Goal: Information Seeking & Learning: Learn about a topic

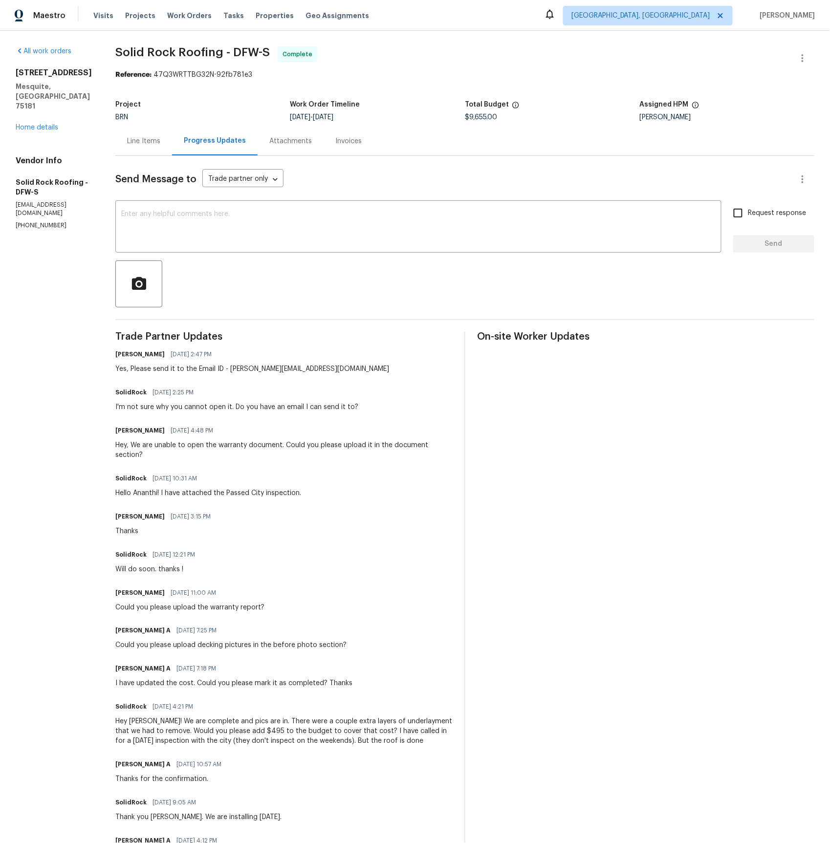
click at [151, 143] on div "Line Items" at bounding box center [143, 141] width 33 height 10
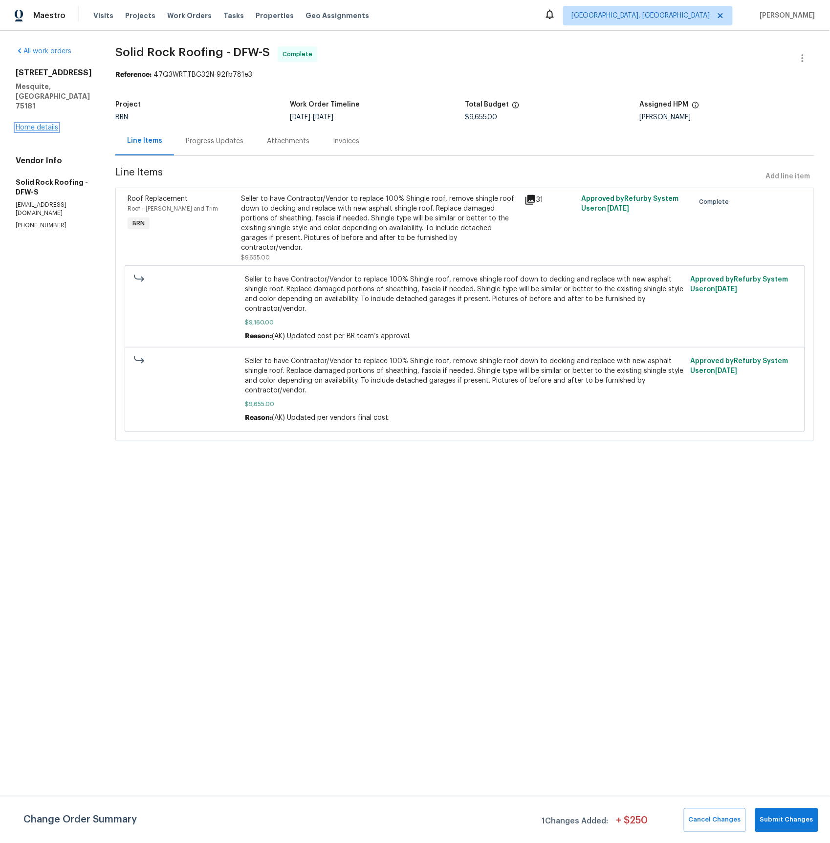
click at [42, 124] on link "Home details" at bounding box center [37, 127] width 43 height 7
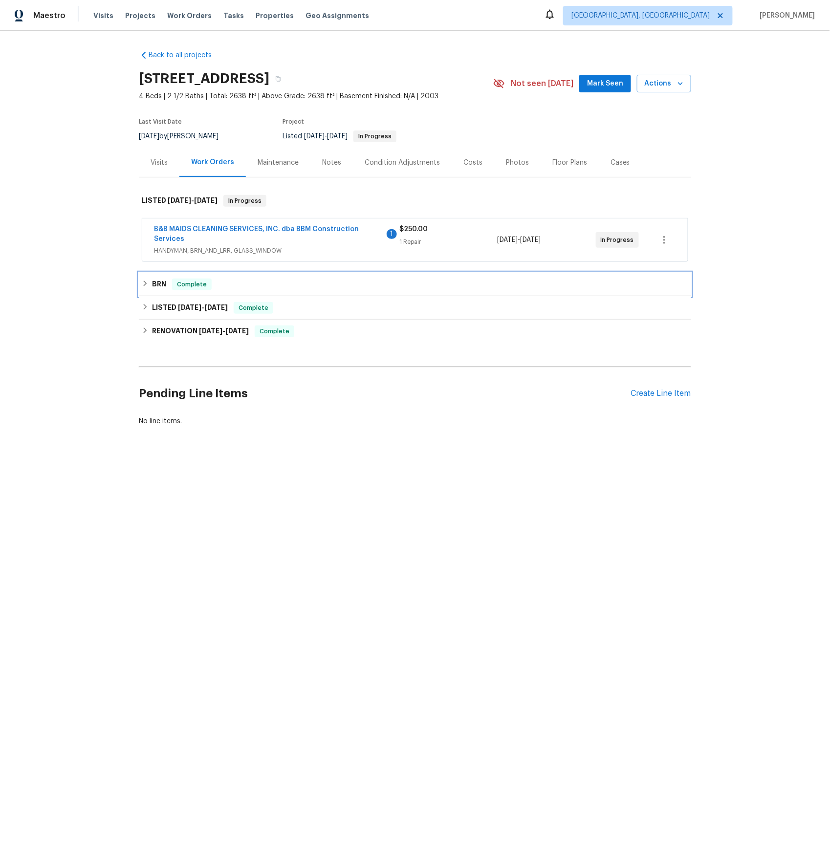
click at [158, 280] on h6 "BRN" at bounding box center [159, 285] width 14 height 12
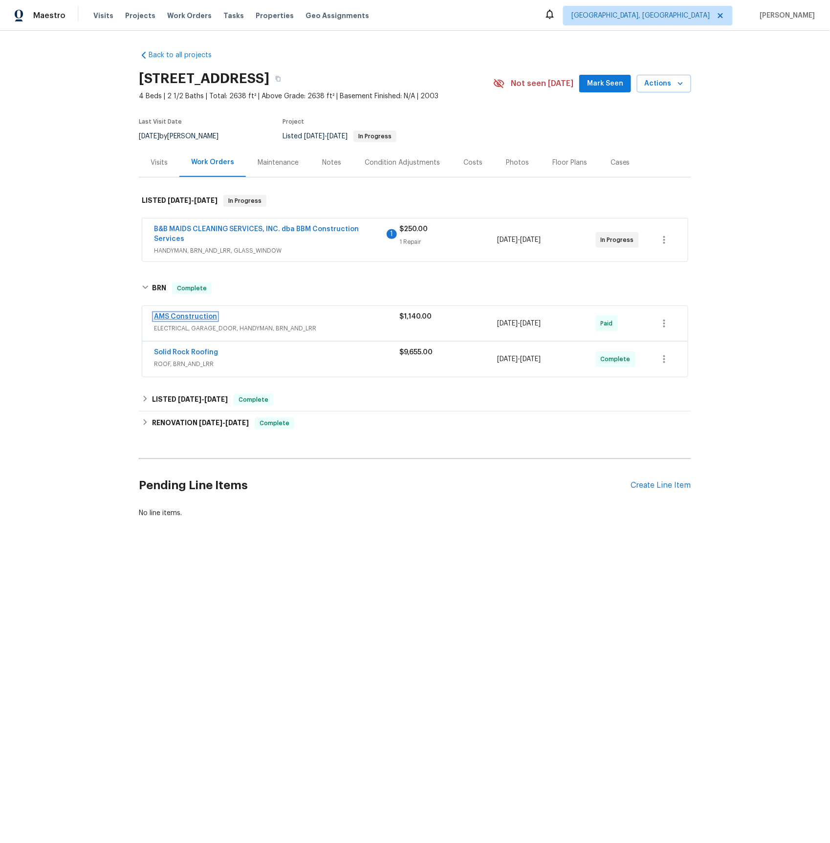
click at [183, 319] on link "AMS Construction" at bounding box center [185, 316] width 63 height 7
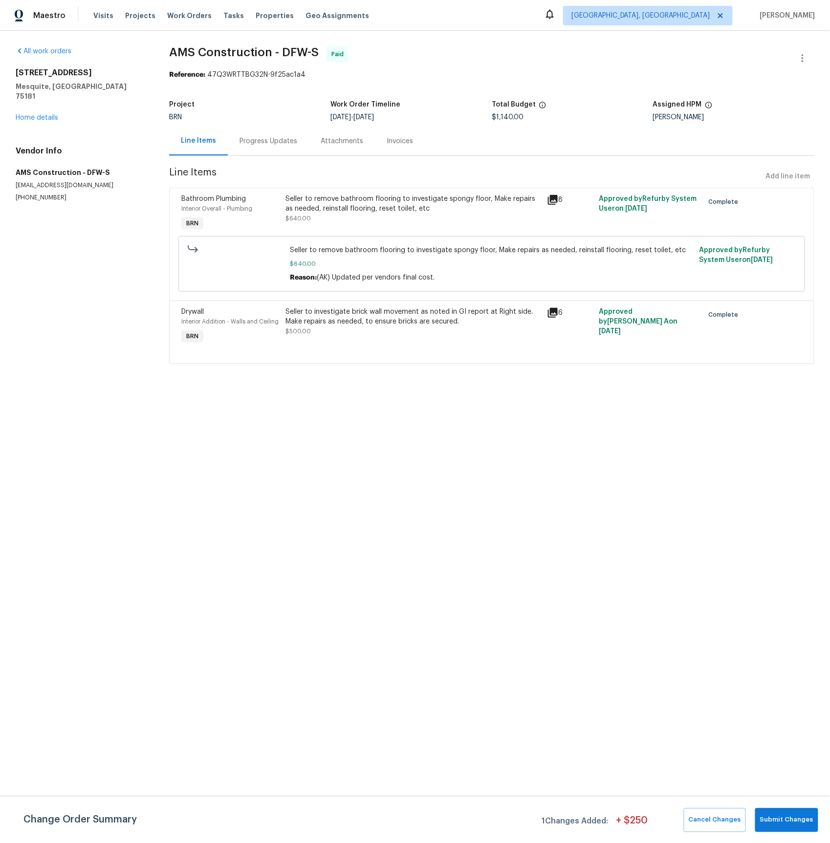
click at [555, 315] on icon at bounding box center [553, 313] width 12 height 12
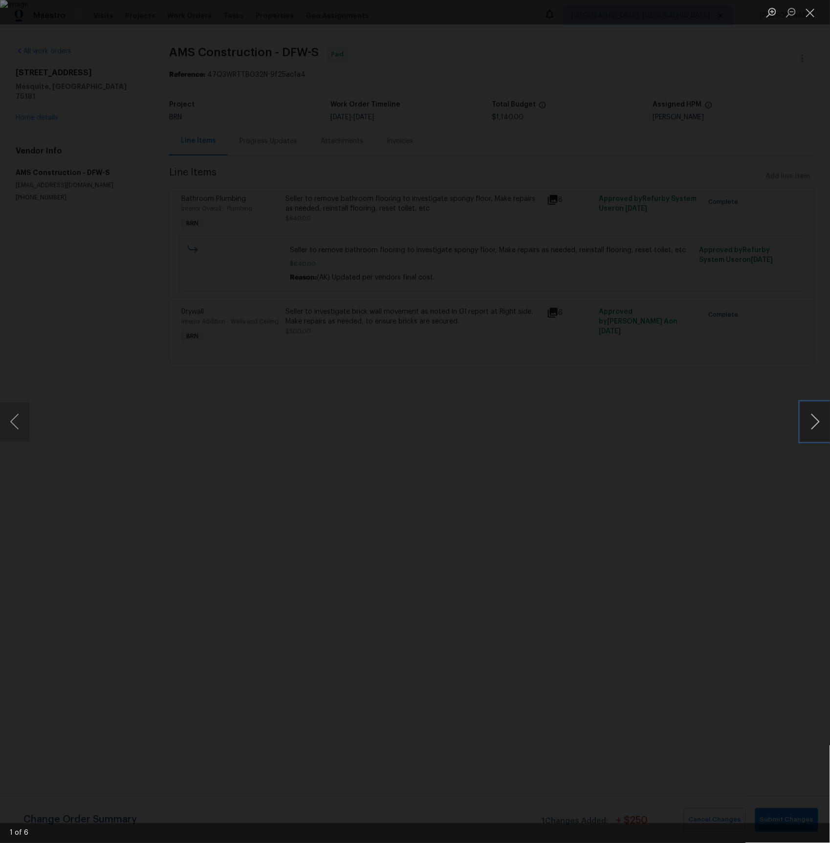
click at [817, 415] on button "Next image" at bounding box center [814, 421] width 29 height 39
click at [816, 415] on button "Next image" at bounding box center [814, 421] width 29 height 39
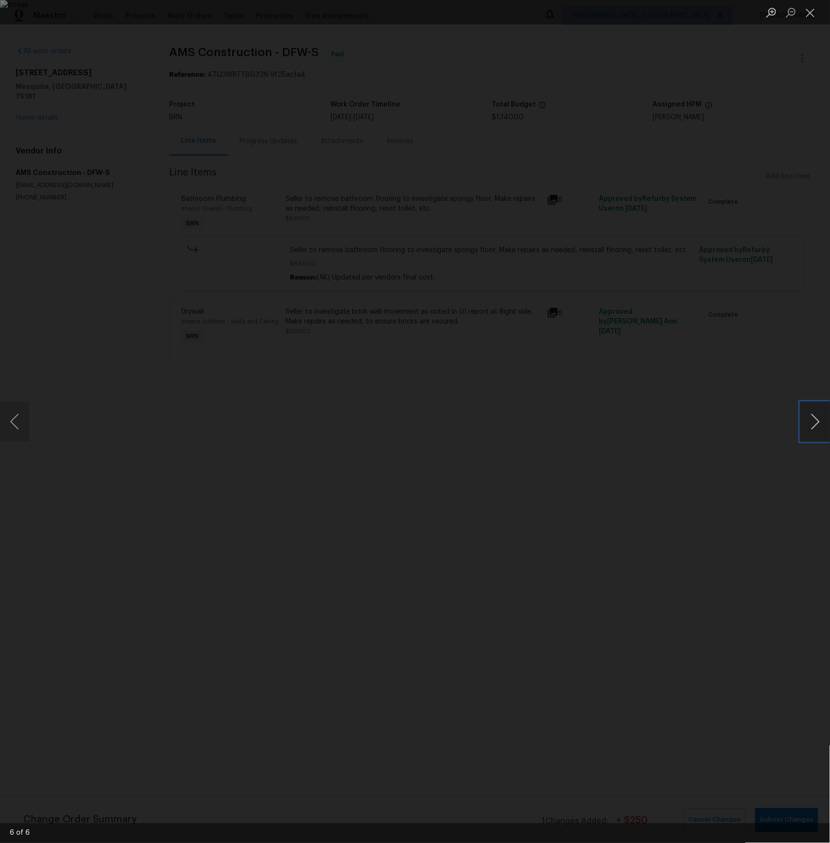
click at [816, 415] on button "Next image" at bounding box center [814, 421] width 29 height 39
drag, startPoint x: 814, startPoint y: 11, endPoint x: 709, endPoint y: 42, distance: 109.8
click at [814, 11] on button "Close lightbox" at bounding box center [810, 12] width 20 height 17
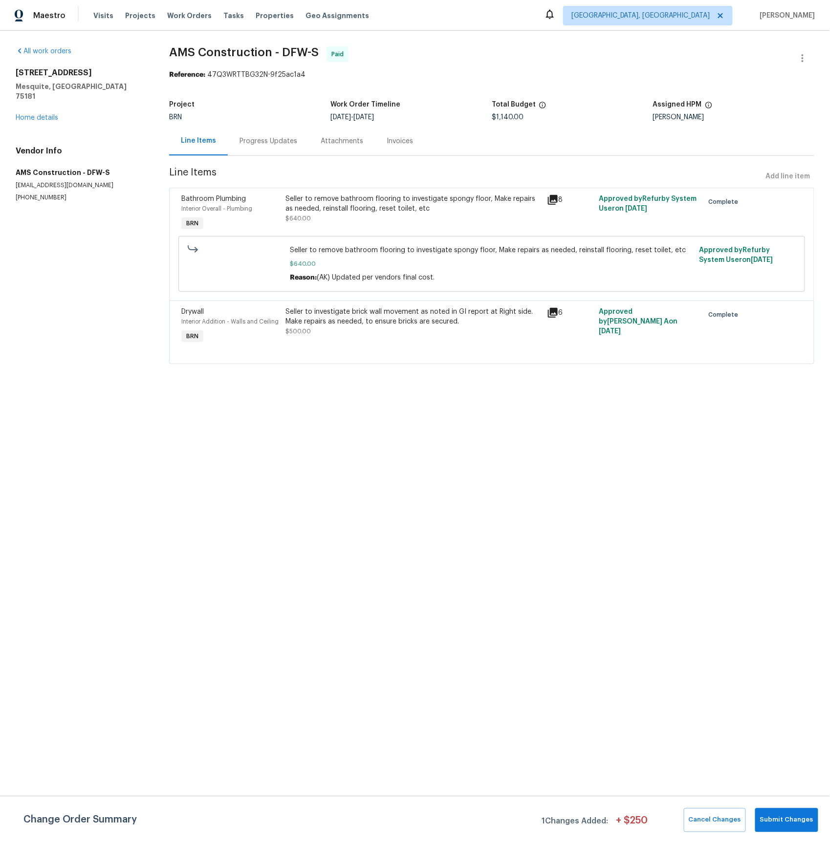
click at [280, 142] on div "Progress Updates" at bounding box center [268, 141] width 58 height 10
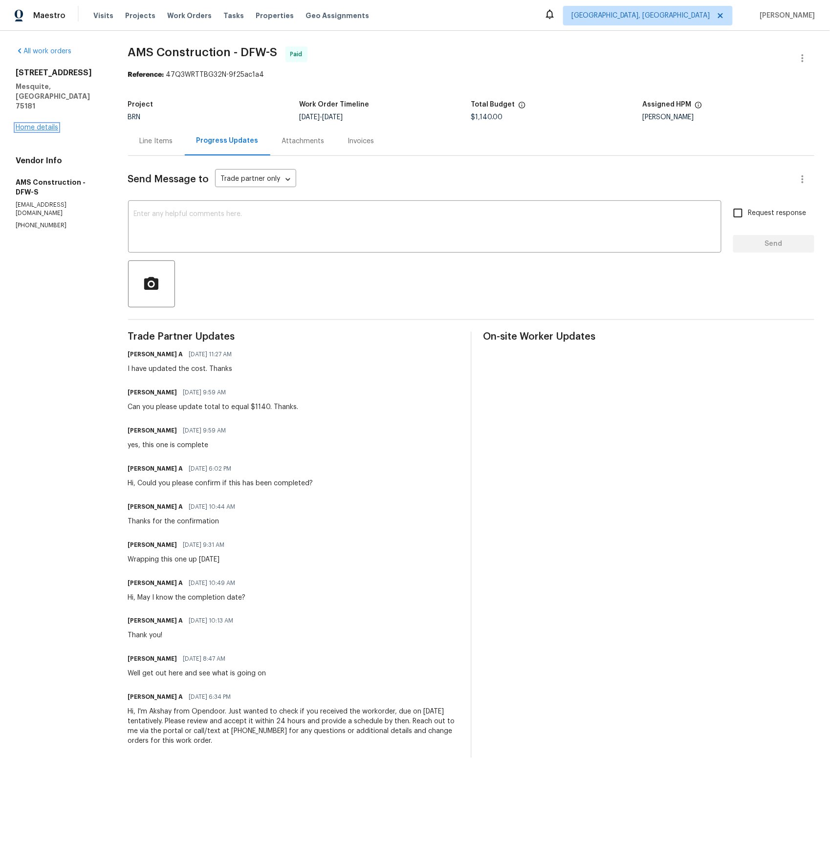
click at [50, 124] on link "Home details" at bounding box center [37, 127] width 43 height 7
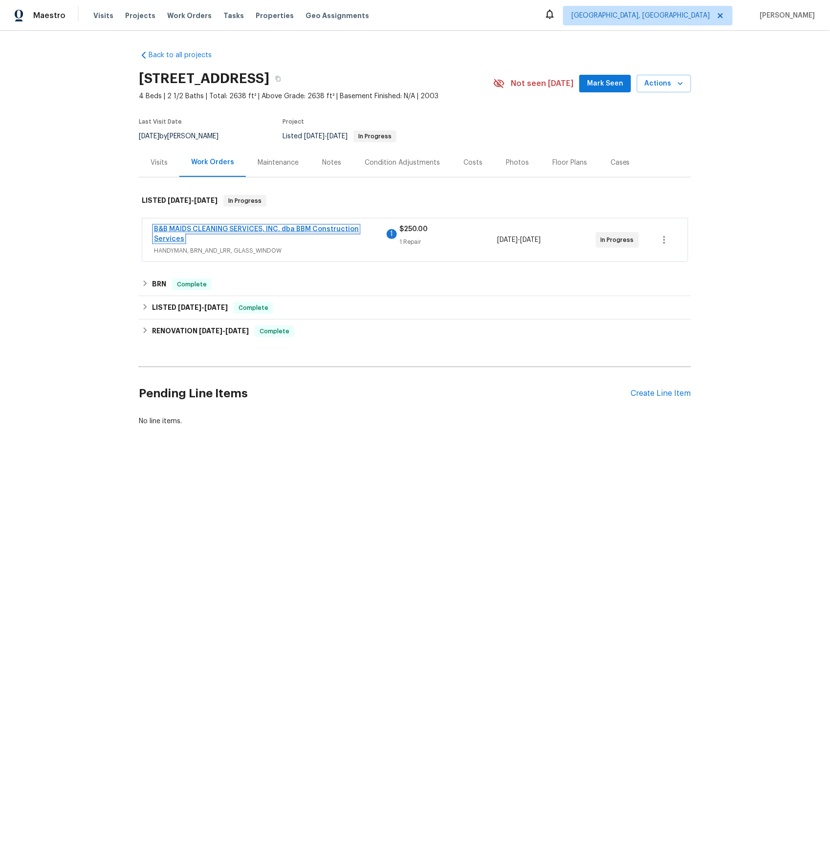
click at [215, 227] on link "B&B MAIDS CLEANING SERVICES, INC. dba BBM Construction Services" at bounding box center [256, 234] width 205 height 17
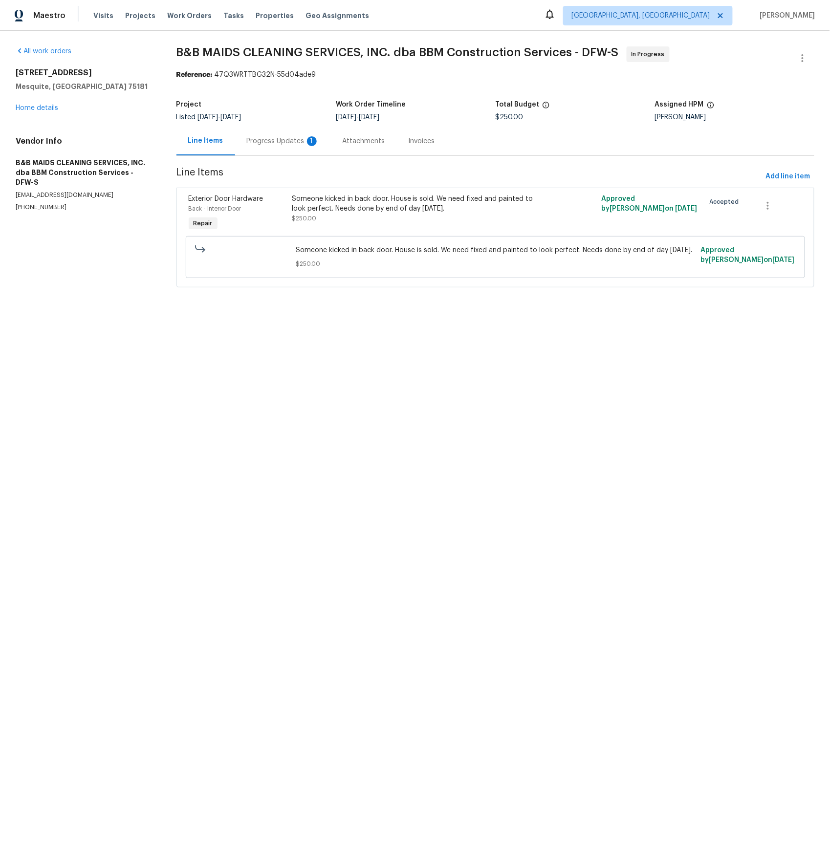
click at [281, 140] on div "Progress Updates 1" at bounding box center [283, 141] width 72 height 10
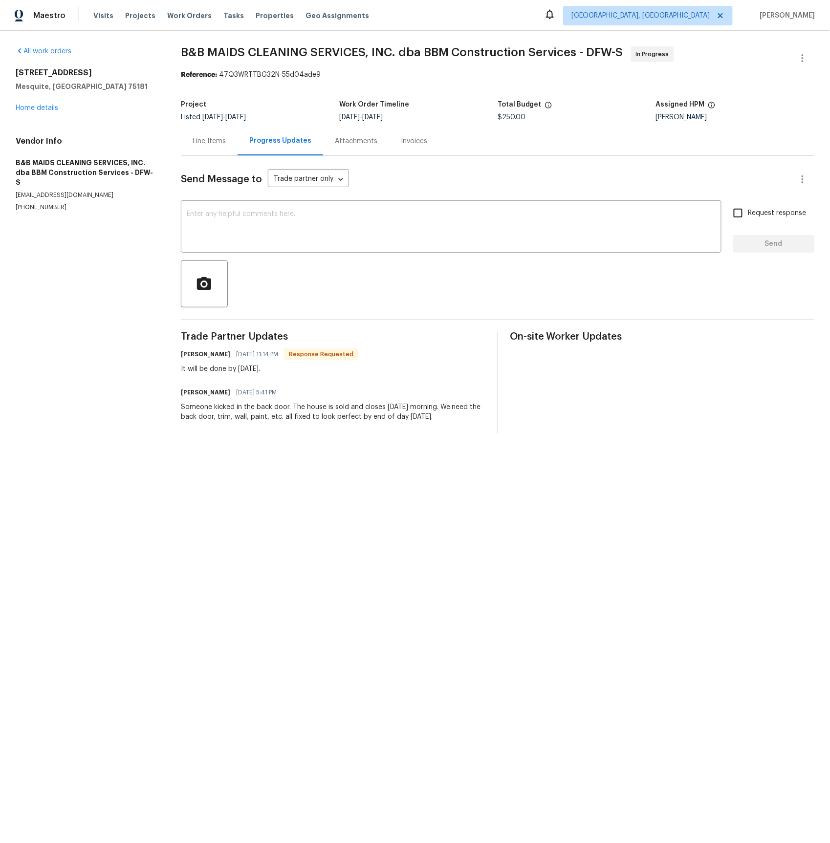
click at [207, 136] on div "Line Items" at bounding box center [209, 141] width 33 height 10
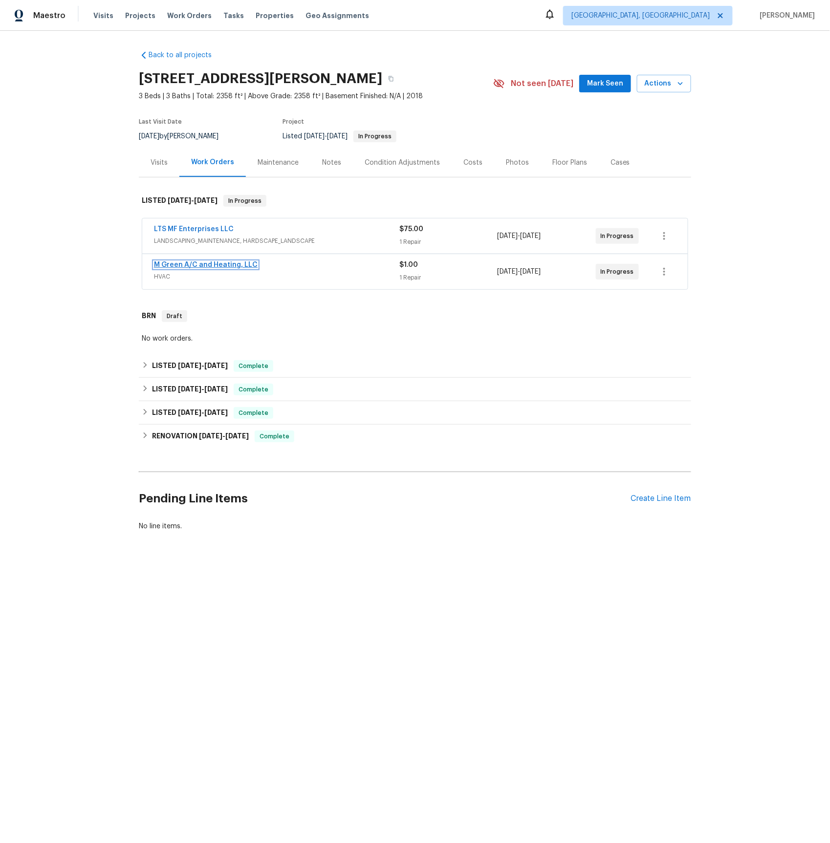
click at [184, 264] on link "M Green A/C and Heating, LLC" at bounding box center [206, 264] width 104 height 7
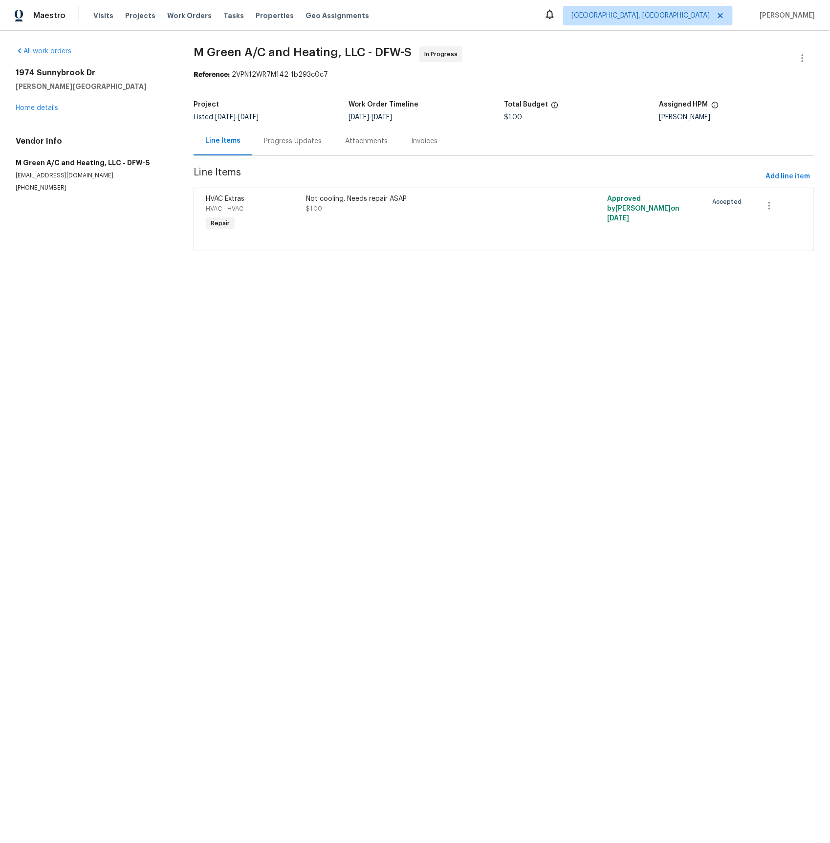
drag, startPoint x: 283, startPoint y: 139, endPoint x: 286, endPoint y: 154, distance: 15.4
click at [283, 139] on div "Progress Updates" at bounding box center [293, 141] width 58 height 10
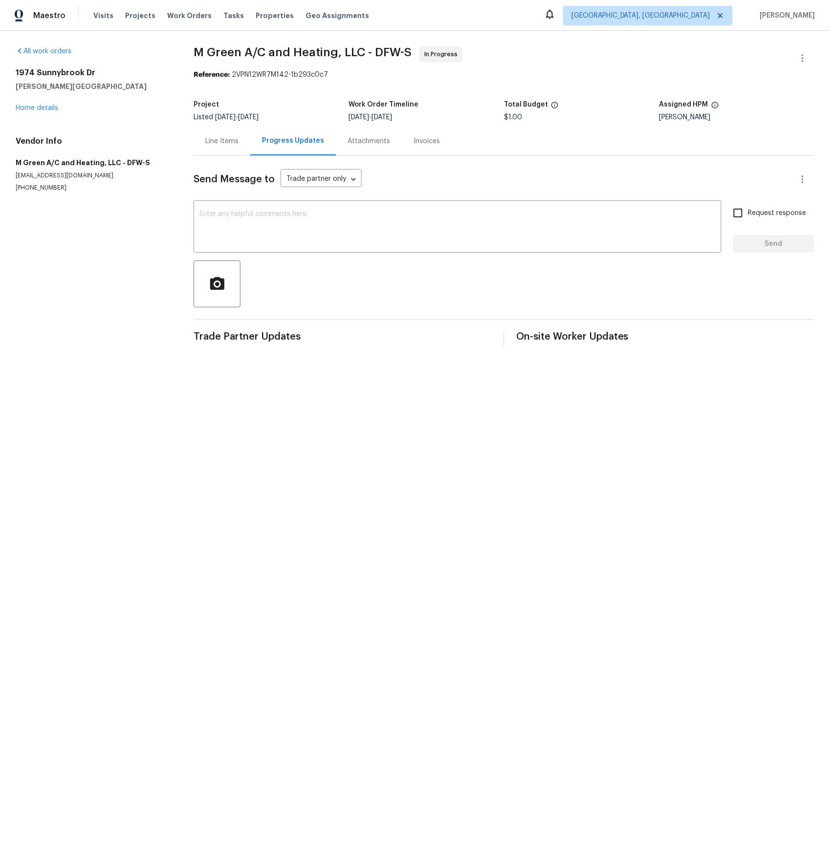
click at [230, 140] on div "Line Items" at bounding box center [221, 141] width 33 height 10
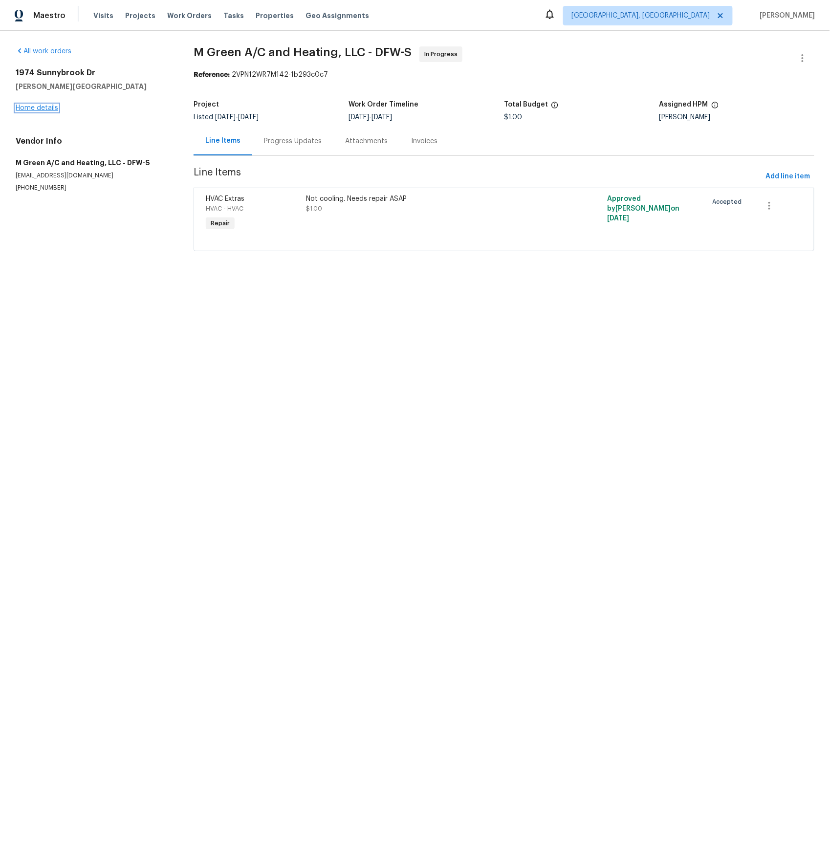
click at [39, 106] on link "Home details" at bounding box center [37, 108] width 43 height 7
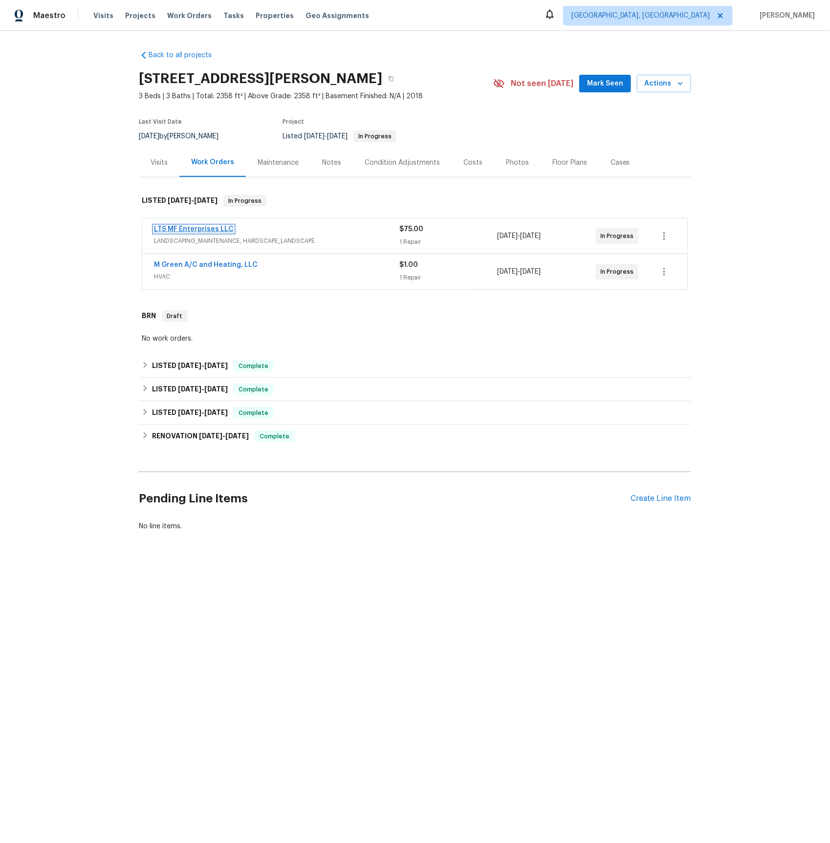
click at [206, 225] on span "LTS MF Enterprises LLC" at bounding box center [194, 229] width 80 height 10
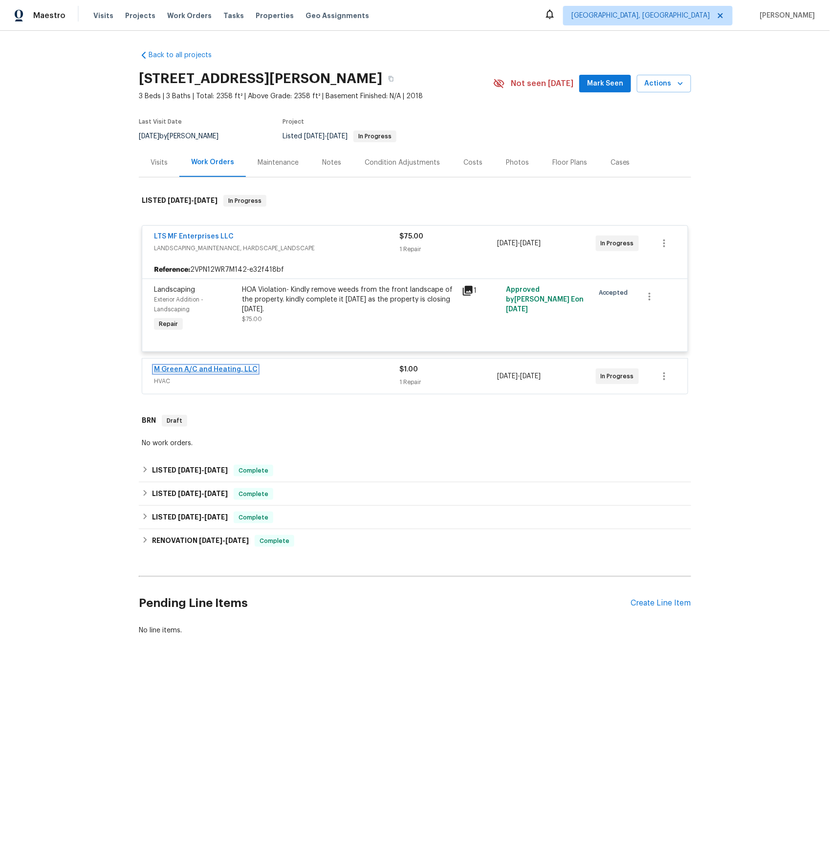
click at [220, 373] on link "M Green A/C and Heating, LLC" at bounding box center [206, 369] width 104 height 7
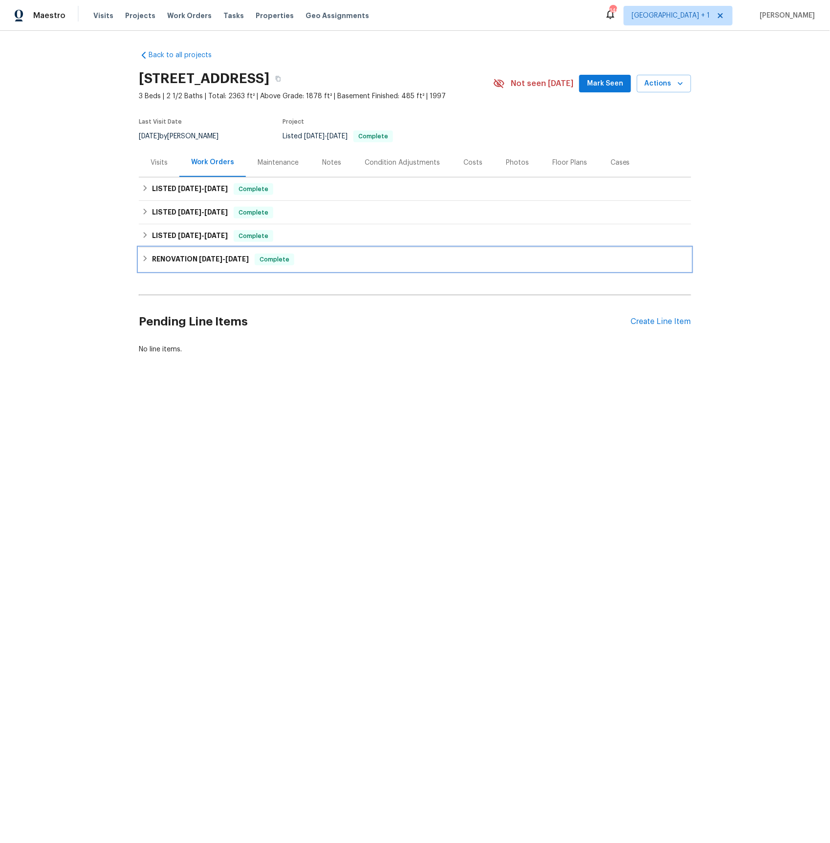
click at [221, 260] on span "[DATE]" at bounding box center [210, 259] width 23 height 7
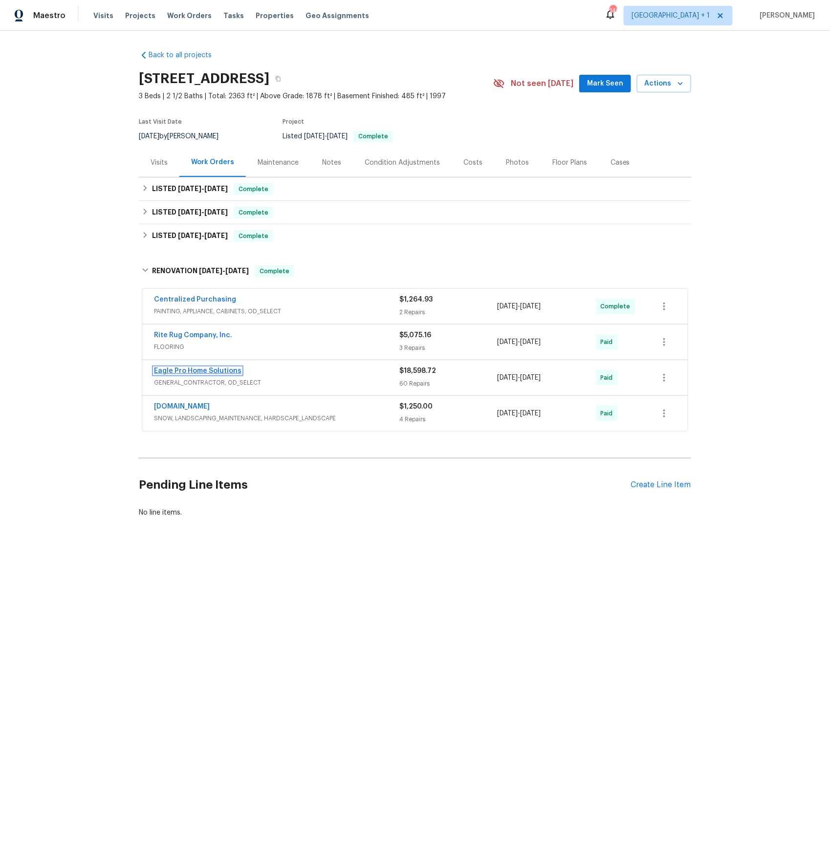
click at [171, 372] on link "Eagle Pro Home Solutions" at bounding box center [197, 370] width 87 height 7
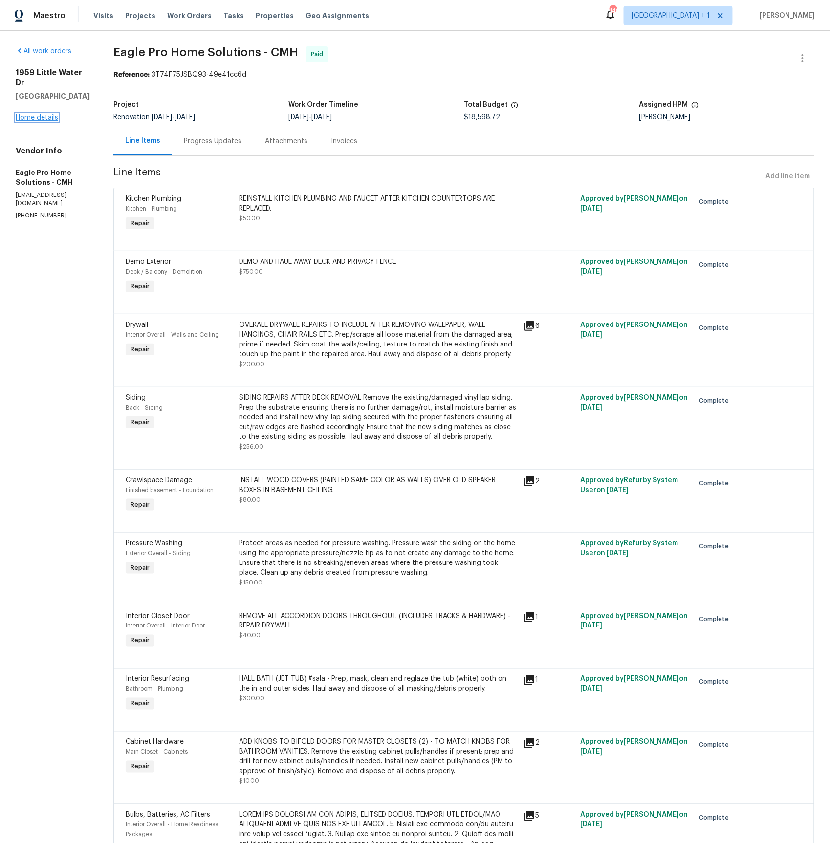
click at [39, 114] on link "Home details" at bounding box center [37, 117] width 43 height 7
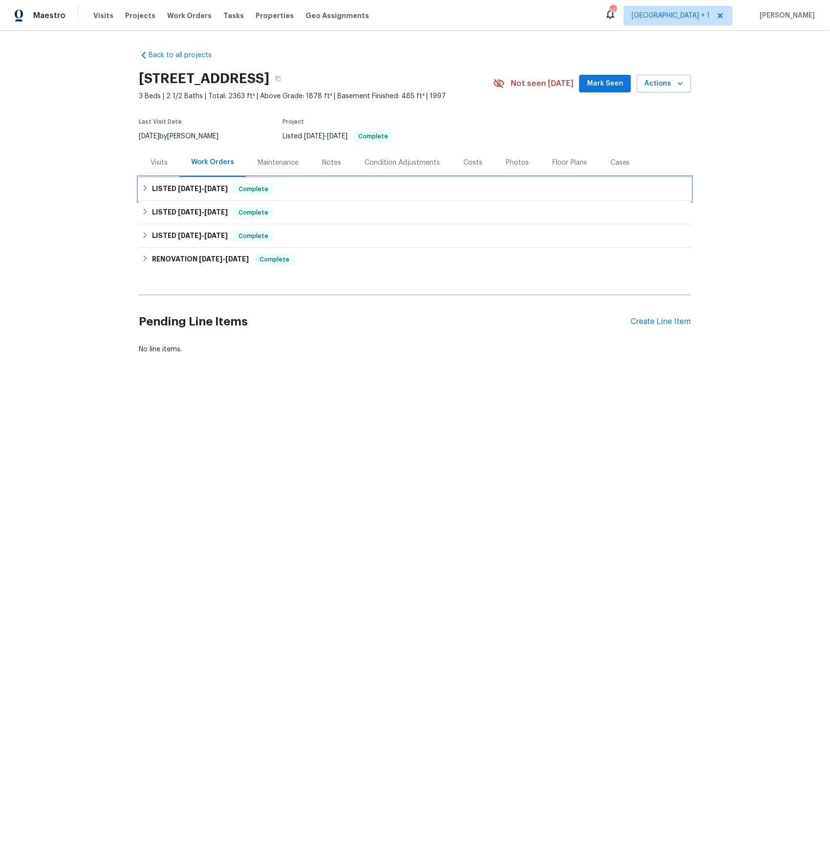
click at [196, 187] on span "7/7/25" at bounding box center [189, 188] width 23 height 7
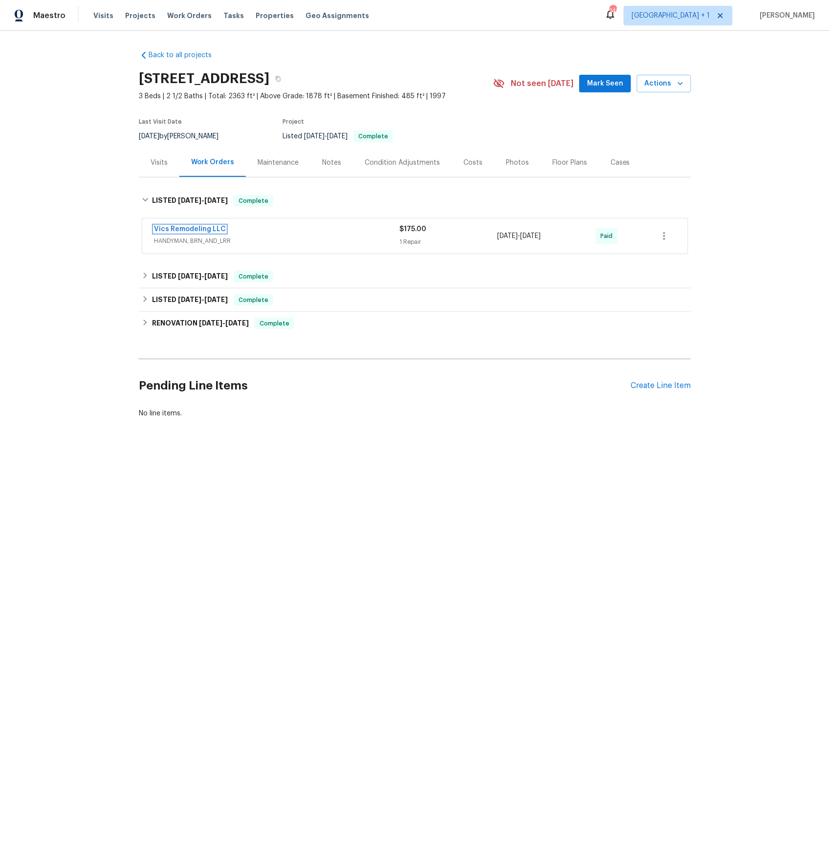
click at [181, 227] on link "Vics Remodeling LLC" at bounding box center [190, 229] width 72 height 7
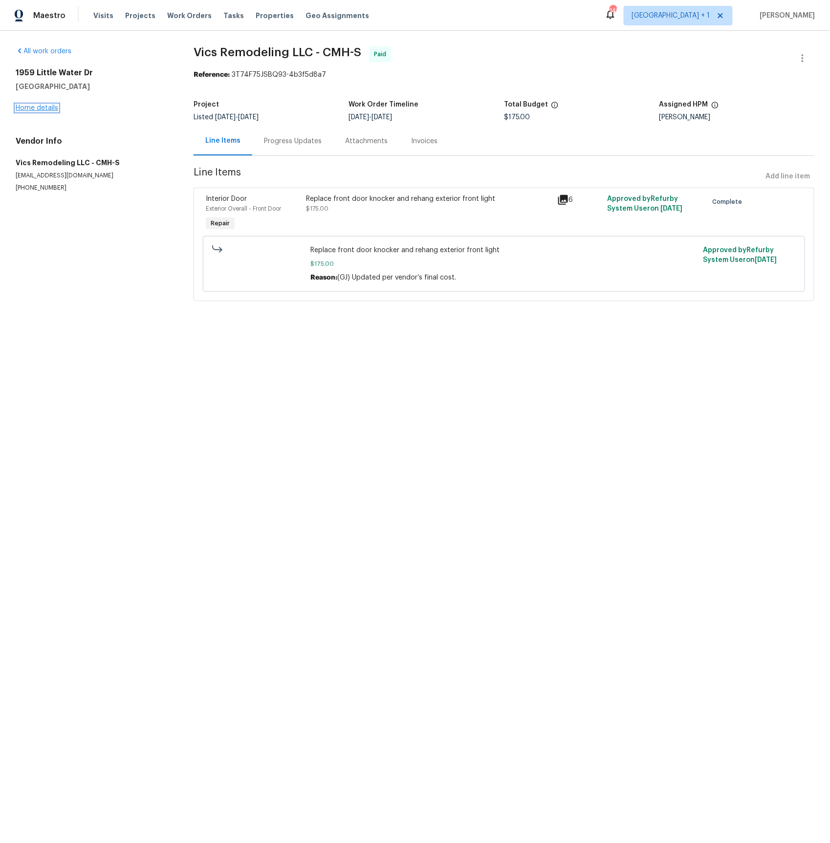
click at [51, 108] on link "Home details" at bounding box center [37, 108] width 43 height 7
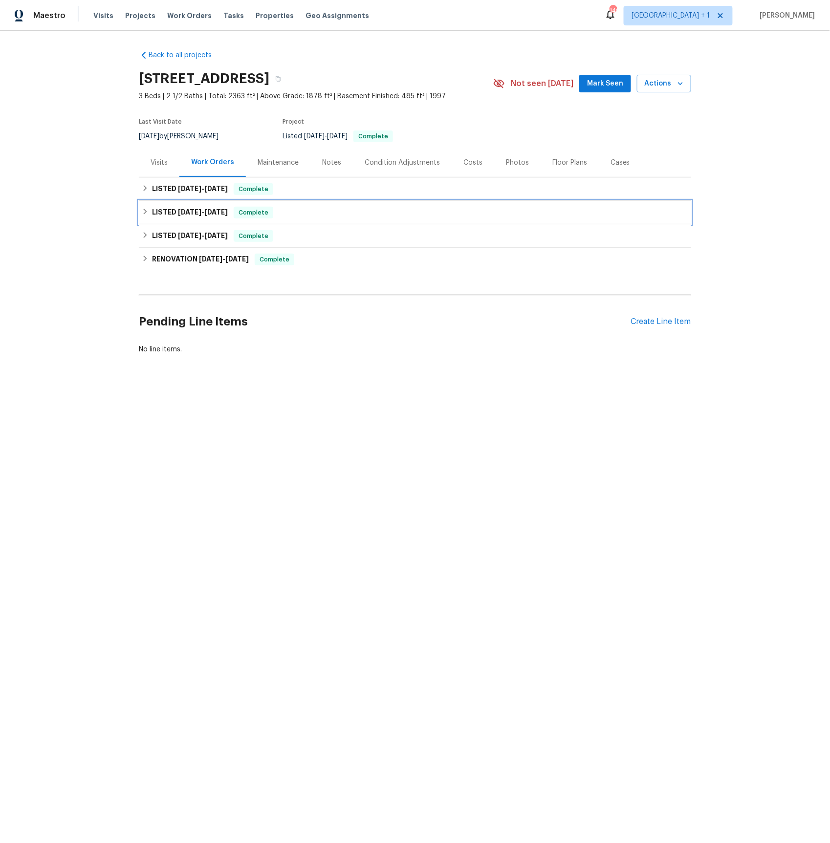
drag, startPoint x: 169, startPoint y: 212, endPoint x: 206, endPoint y: 218, distance: 37.1
click at [169, 212] on h6 "LISTED 7/1/25 - 7/3/25" at bounding box center [190, 213] width 76 height 12
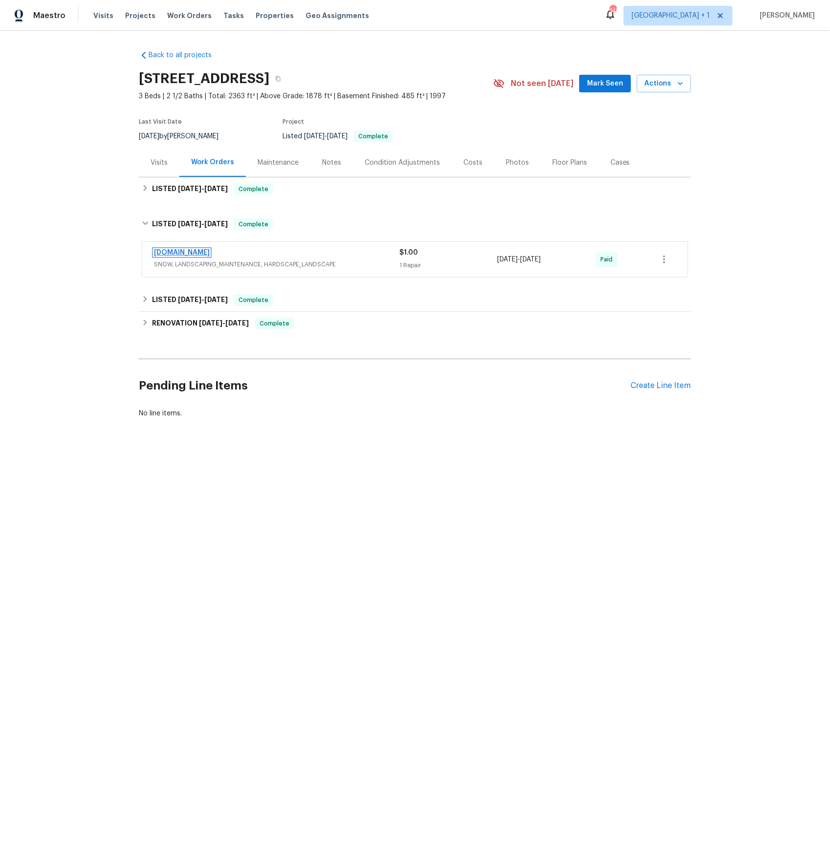
click at [173, 253] on link "Lawn.com" at bounding box center [182, 252] width 56 height 7
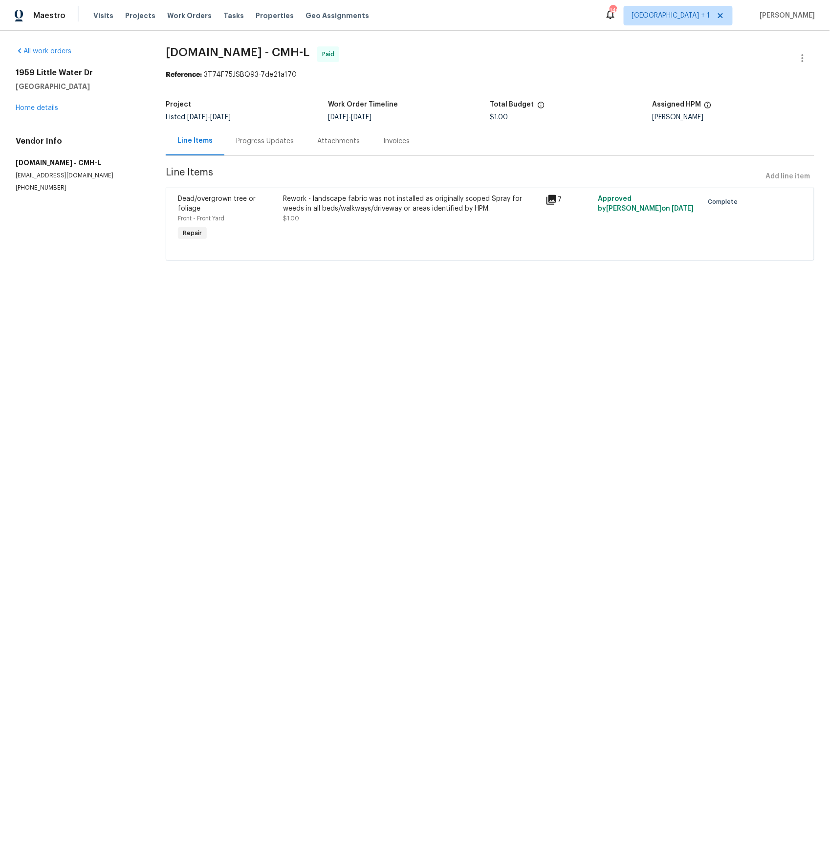
click at [553, 198] on icon at bounding box center [551, 200] width 10 height 10
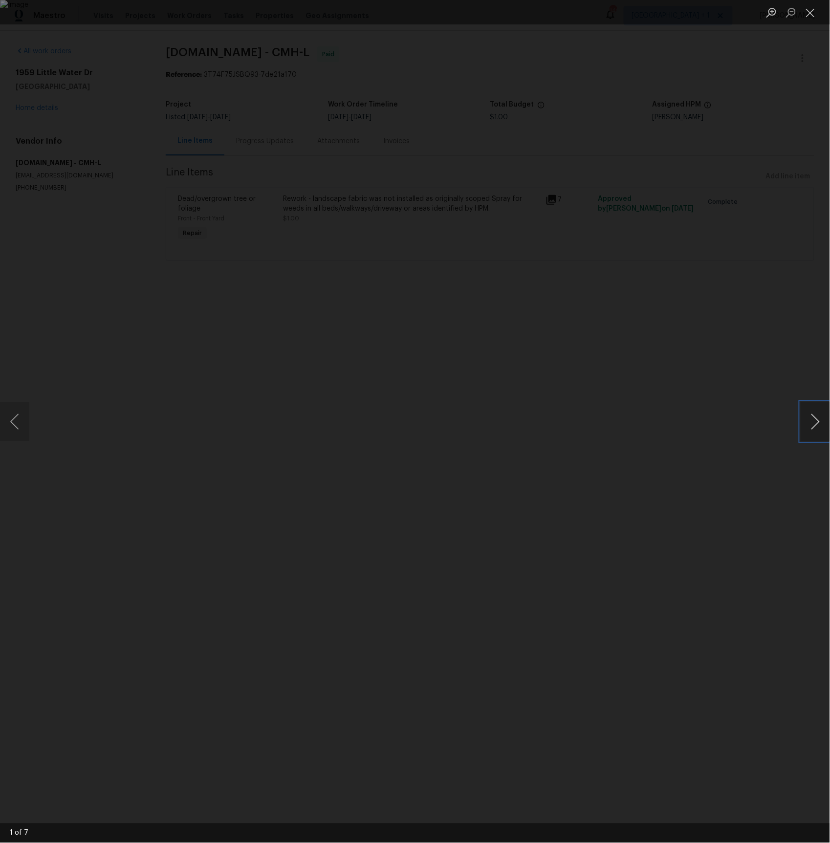
click at [818, 427] on button "Next image" at bounding box center [814, 421] width 29 height 39
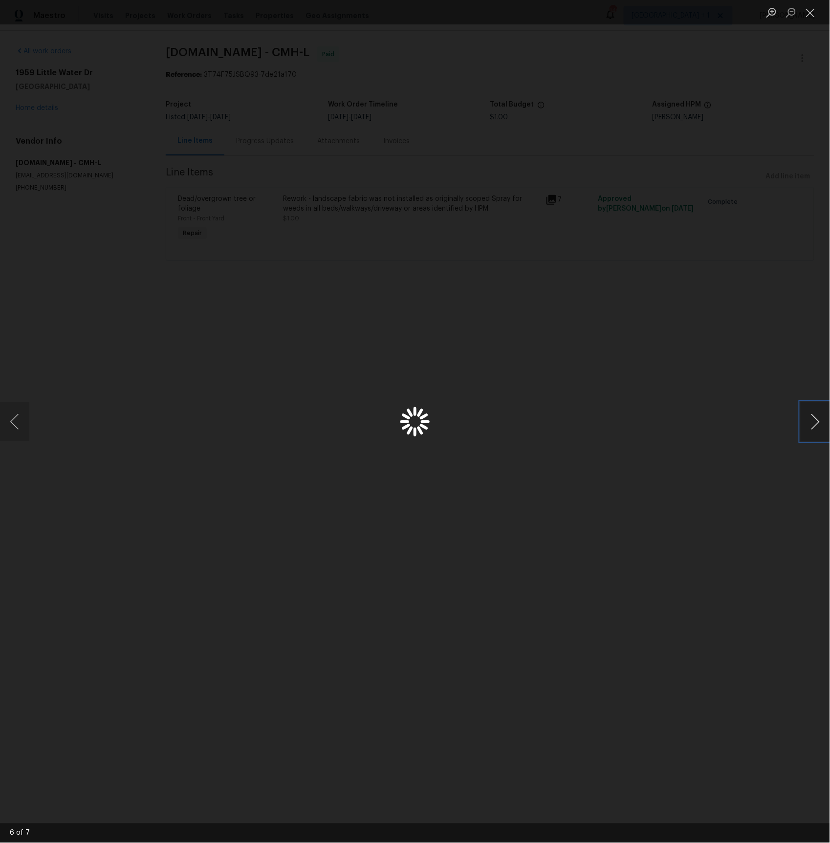
click at [818, 427] on button "Next image" at bounding box center [814, 421] width 29 height 39
drag, startPoint x: 814, startPoint y: 12, endPoint x: 618, endPoint y: 16, distance: 196.5
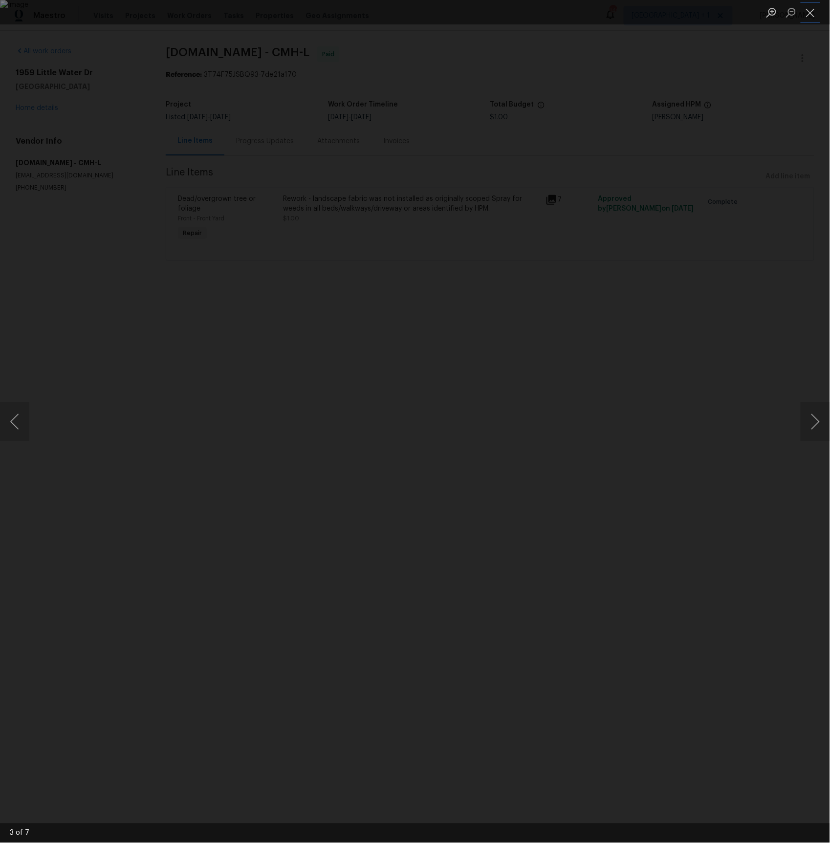
click at [814, 12] on button "Close lightbox" at bounding box center [810, 12] width 20 height 17
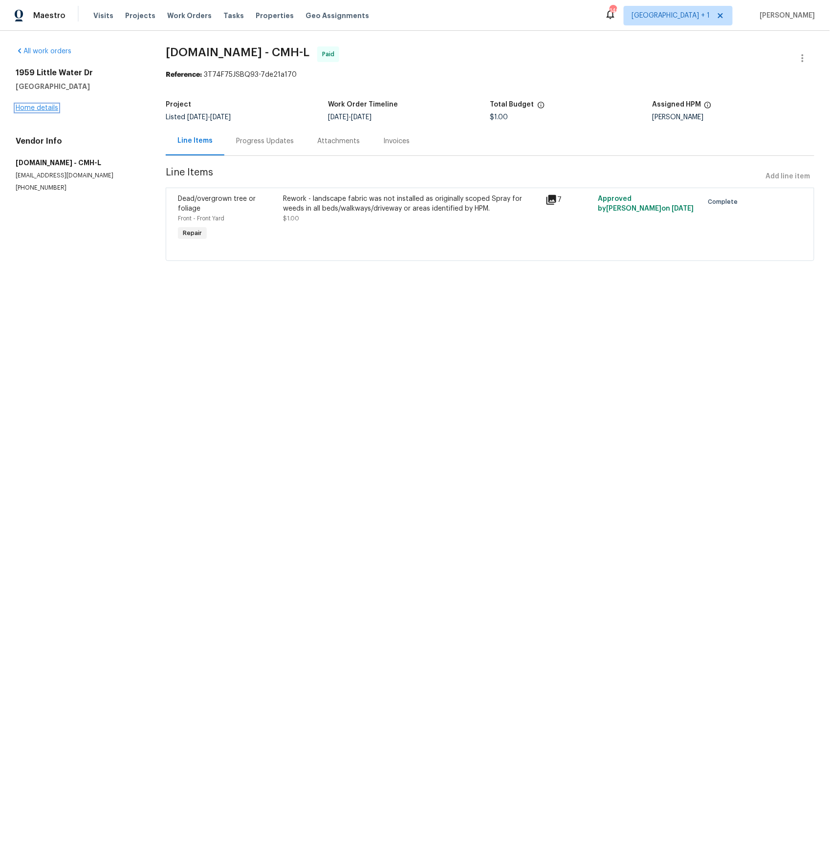
click at [39, 107] on link "Home details" at bounding box center [37, 108] width 43 height 7
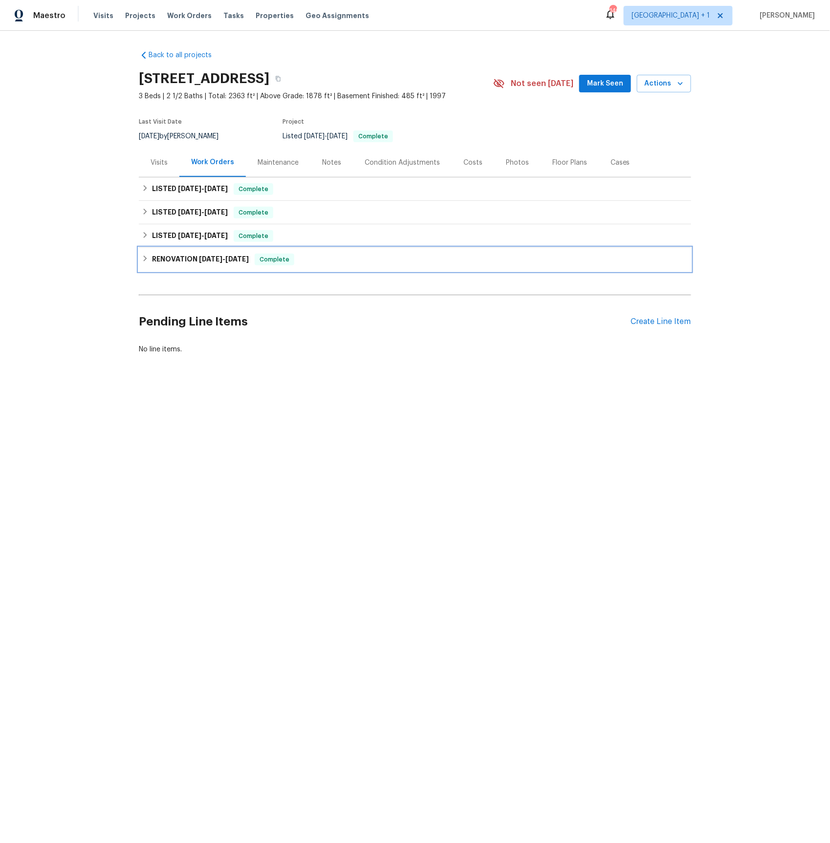
click at [193, 259] on h6 "RENOVATION 5/27/25 - 6/11/25" at bounding box center [200, 260] width 97 height 12
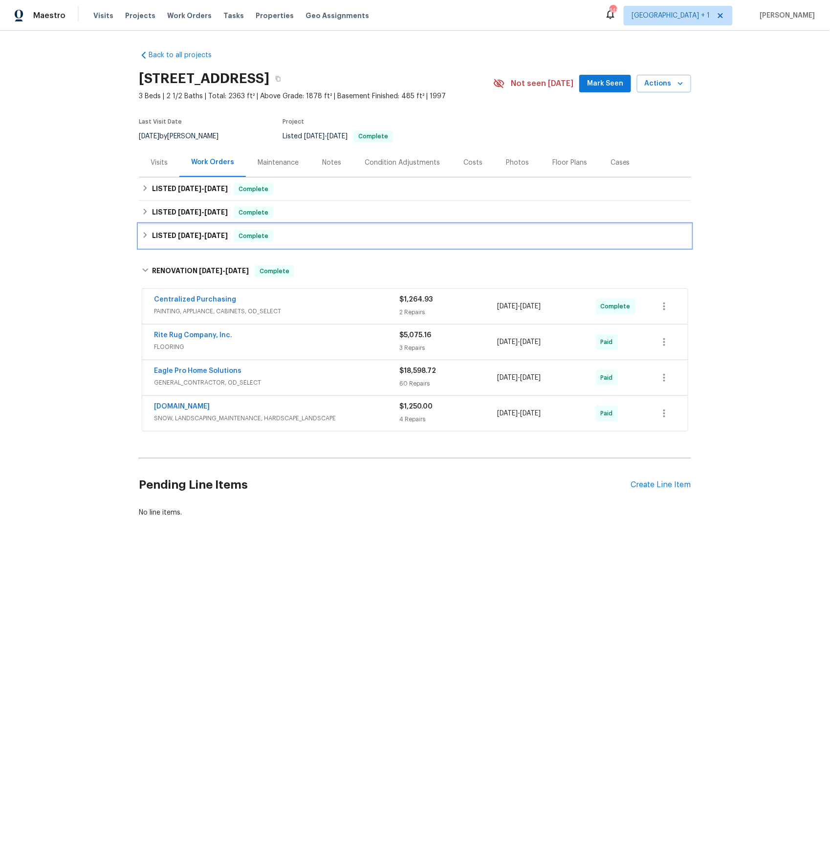
click at [198, 235] on span "6/17/25" at bounding box center [189, 235] width 23 height 7
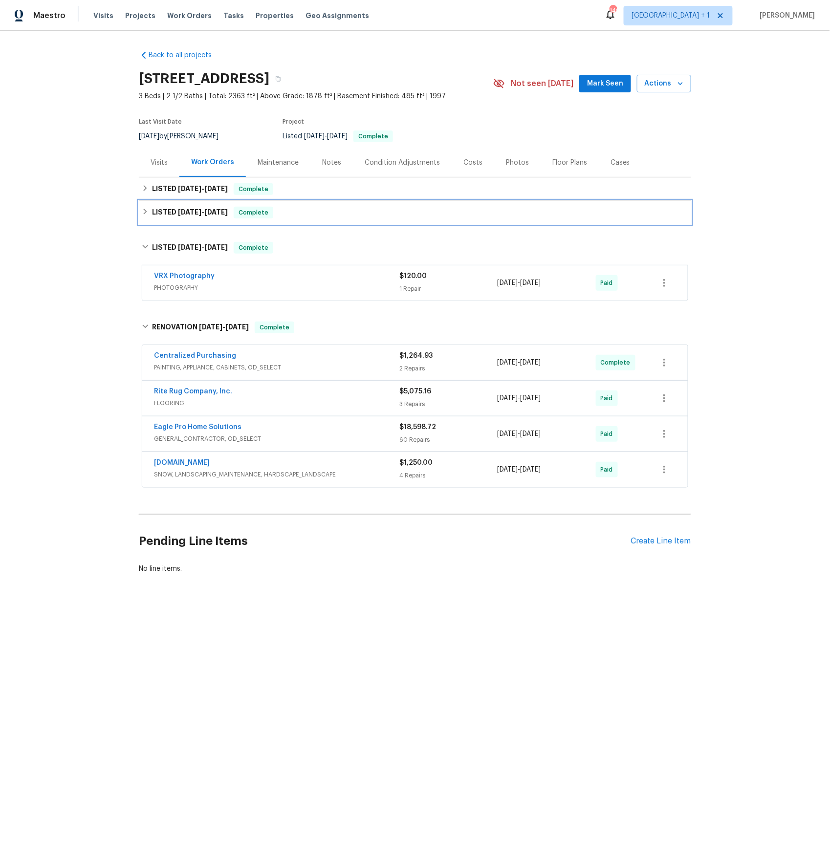
click at [205, 216] on h6 "LISTED 7/1/25 - 7/3/25" at bounding box center [190, 213] width 76 height 12
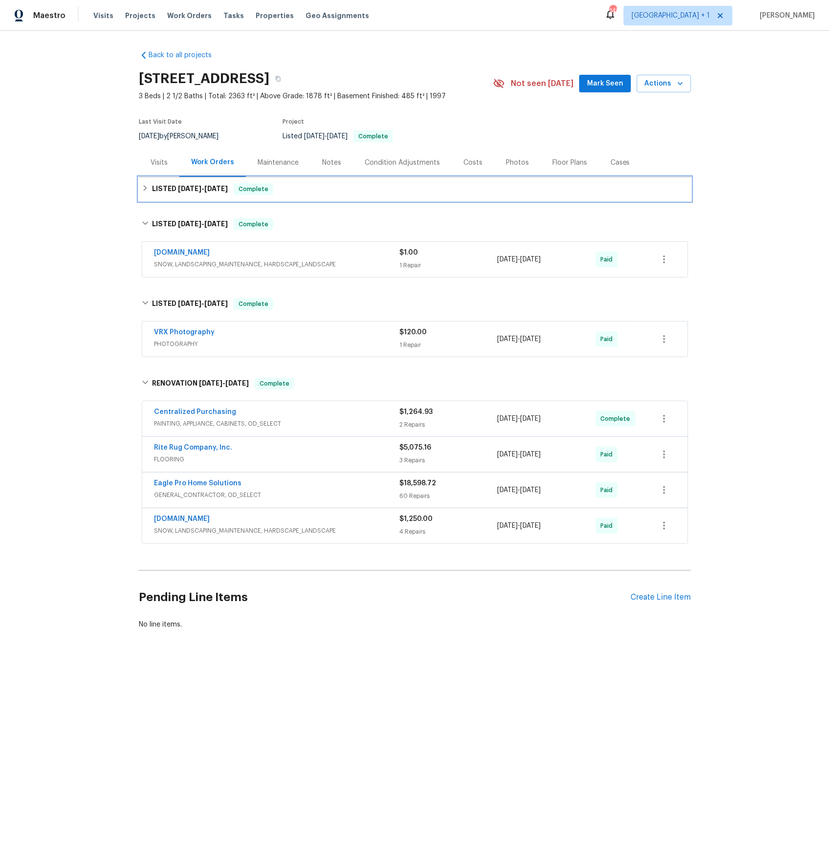
click at [204, 190] on span "7/10/25" at bounding box center [215, 188] width 23 height 7
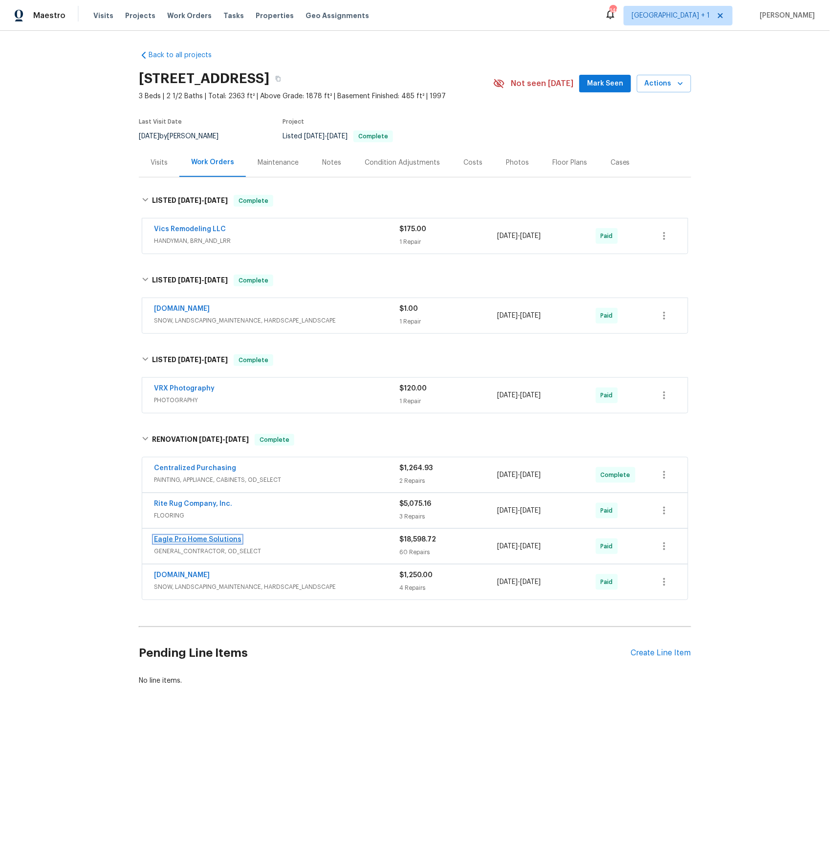
click at [191, 540] on link "Eagle Pro Home Solutions" at bounding box center [197, 539] width 87 height 7
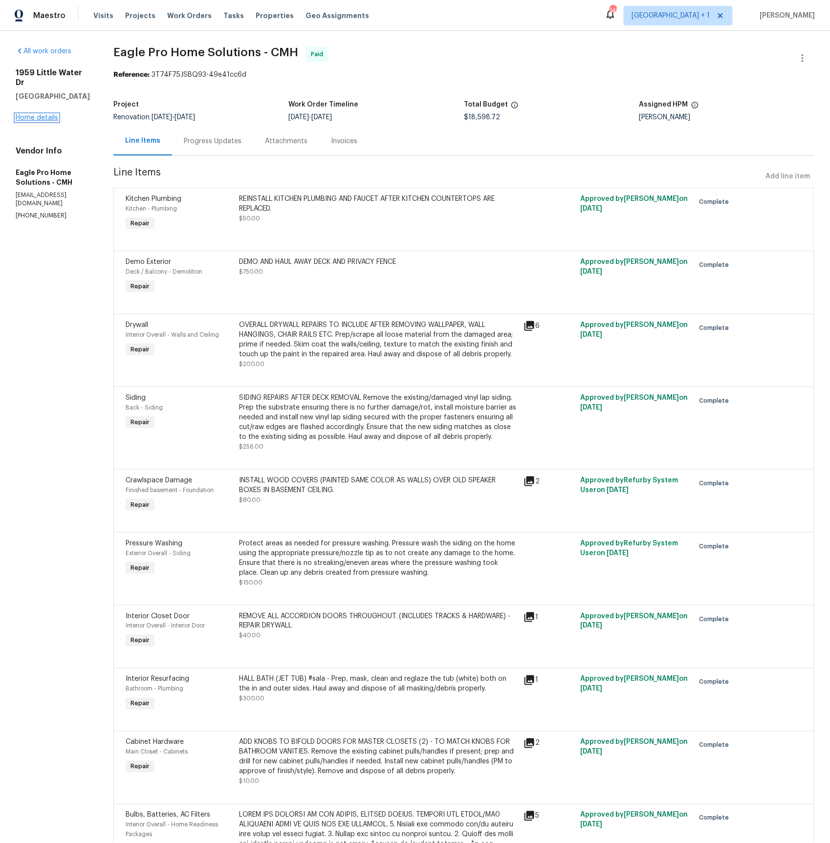
click at [30, 114] on link "Home details" at bounding box center [37, 117] width 43 height 7
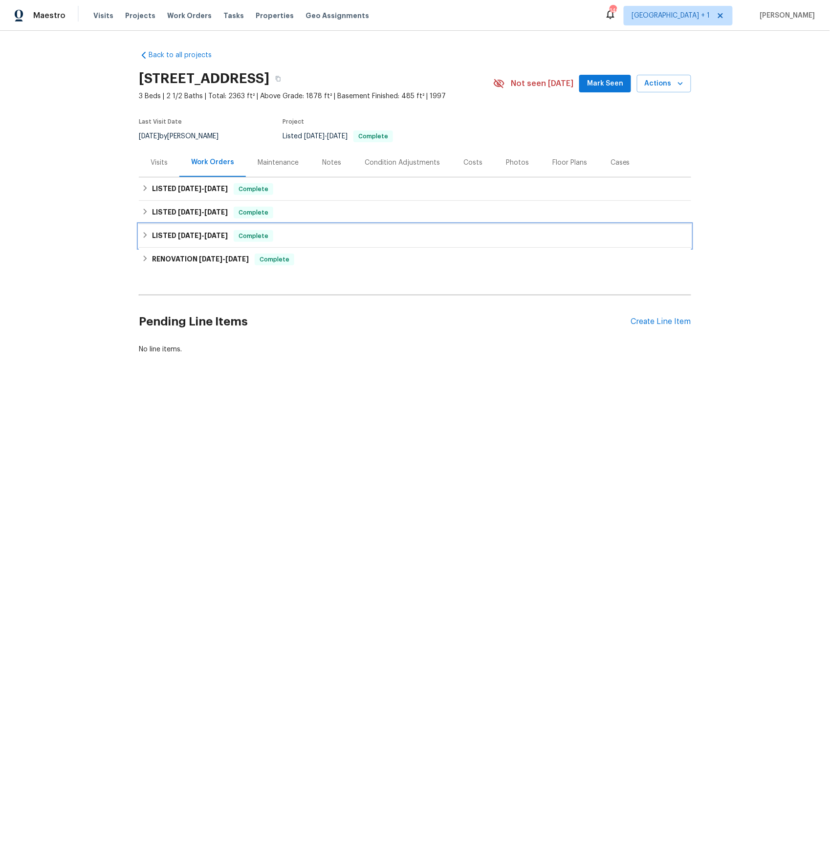
click at [201, 233] on span "6/17/25 - 6/18/25" at bounding box center [203, 235] width 50 height 7
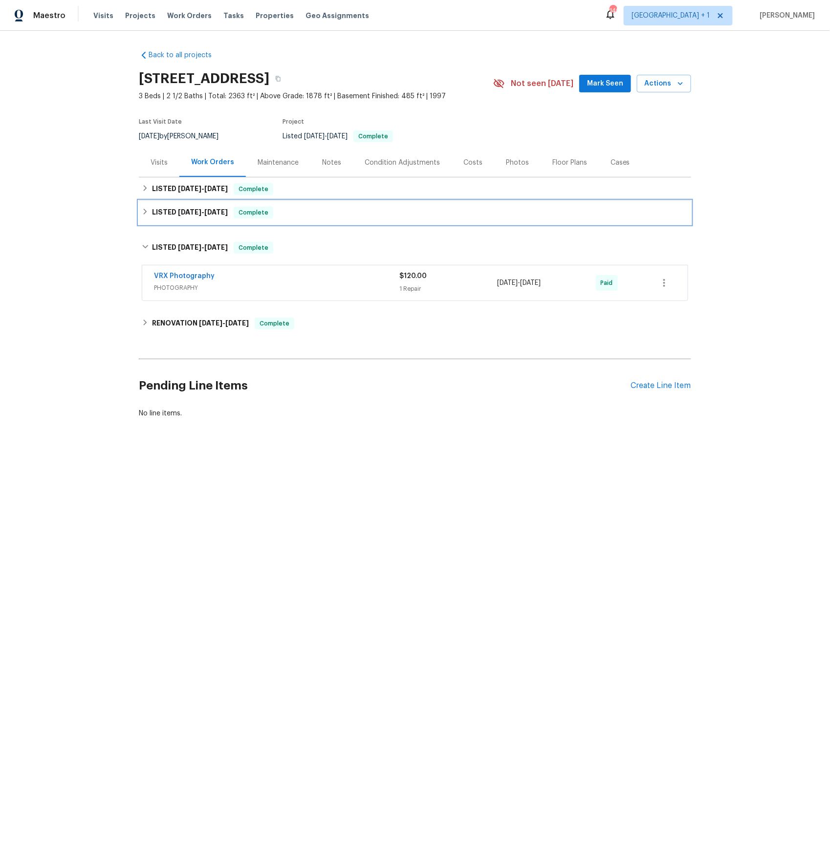
click at [204, 214] on span "7/3/25" at bounding box center [215, 212] width 23 height 7
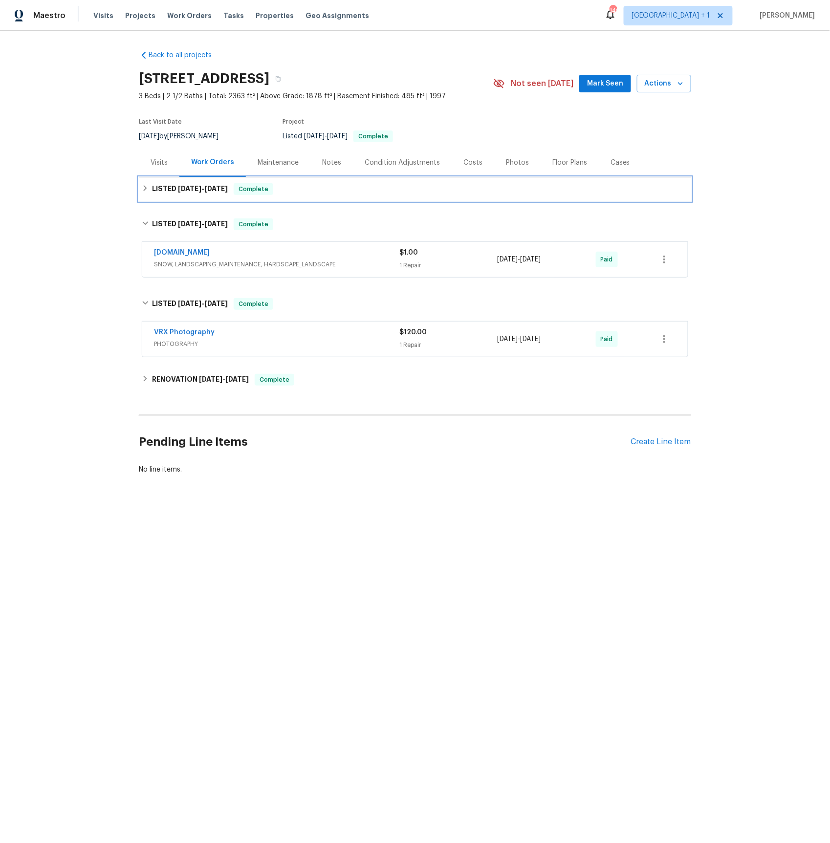
click at [215, 189] on span "7/10/25" at bounding box center [215, 188] width 23 height 7
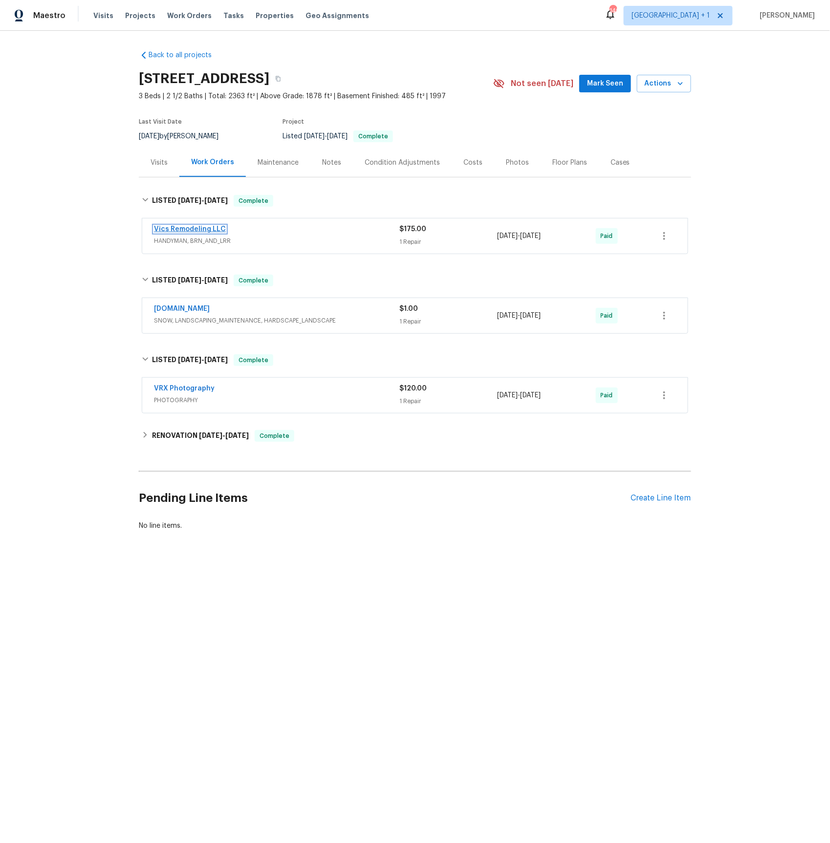
click at [186, 232] on link "Vics Remodeling LLC" at bounding box center [190, 229] width 72 height 7
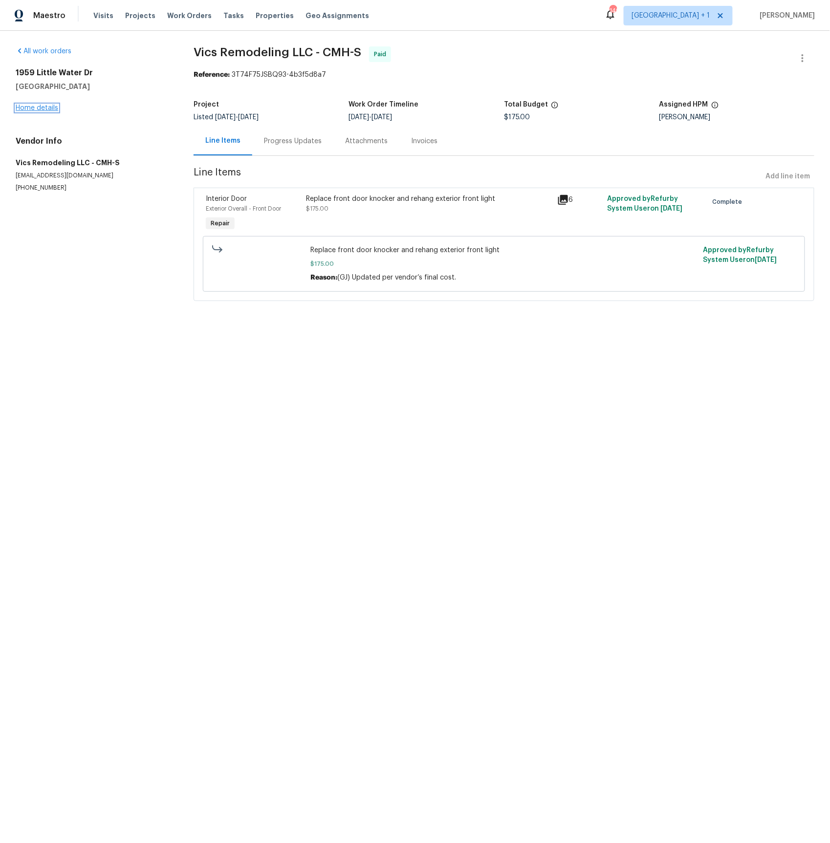
click at [47, 109] on link "Home details" at bounding box center [37, 108] width 43 height 7
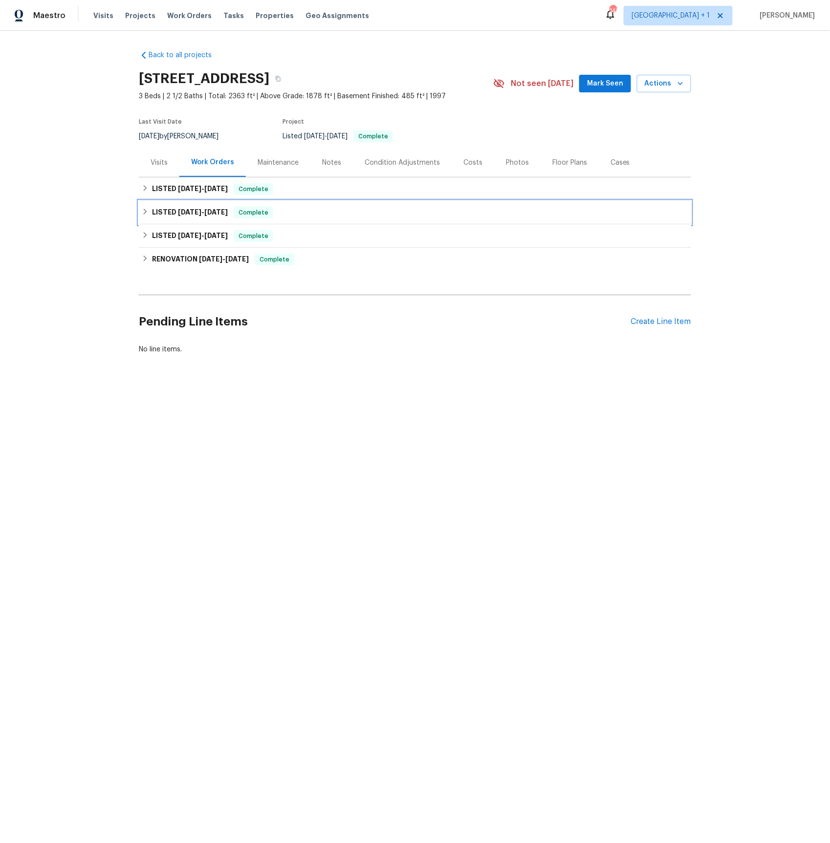
click at [204, 212] on span "7/3/25" at bounding box center [215, 212] width 23 height 7
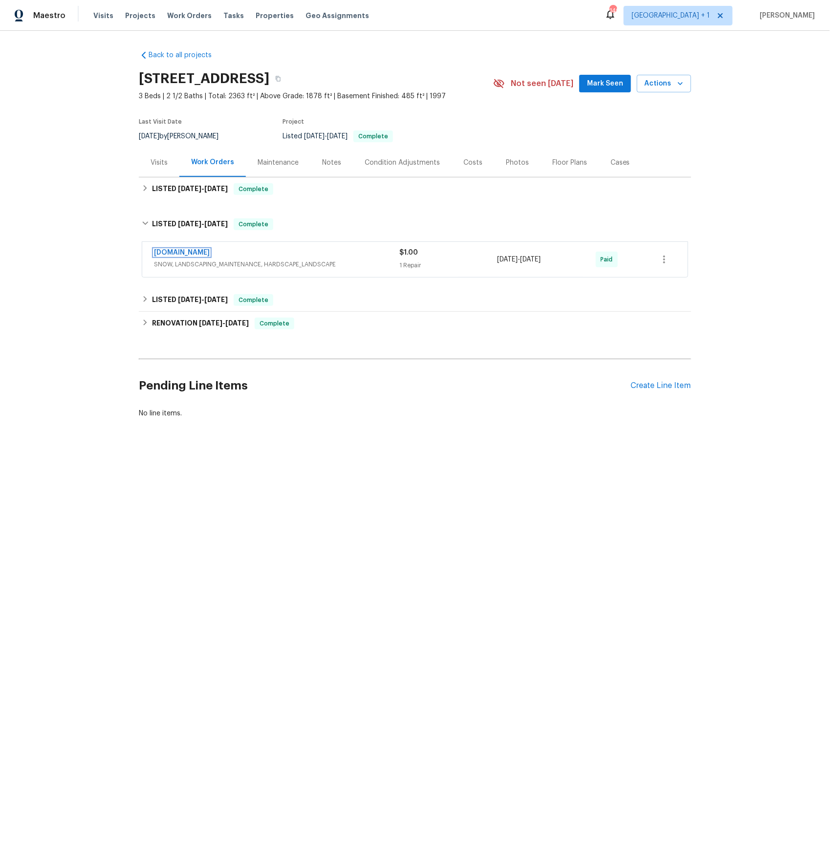
click at [173, 256] on link "Lawn.com" at bounding box center [182, 252] width 56 height 7
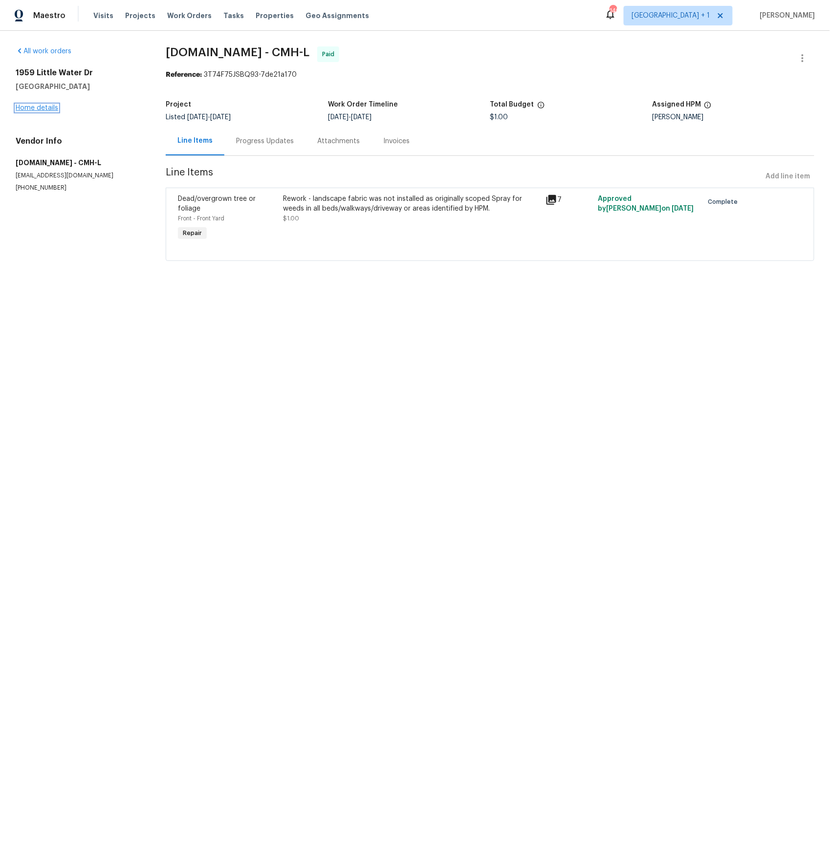
click at [42, 110] on link "Home details" at bounding box center [37, 108] width 43 height 7
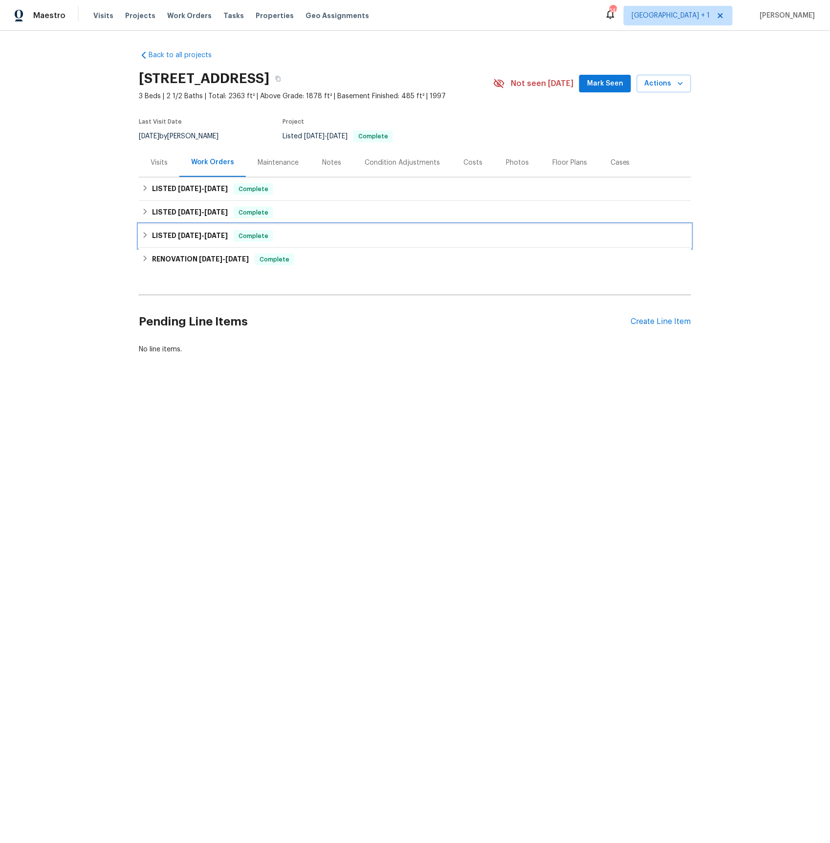
click at [209, 237] on span "6/18/25" at bounding box center [215, 235] width 23 height 7
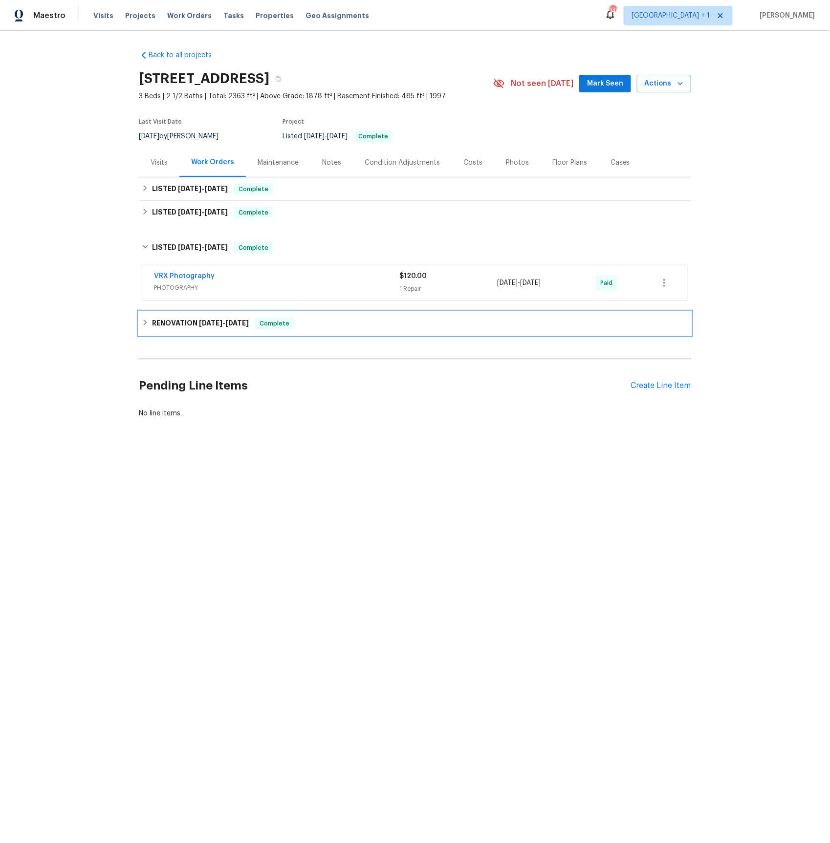
click at [186, 323] on h6 "RENOVATION 5/27/25 - 6/11/25" at bounding box center [200, 324] width 97 height 12
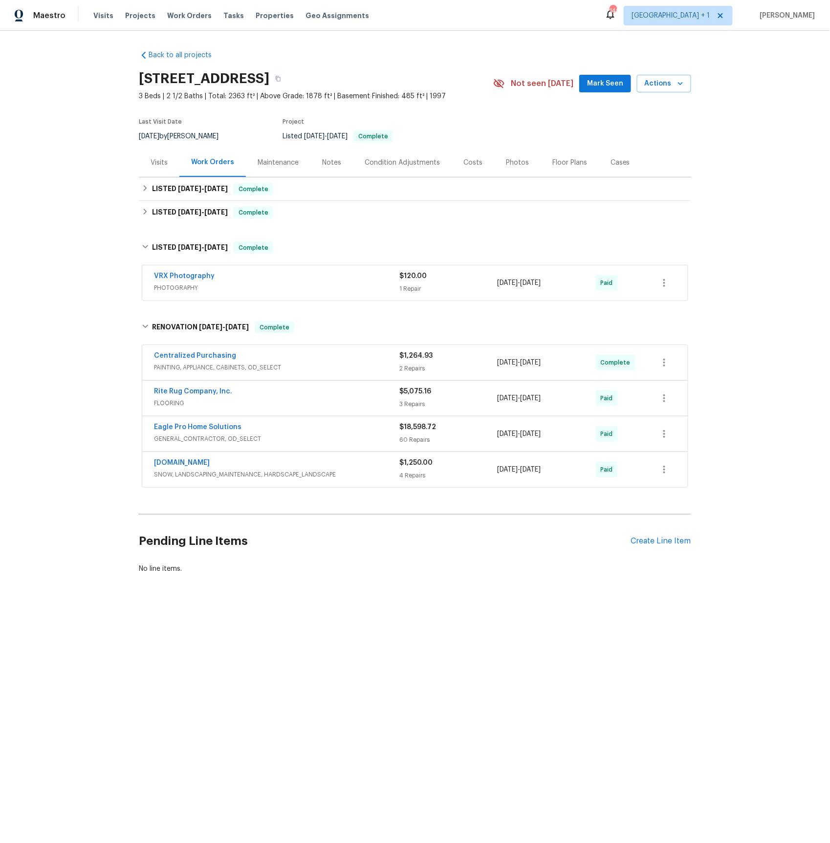
click at [168, 469] on div "Lawn.com" at bounding box center [276, 464] width 245 height 12
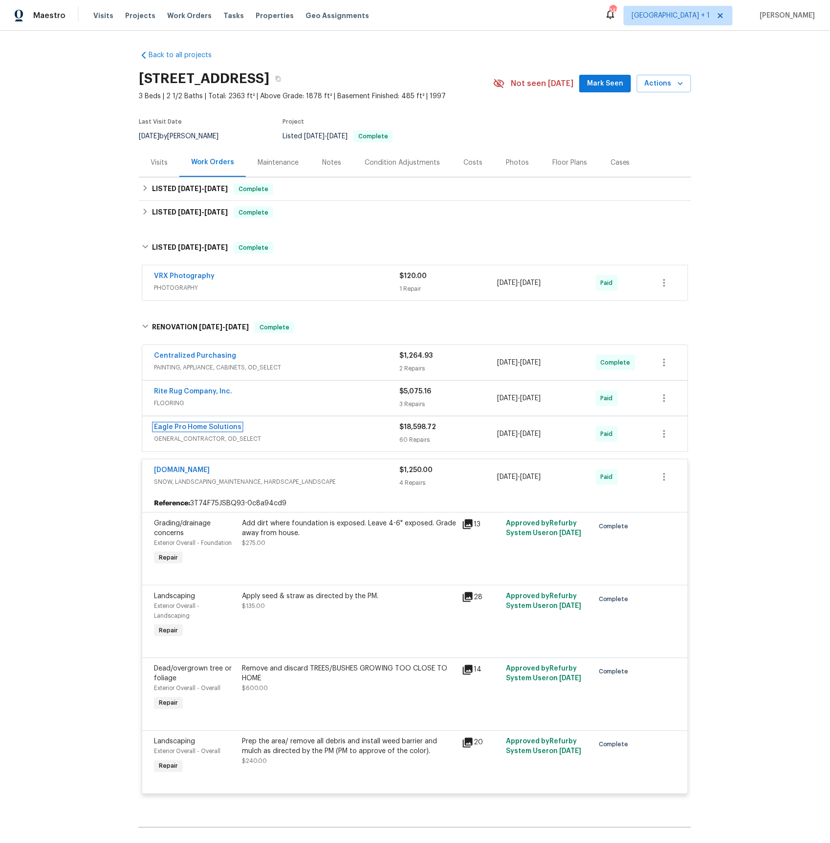
drag, startPoint x: 176, startPoint y: 425, endPoint x: 200, endPoint y: 430, distance: 24.4
click at [176, 425] on link "Eagle Pro Home Solutions" at bounding box center [197, 427] width 87 height 7
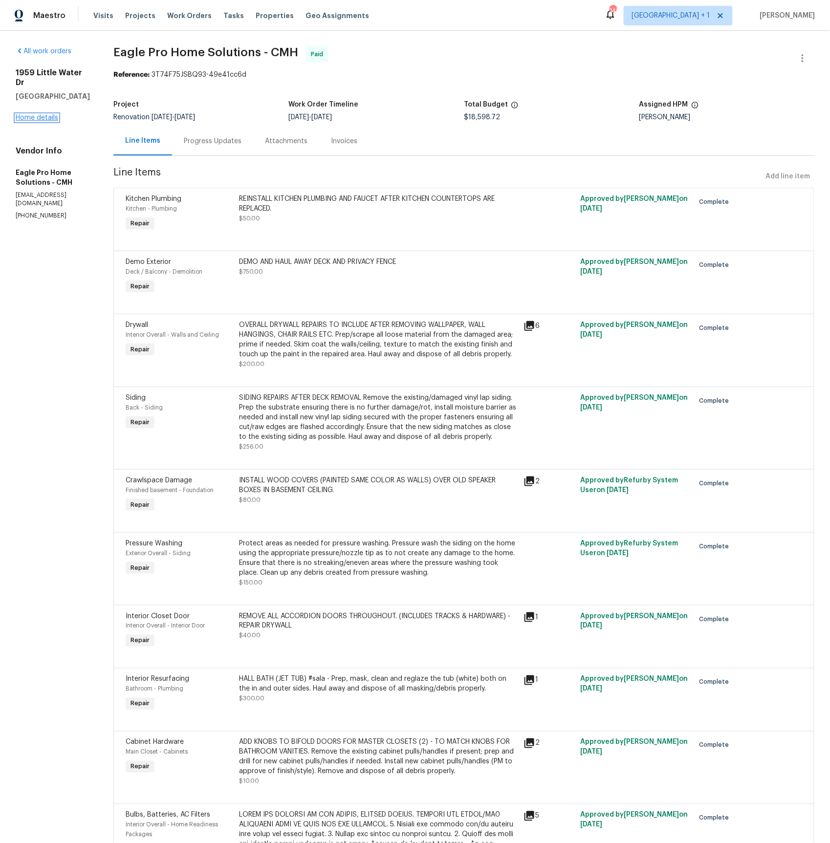
click at [25, 114] on link "Home details" at bounding box center [37, 117] width 43 height 7
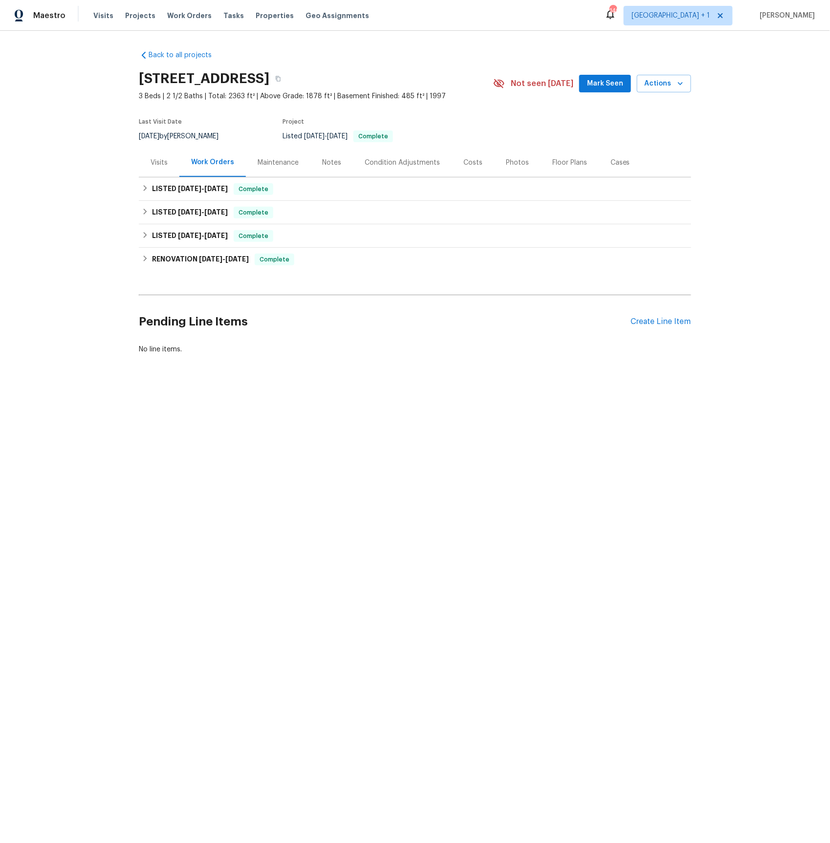
click at [159, 159] on div "Visits" at bounding box center [159, 163] width 17 height 10
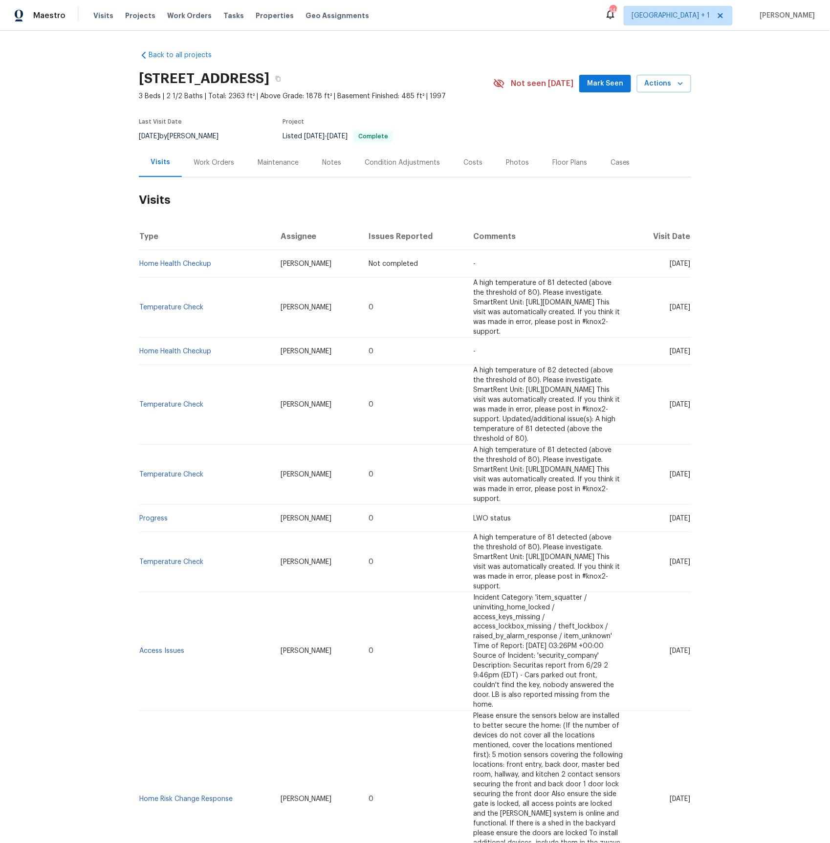
click at [213, 160] on div "Work Orders" at bounding box center [214, 163] width 41 height 10
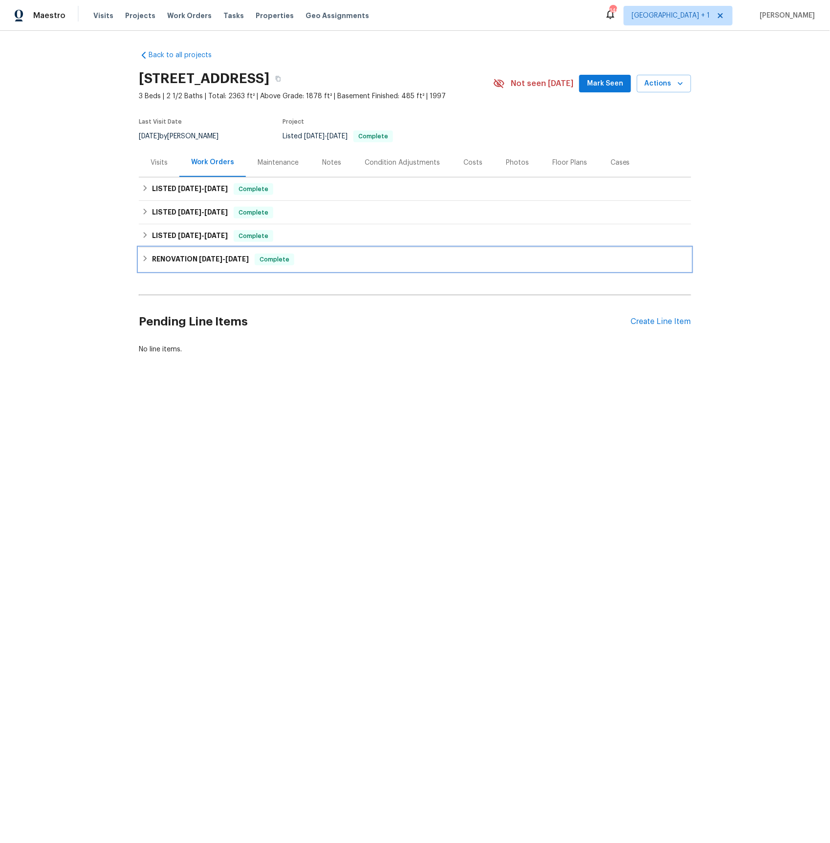
click at [177, 260] on h6 "RENOVATION 5/27/25 - 6/11/25" at bounding box center [200, 260] width 97 height 12
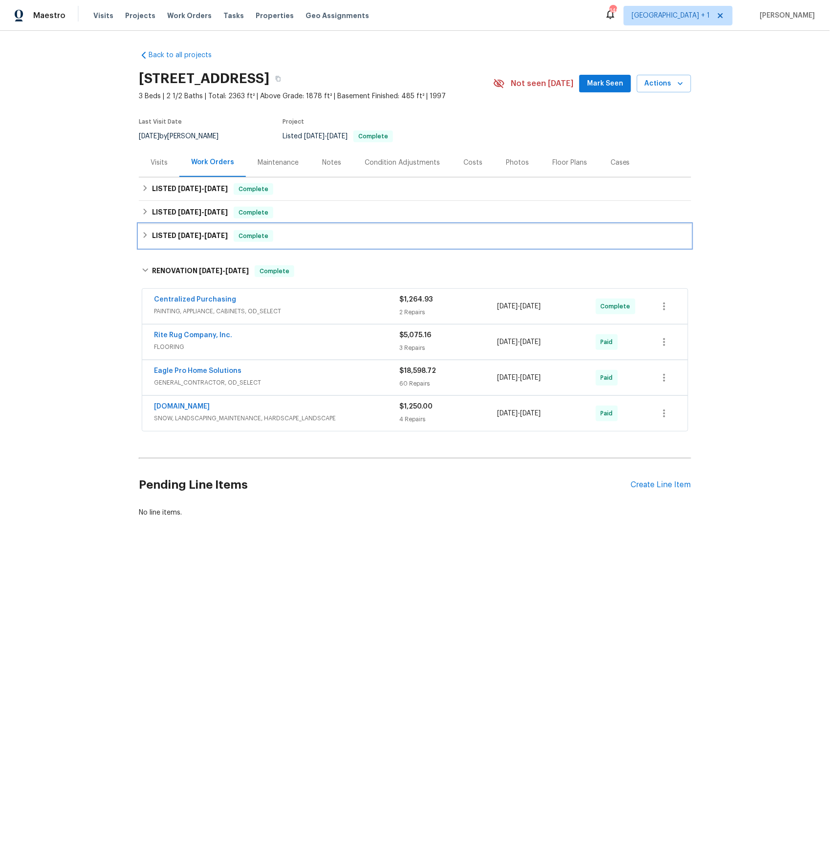
click at [214, 234] on span "6/18/25" at bounding box center [215, 235] width 23 height 7
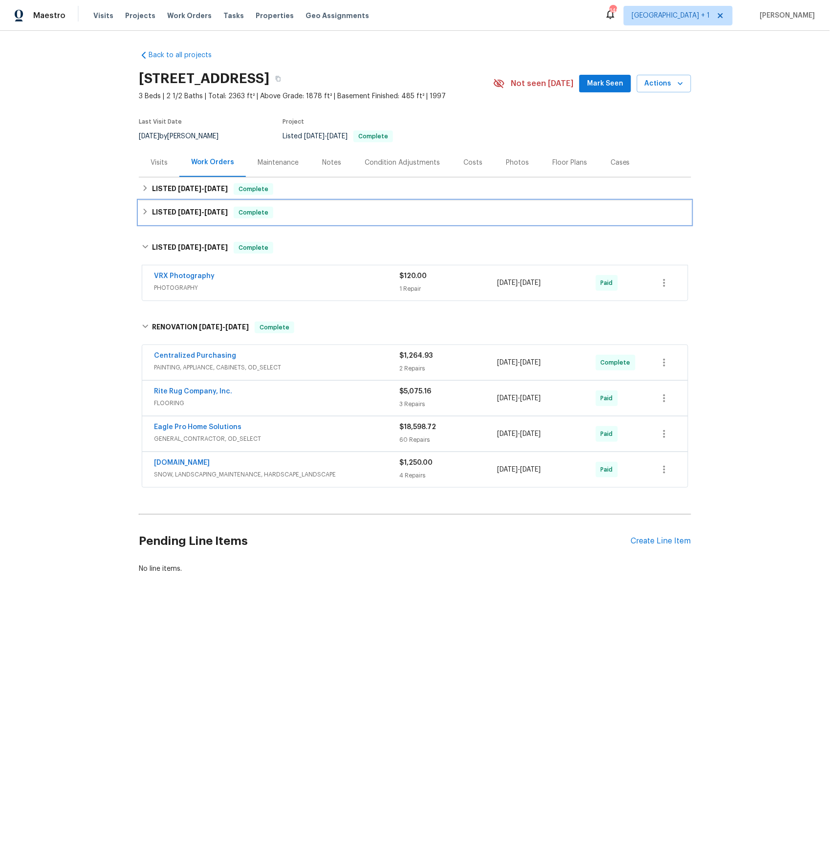
drag, startPoint x: 208, startPoint y: 213, endPoint x: 207, endPoint y: 203, distance: 9.9
click at [208, 213] on span "7/3/25" at bounding box center [215, 212] width 23 height 7
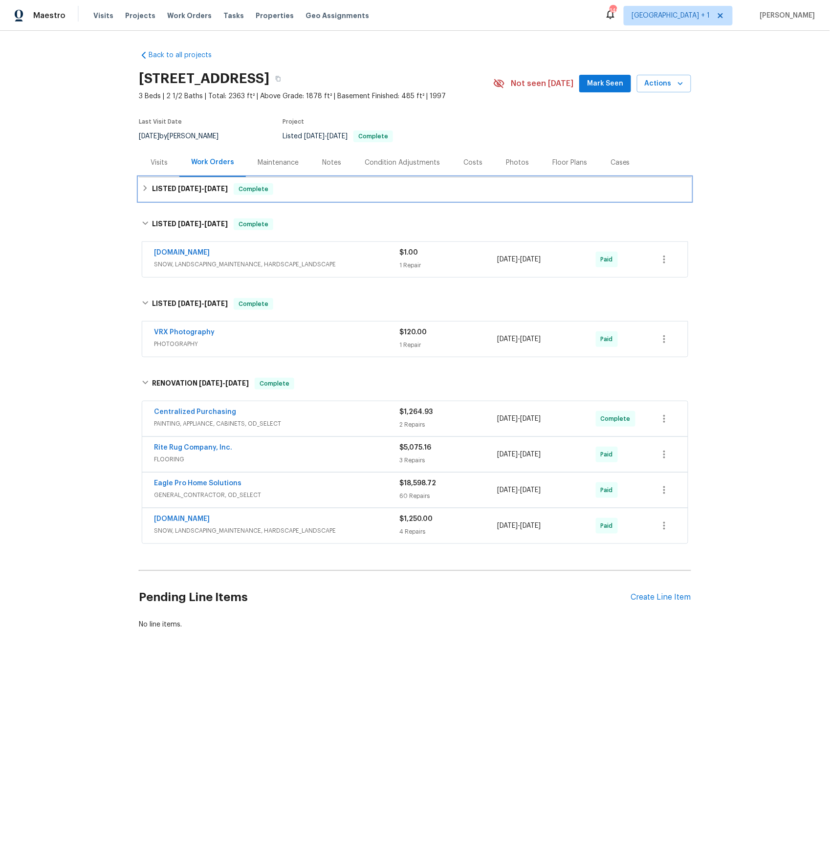
click at [205, 186] on span "7/10/25" at bounding box center [215, 188] width 23 height 7
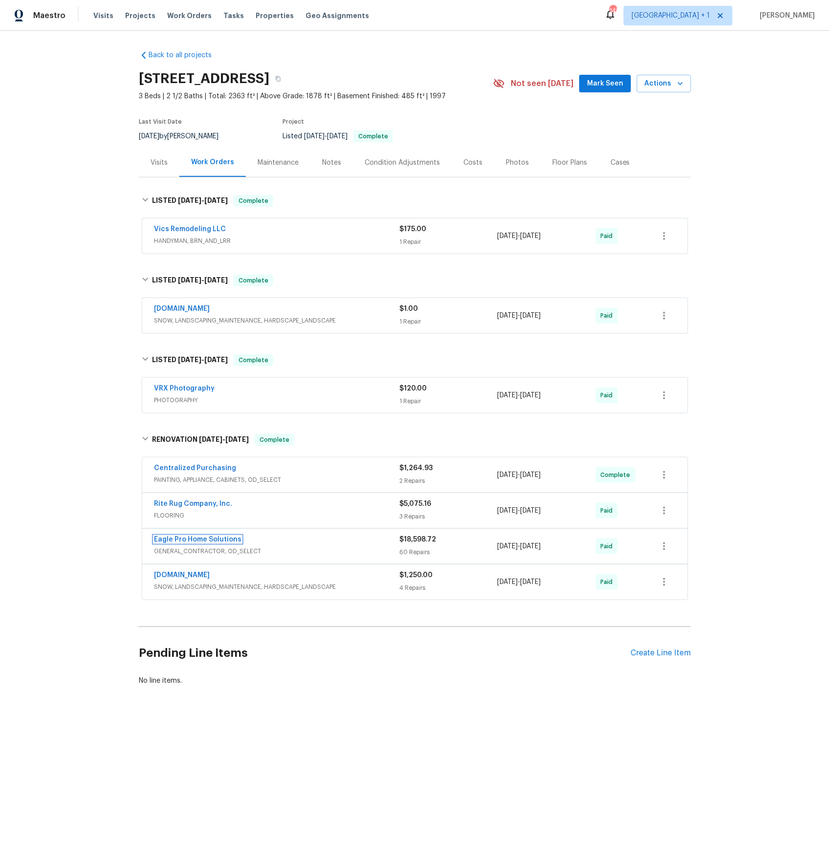
click at [175, 543] on link "Eagle Pro Home Solutions" at bounding box center [197, 539] width 87 height 7
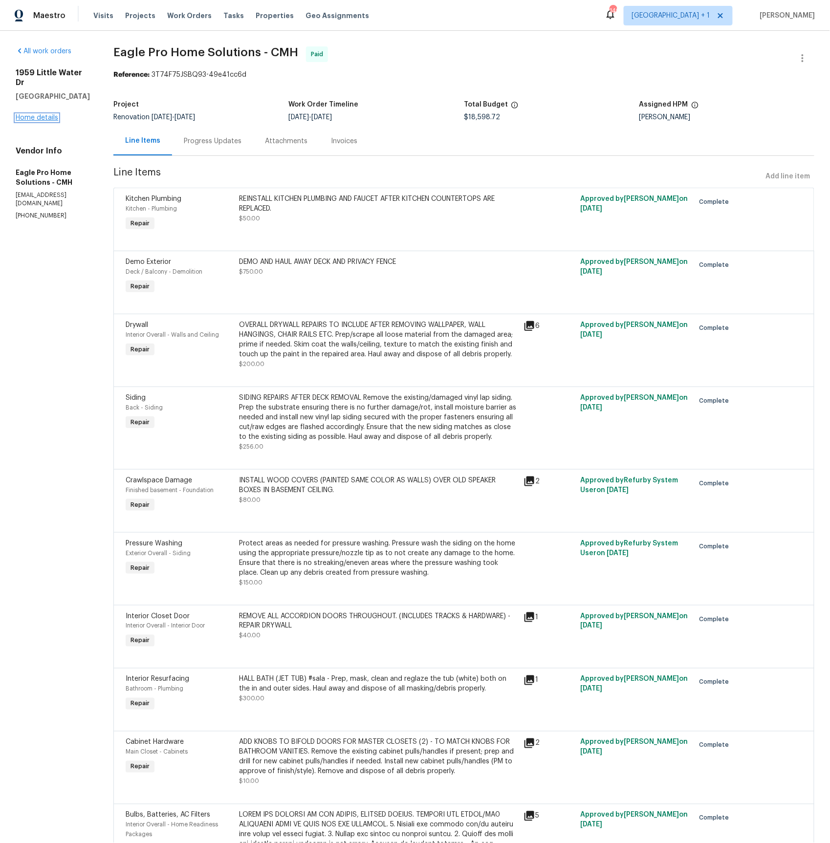
click at [41, 114] on link "Home details" at bounding box center [37, 117] width 43 height 7
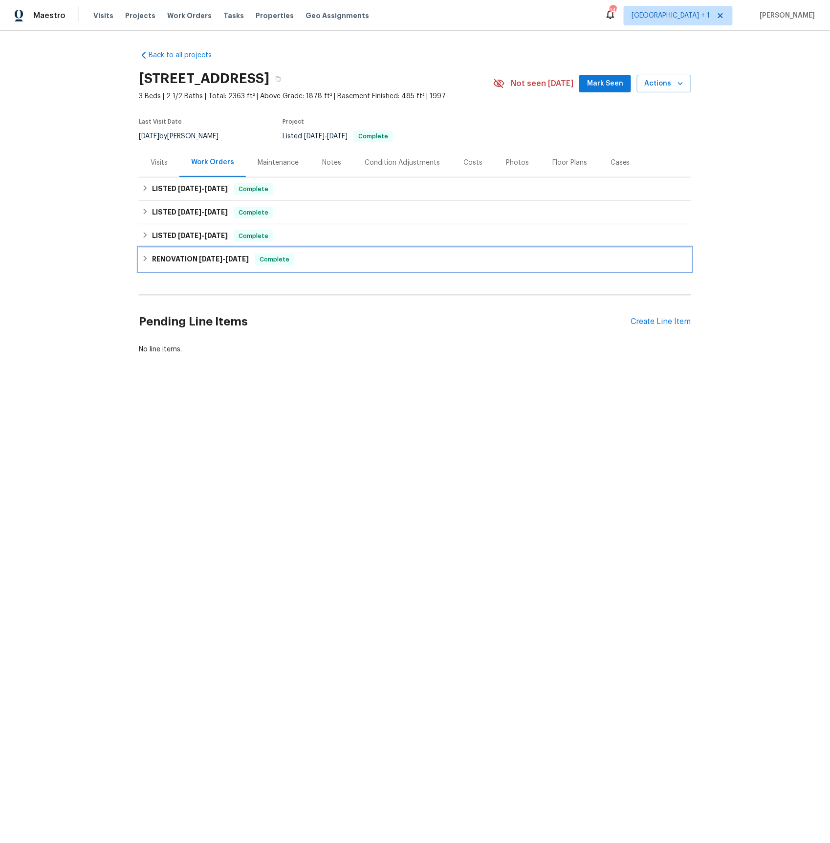
drag, startPoint x: 193, startPoint y: 257, endPoint x: 261, endPoint y: 311, distance: 87.0
click at [193, 257] on h6 "RENOVATION 5/27/25 - 6/11/25" at bounding box center [200, 260] width 97 height 12
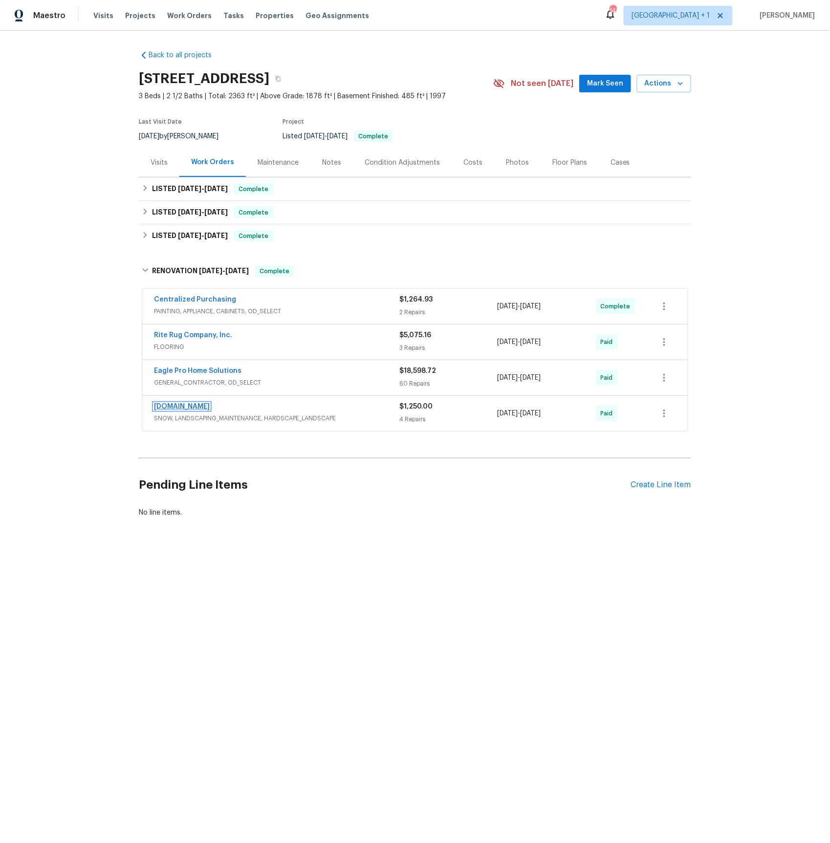
click at [175, 410] on link "Lawn.com" at bounding box center [182, 406] width 56 height 7
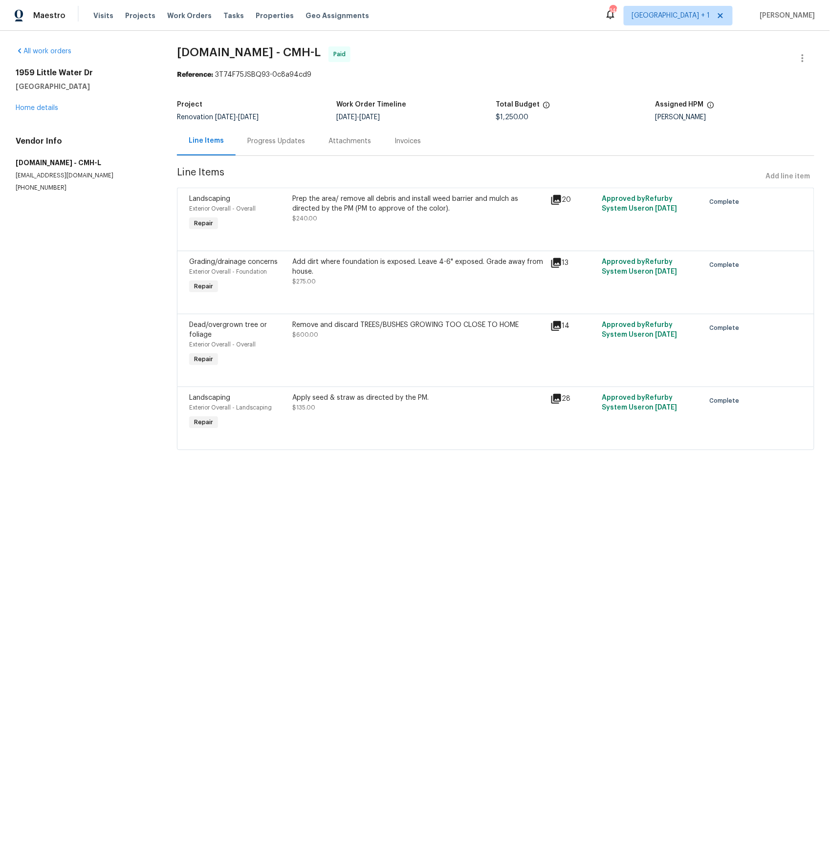
click at [557, 199] on icon at bounding box center [556, 200] width 10 height 10
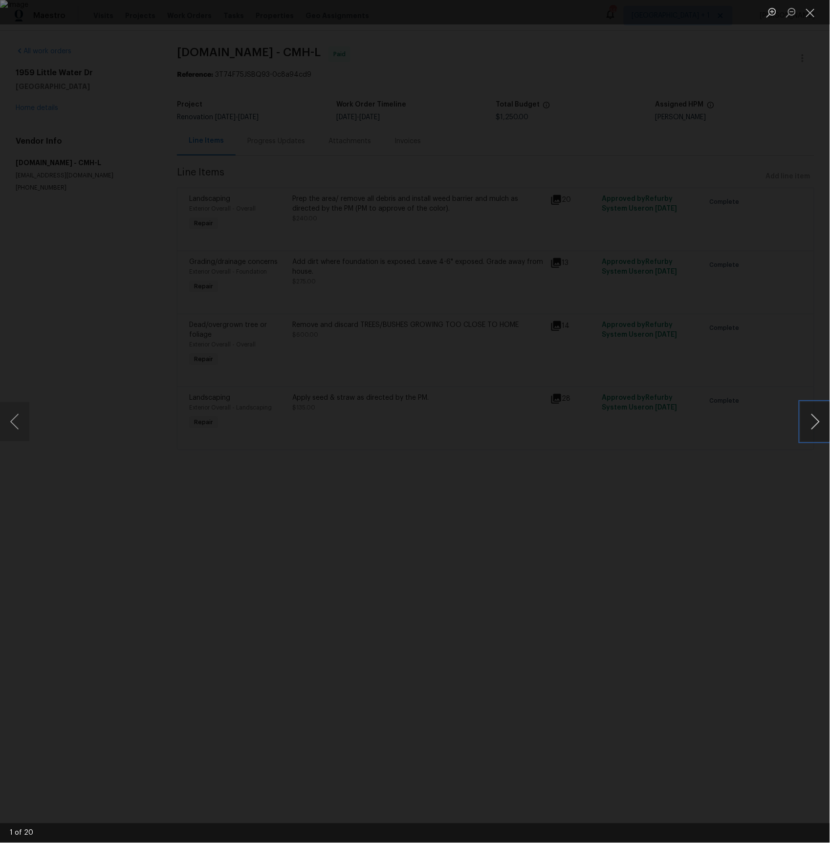
click at [813, 428] on button "Next image" at bounding box center [814, 421] width 29 height 39
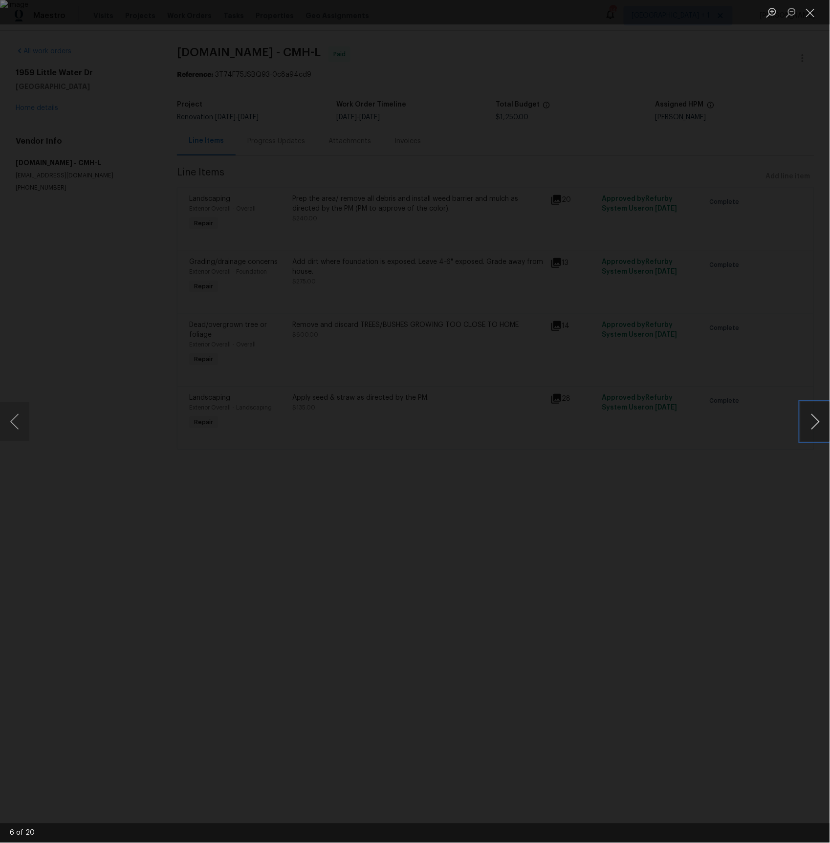
click at [813, 428] on button "Next image" at bounding box center [814, 421] width 29 height 39
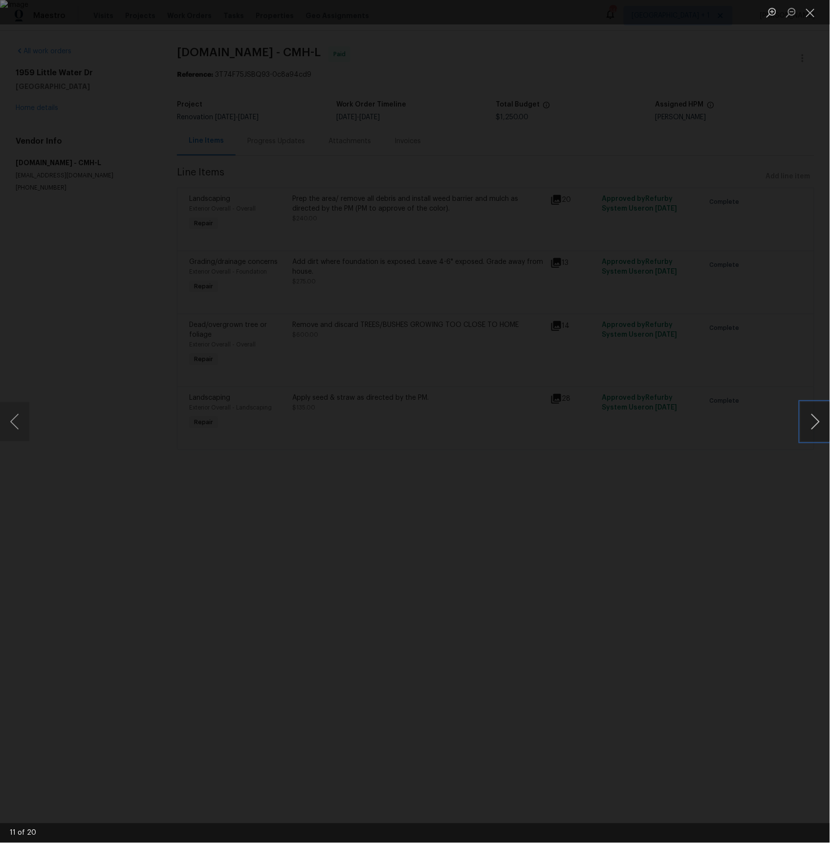
click at [813, 428] on button "Next image" at bounding box center [814, 421] width 29 height 39
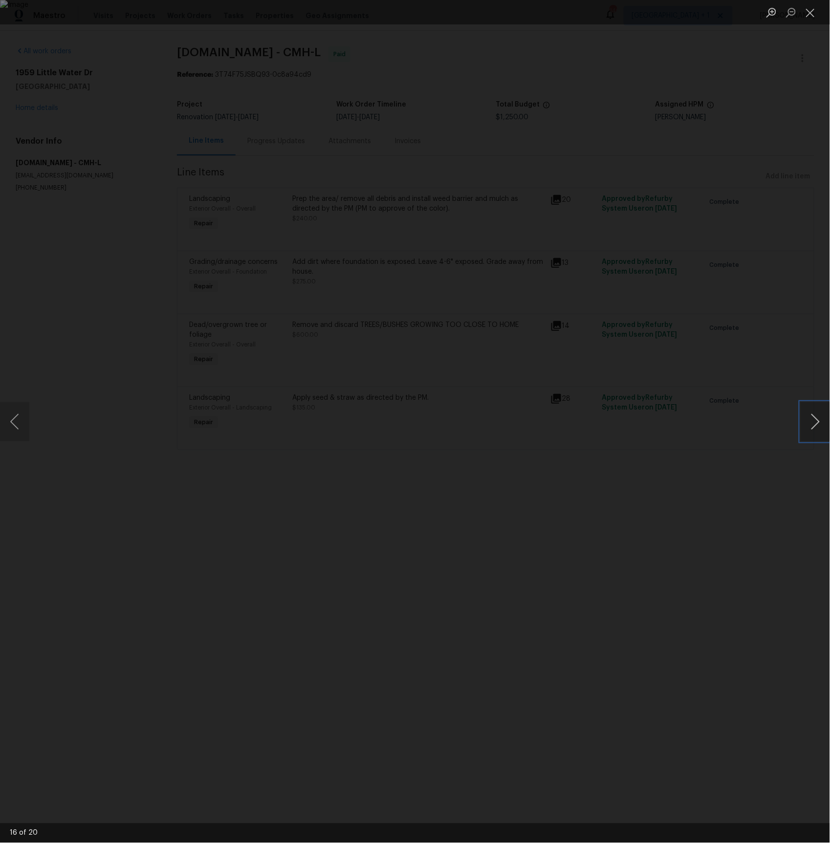
click at [813, 428] on button "Next image" at bounding box center [814, 421] width 29 height 39
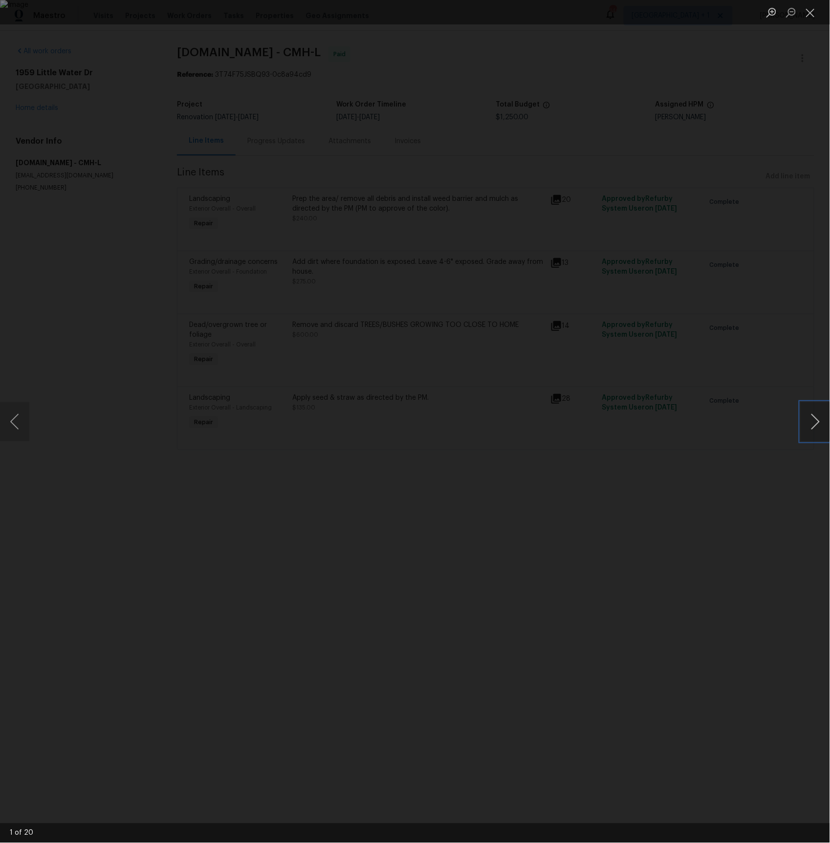
click at [813, 428] on button "Next image" at bounding box center [814, 421] width 29 height 39
click at [814, 13] on button "Close lightbox" at bounding box center [810, 12] width 20 height 17
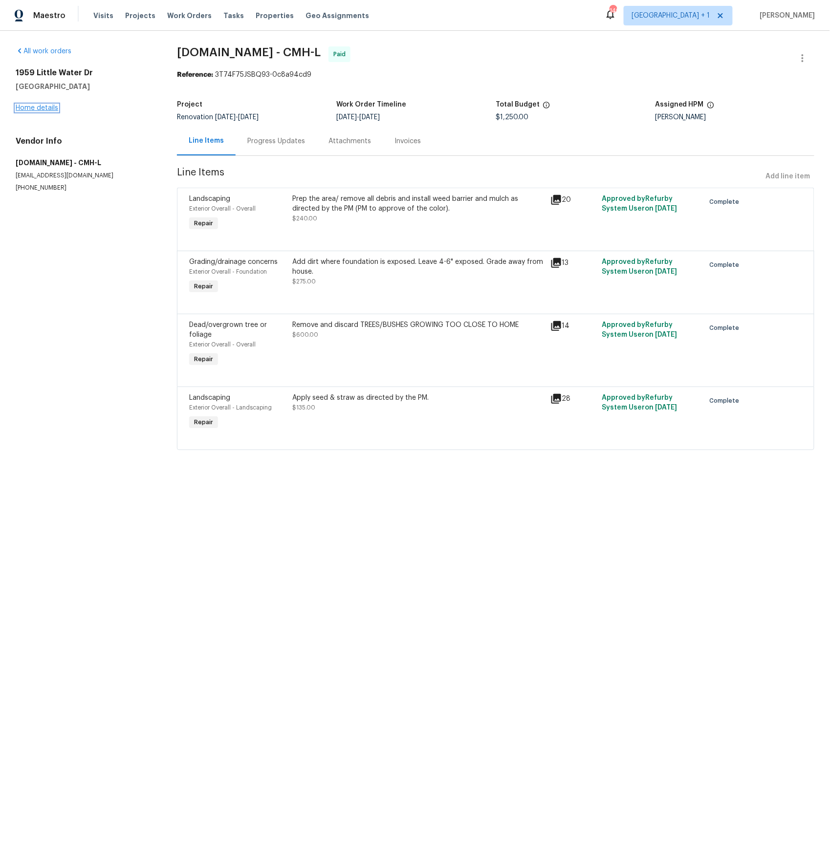
click at [36, 110] on link "Home details" at bounding box center [37, 108] width 43 height 7
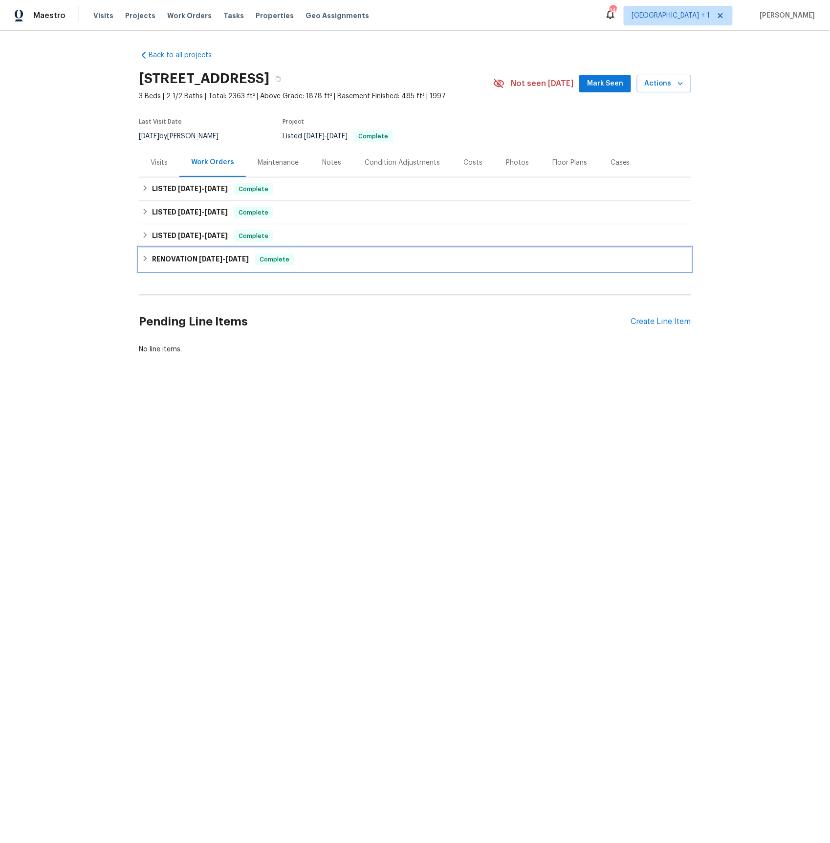
click at [228, 260] on span "5/27/25 - 6/11/25" at bounding box center [224, 259] width 50 height 7
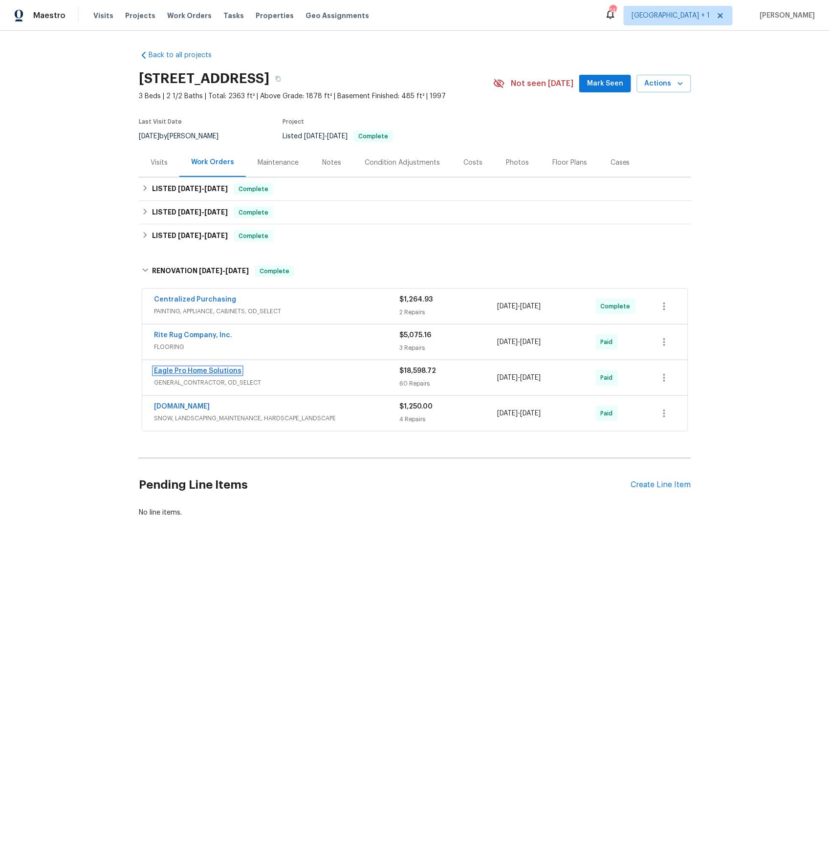
click at [200, 372] on link "Eagle Pro Home Solutions" at bounding box center [197, 370] width 87 height 7
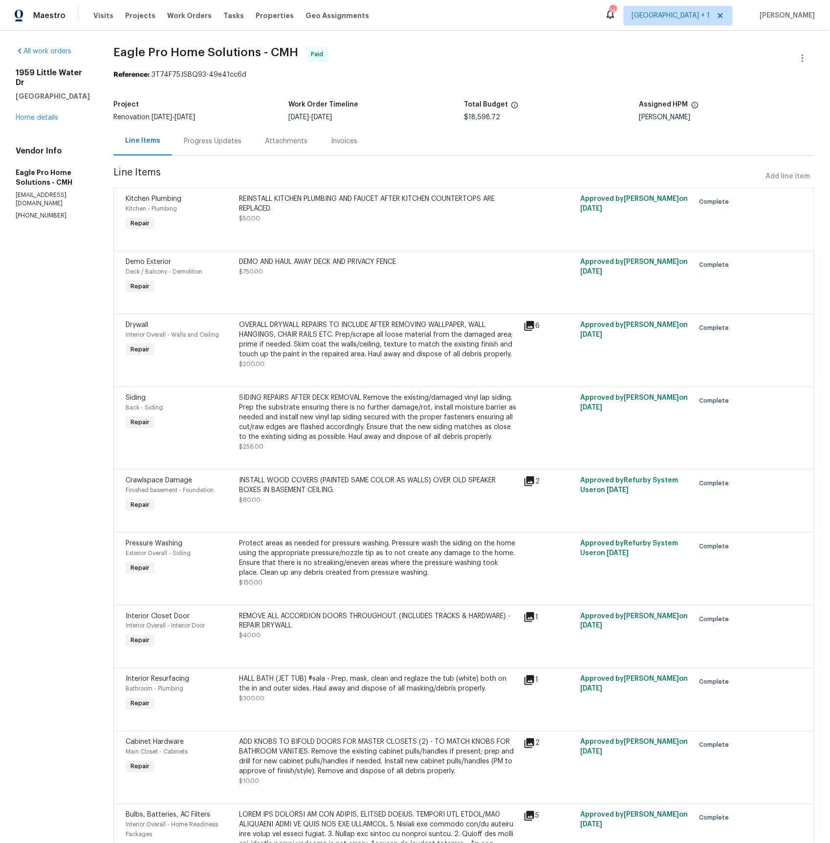
click at [339, 261] on div "DEMO AND HAUL AWAY DECK AND PRIVACY FENCE" at bounding box center [378, 262] width 279 height 10
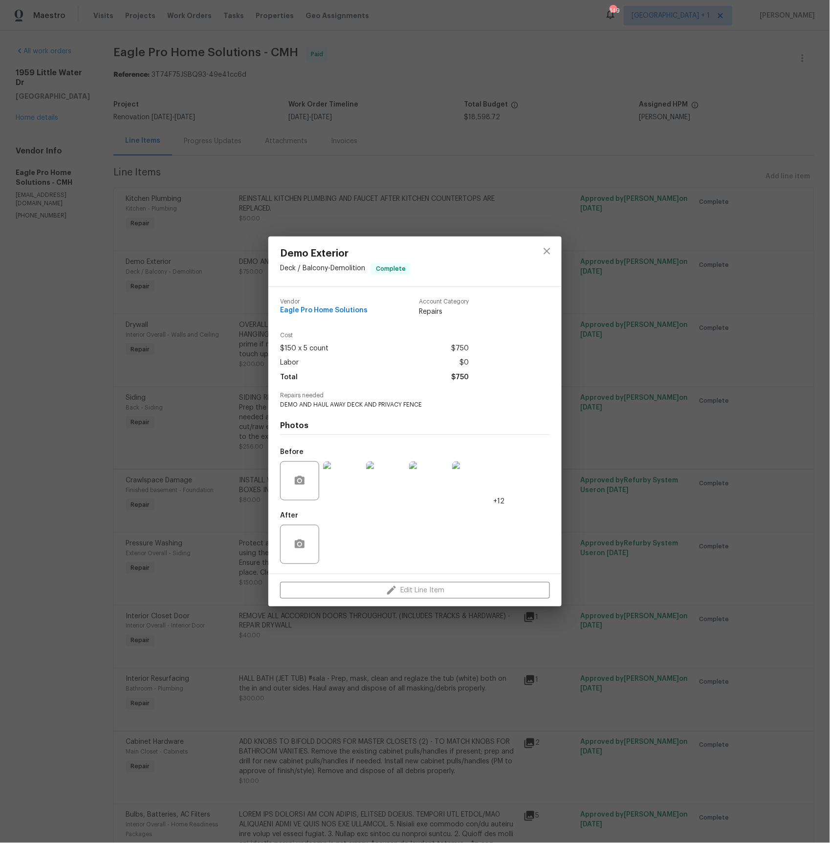
click at [348, 475] on img at bounding box center [342, 480] width 39 height 39
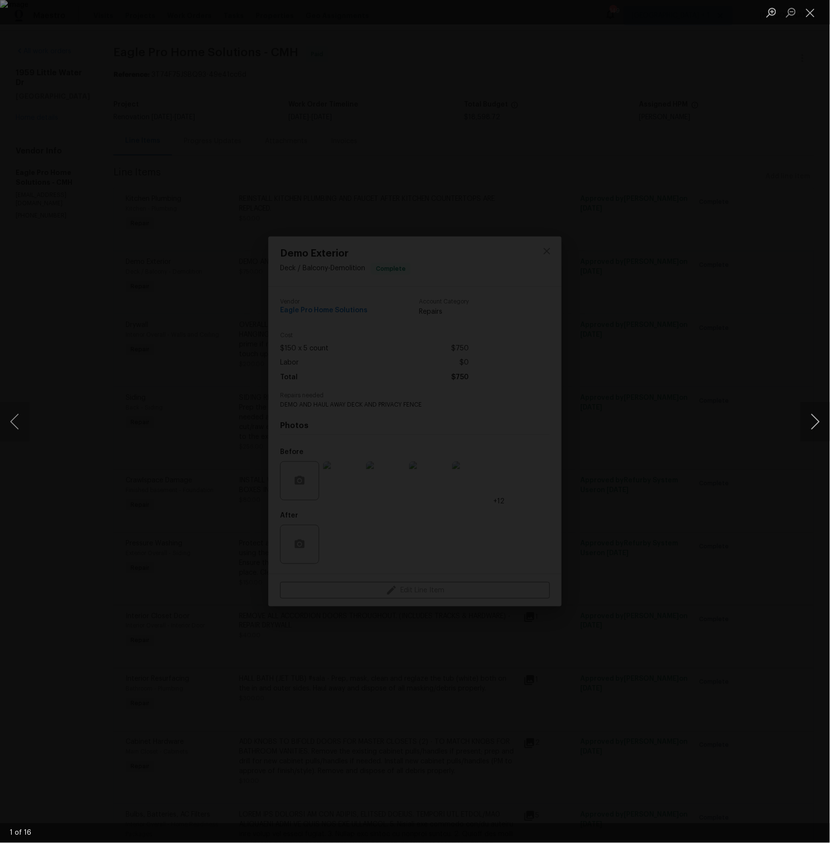
click at [820, 423] on button "Next image" at bounding box center [814, 421] width 29 height 39
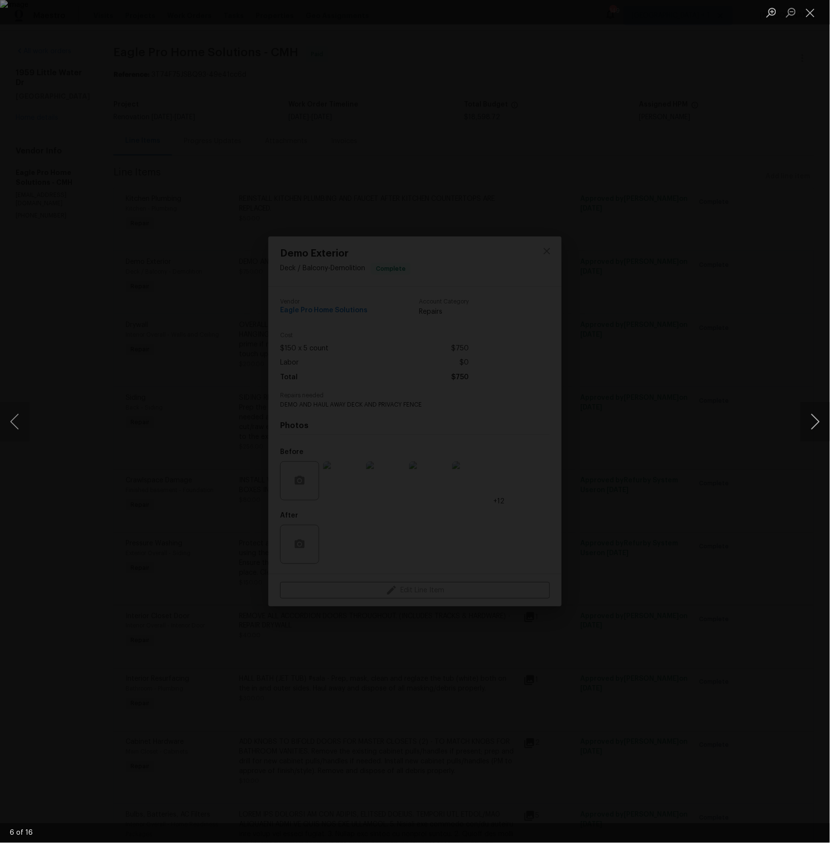
click at [820, 423] on button "Next image" at bounding box center [814, 421] width 29 height 39
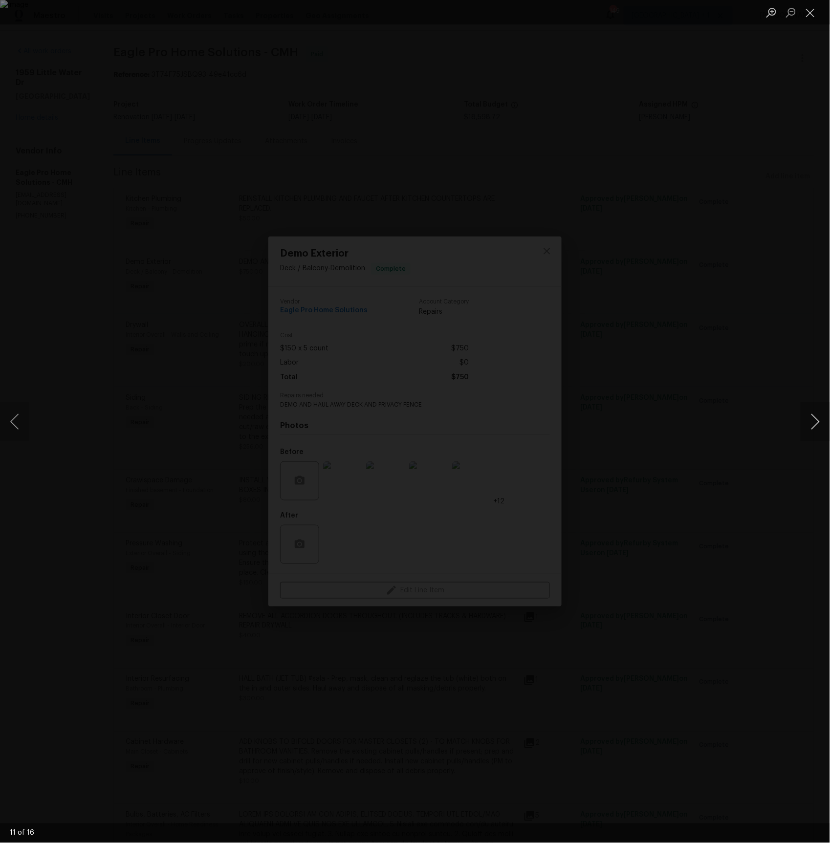
click at [820, 423] on button "Next image" at bounding box center [814, 421] width 29 height 39
click at [813, 419] on button "Next image" at bounding box center [814, 421] width 29 height 39
click at [812, 421] on button "Next image" at bounding box center [814, 421] width 29 height 39
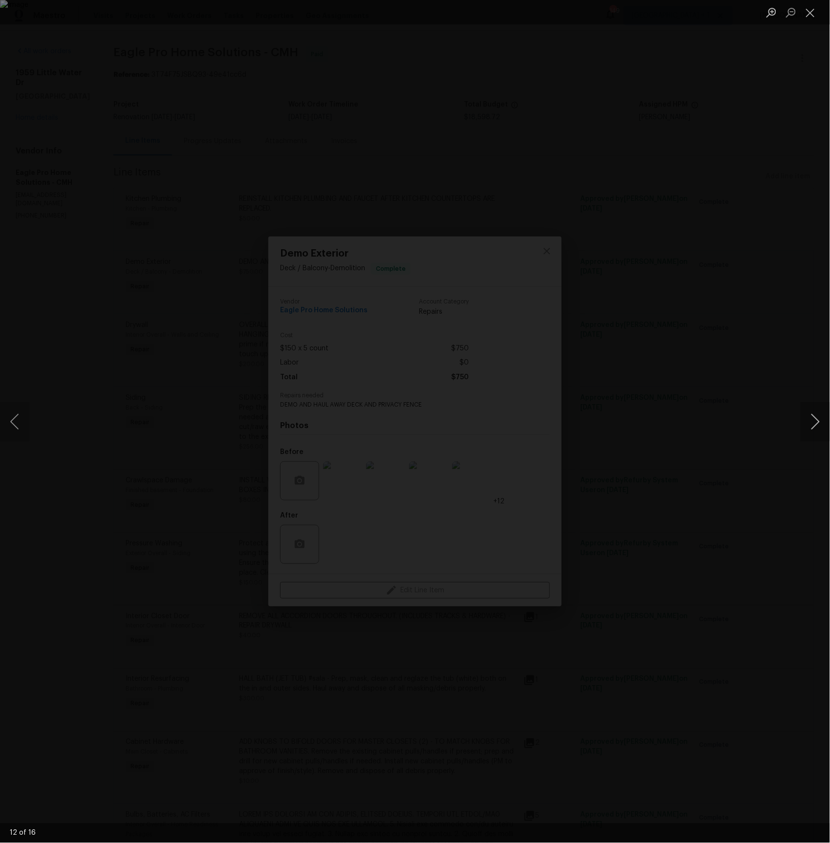
click at [812, 421] on button "Next image" at bounding box center [814, 421] width 29 height 39
click at [813, 418] on button "Next image" at bounding box center [814, 421] width 29 height 39
click at [813, 425] on button "Next image" at bounding box center [814, 421] width 29 height 39
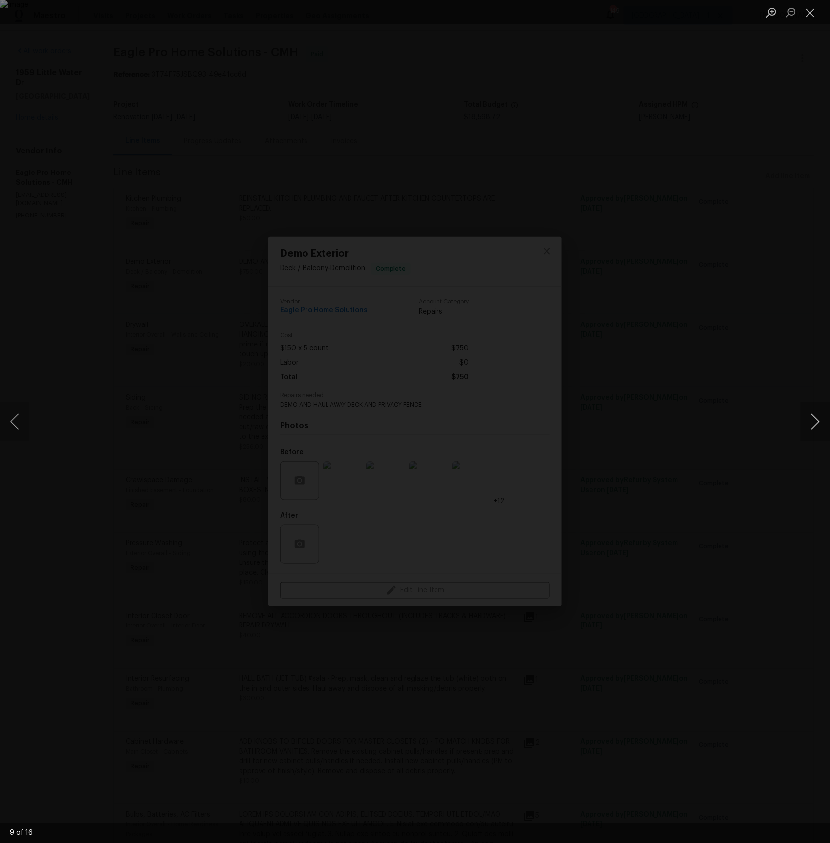
click at [813, 425] on button "Next image" at bounding box center [814, 421] width 29 height 39
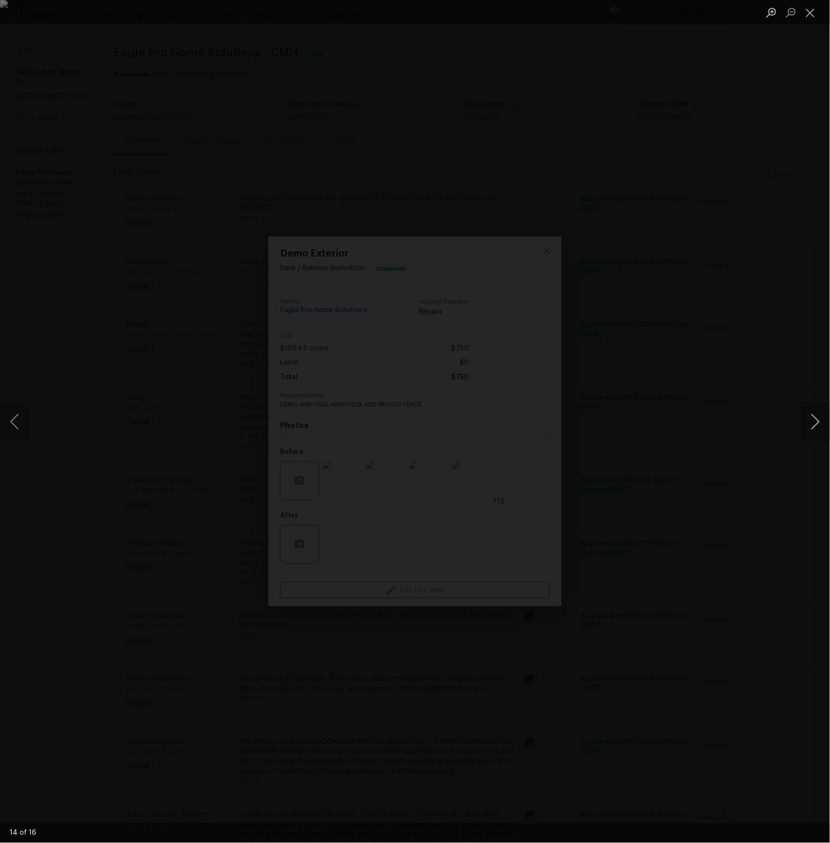
click at [813, 425] on button "Next image" at bounding box center [814, 421] width 29 height 39
click at [819, 421] on button "Next image" at bounding box center [814, 421] width 29 height 39
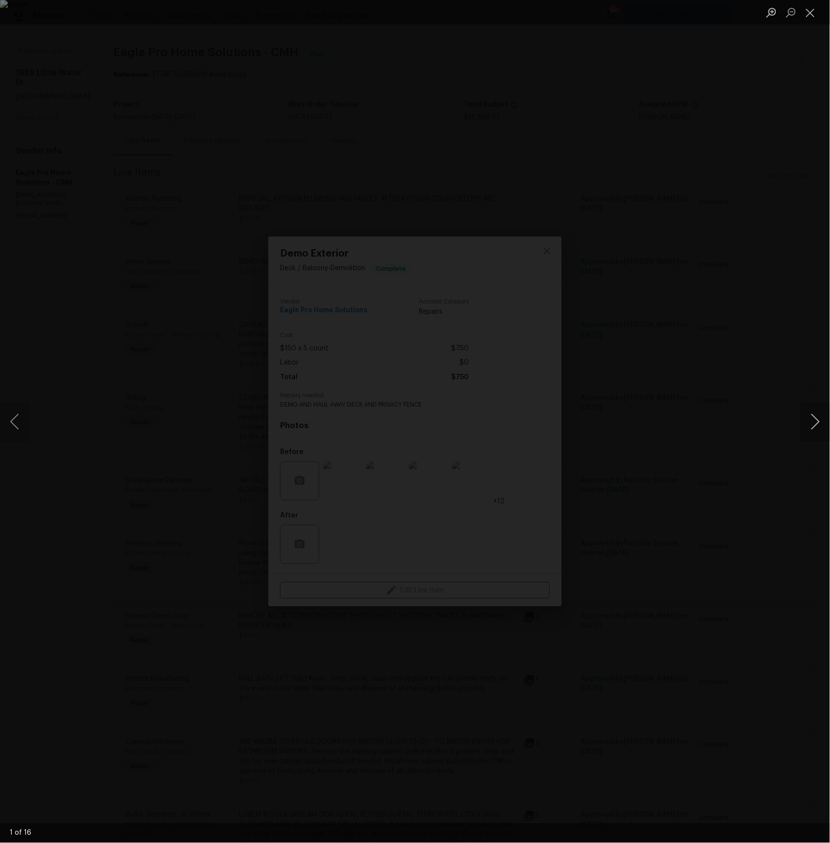
click at [819, 421] on button "Next image" at bounding box center [814, 421] width 29 height 39
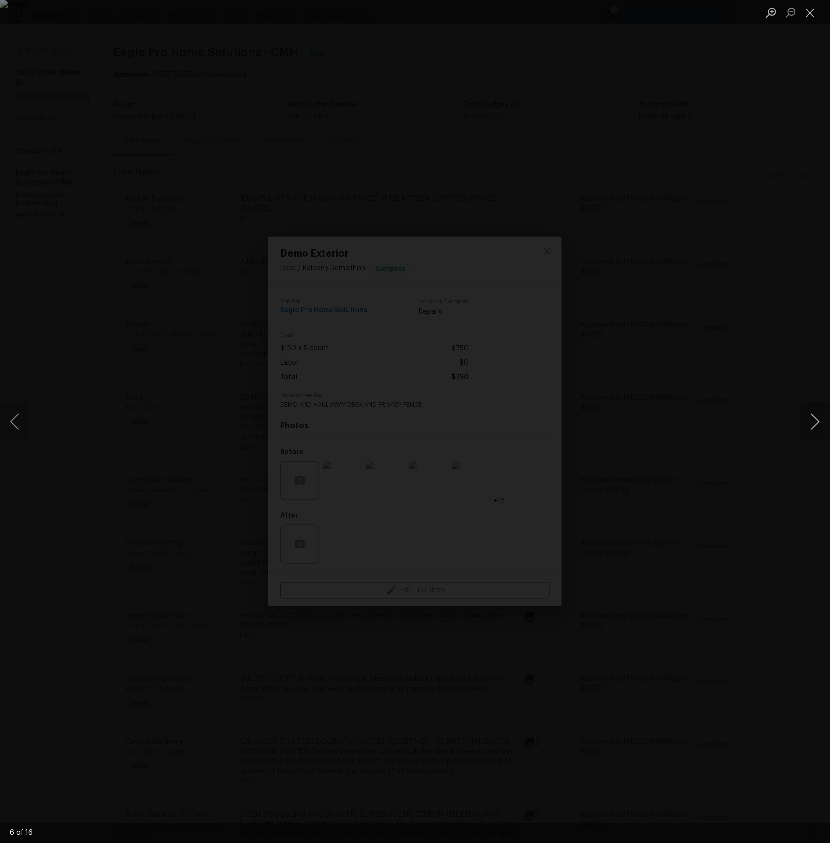
click at [819, 421] on button "Next image" at bounding box center [814, 421] width 29 height 39
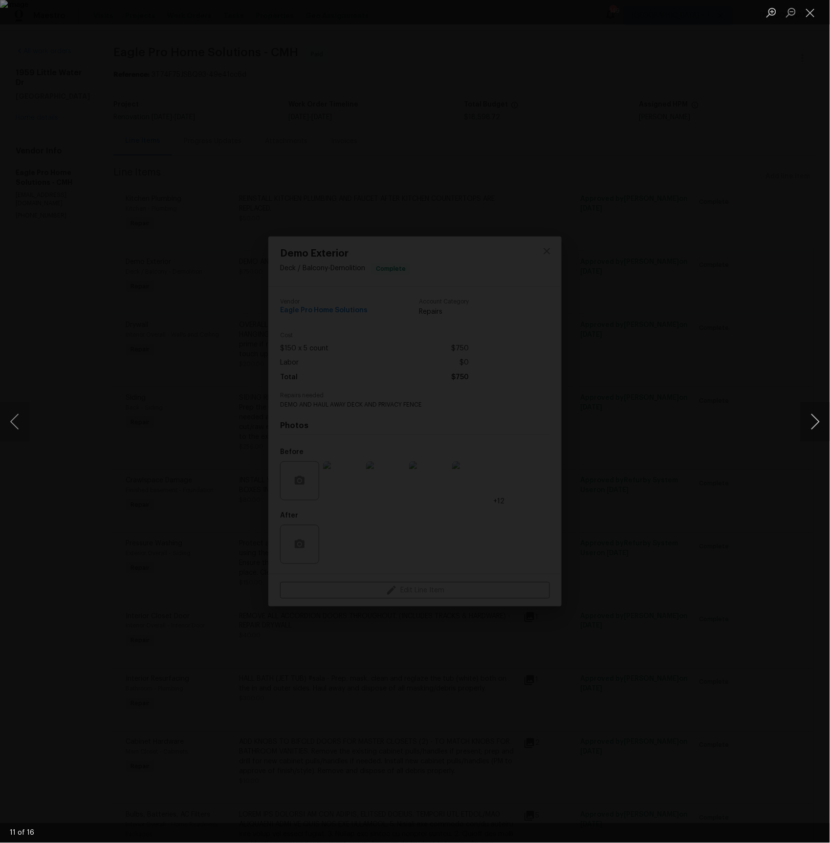
click at [819, 421] on button "Next image" at bounding box center [814, 421] width 29 height 39
click at [813, 415] on button "Next image" at bounding box center [814, 421] width 29 height 39
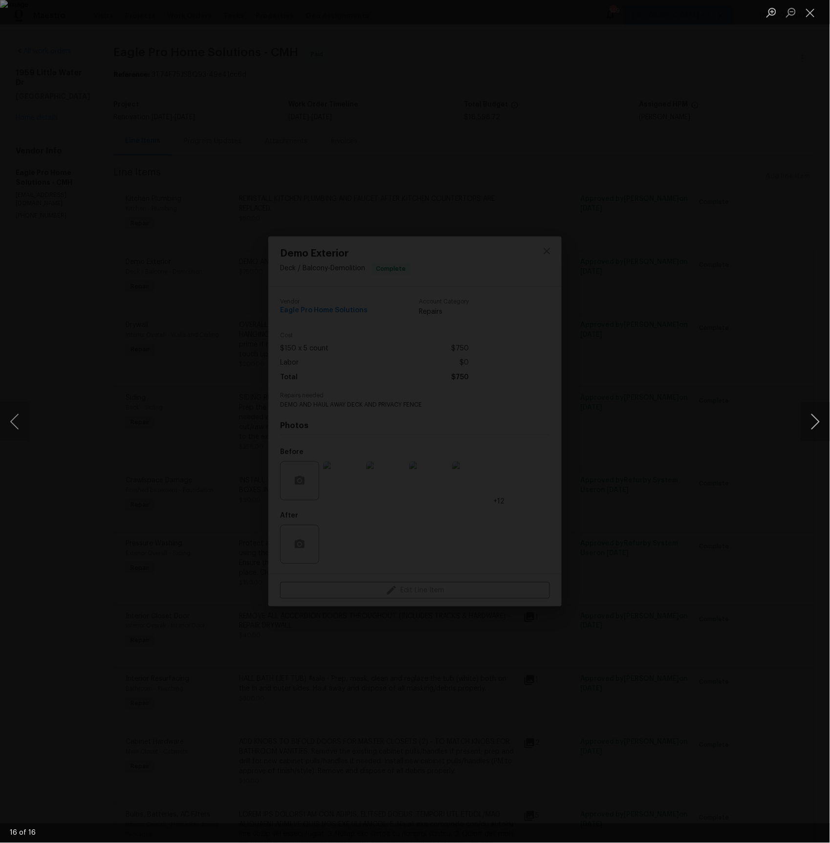
click at [817, 417] on button "Next image" at bounding box center [814, 421] width 29 height 39
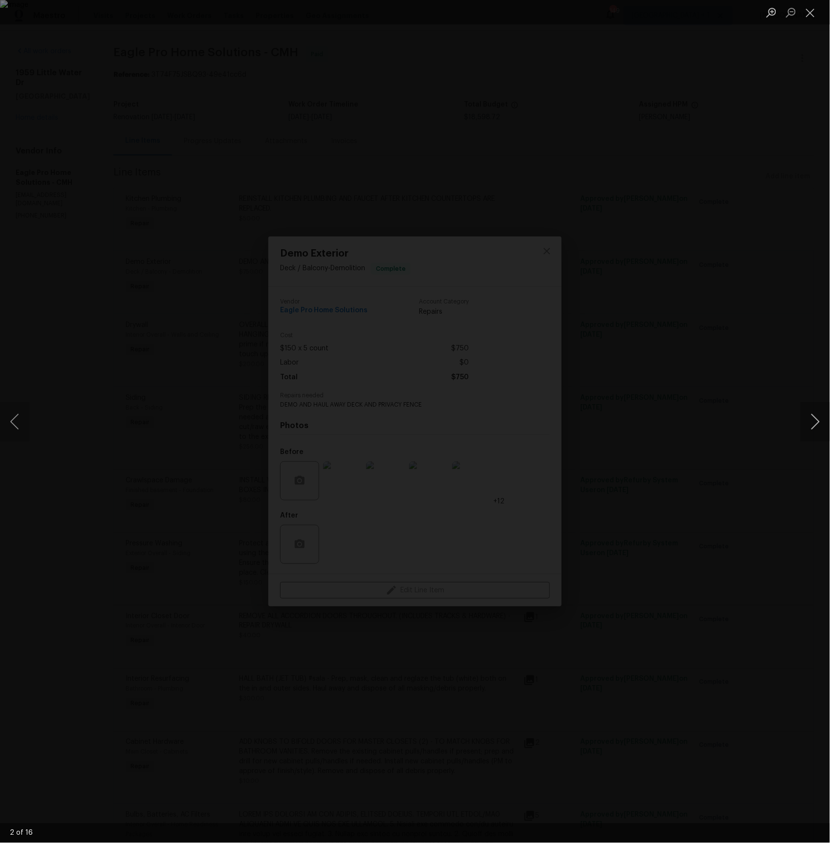
click at [817, 417] on button "Next image" at bounding box center [814, 421] width 29 height 39
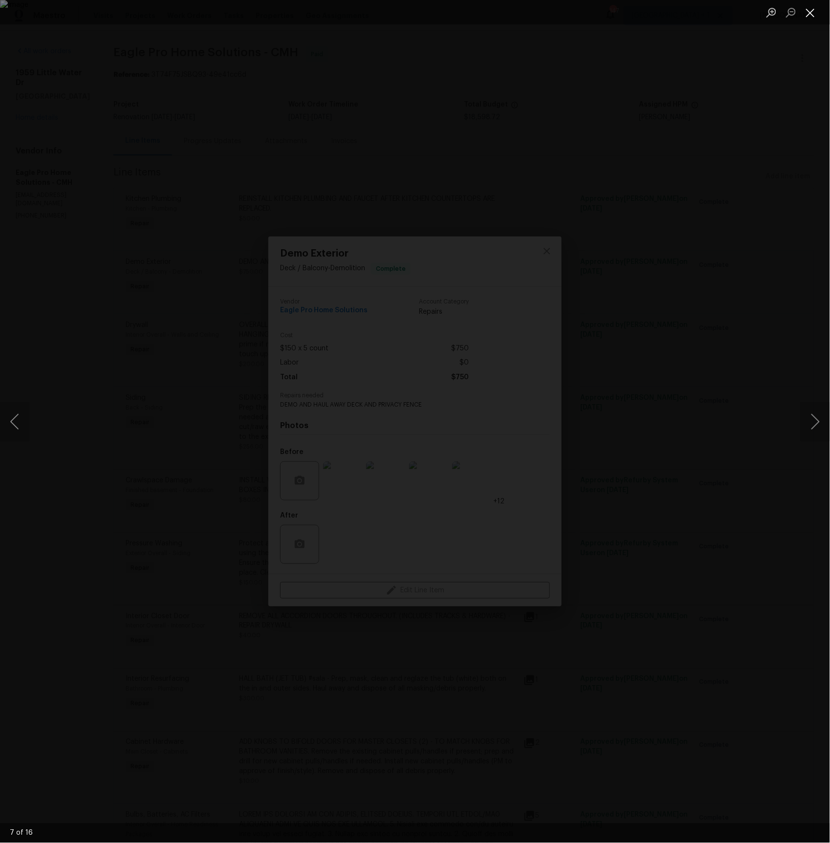
click at [811, 13] on button "Close lightbox" at bounding box center [810, 12] width 20 height 17
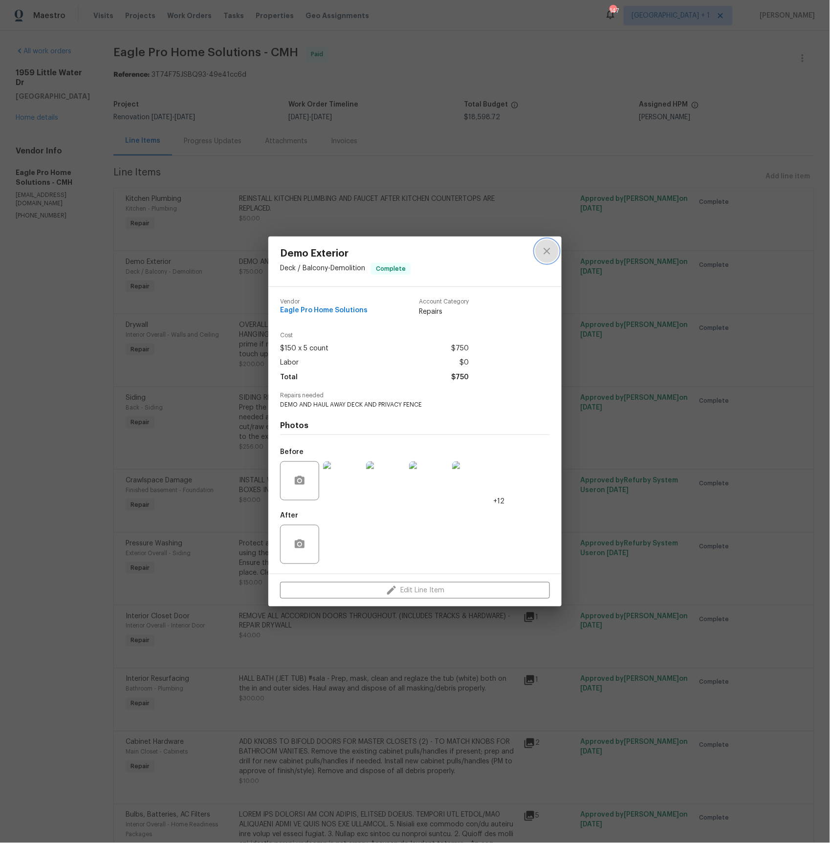
drag, startPoint x: 551, startPoint y: 251, endPoint x: 501, endPoint y: 249, distance: 49.9
click at [550, 251] on icon "close" at bounding box center [547, 251] width 12 height 12
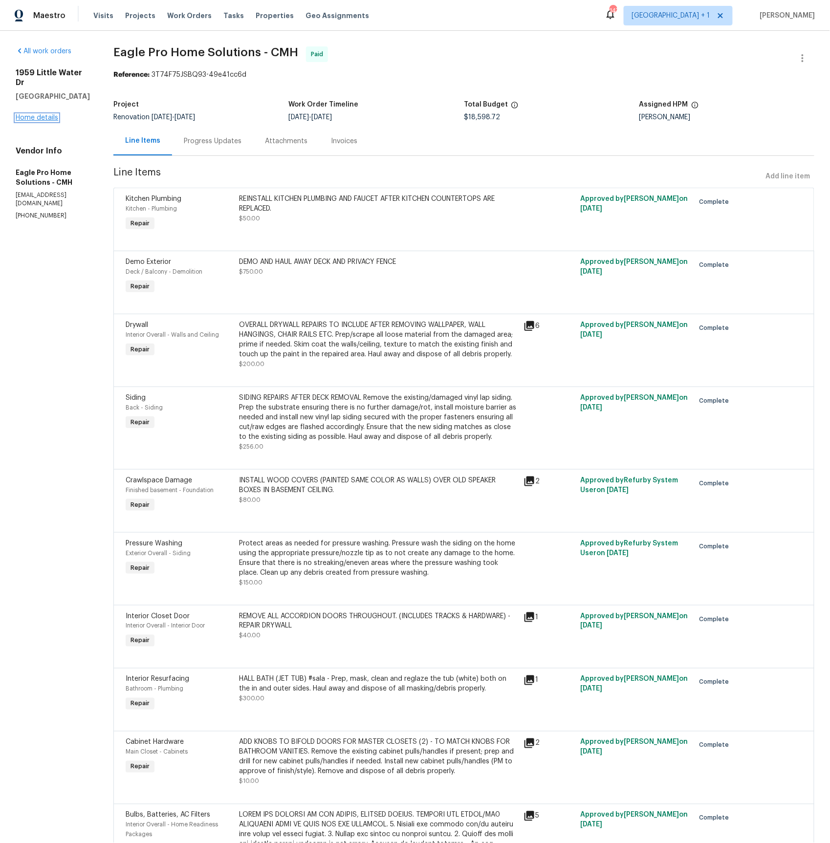
click at [36, 114] on link "Home details" at bounding box center [37, 117] width 43 height 7
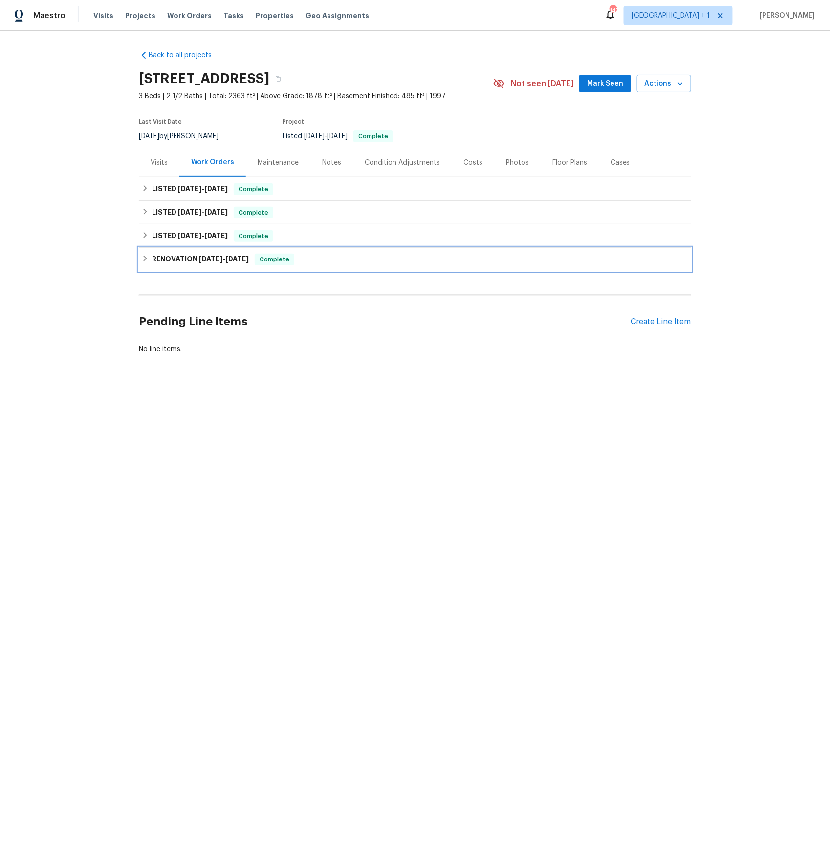
drag, startPoint x: 216, startPoint y: 258, endPoint x: 202, endPoint y: 275, distance: 21.5
click at [216, 258] on span "5/27/25" at bounding box center [210, 259] width 23 height 7
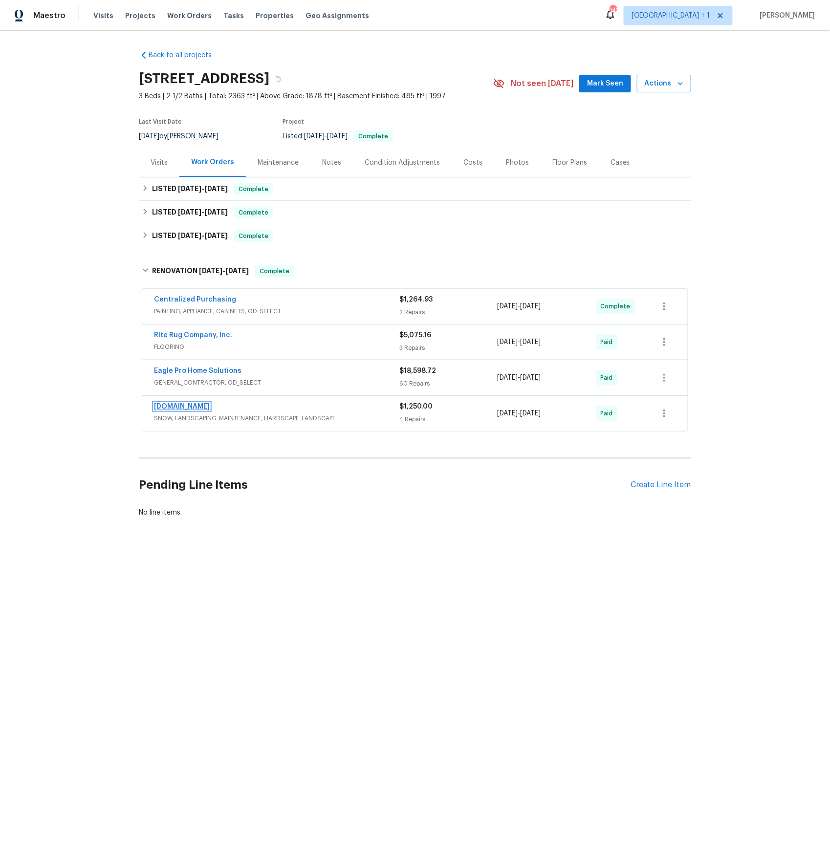
click at [171, 407] on link "Lawn.com" at bounding box center [182, 406] width 56 height 7
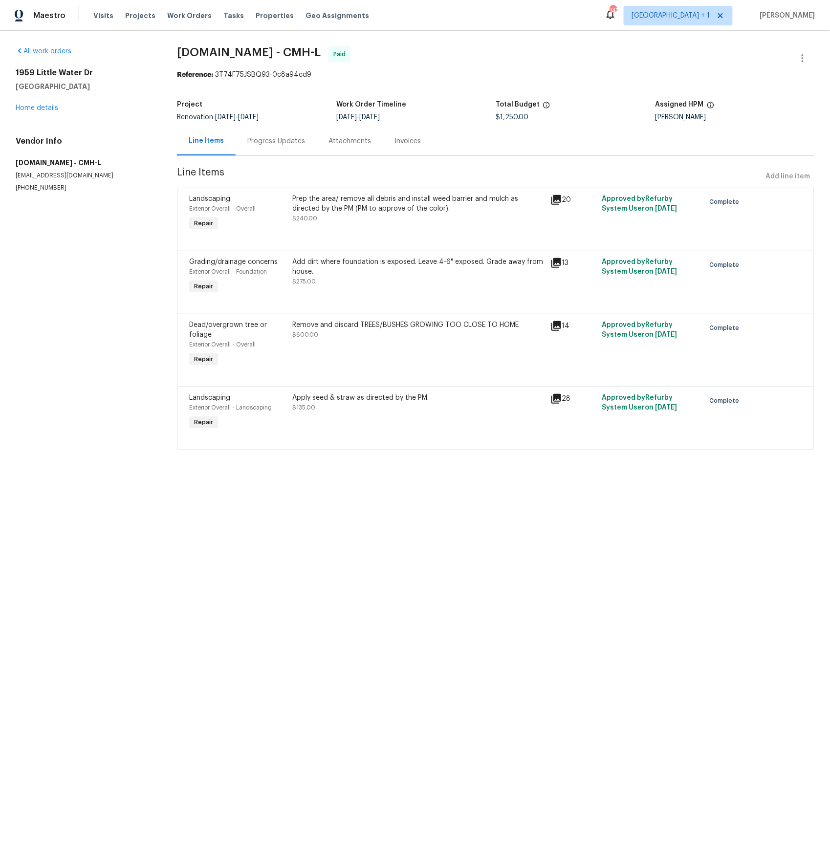
click at [553, 198] on icon at bounding box center [556, 200] width 10 height 10
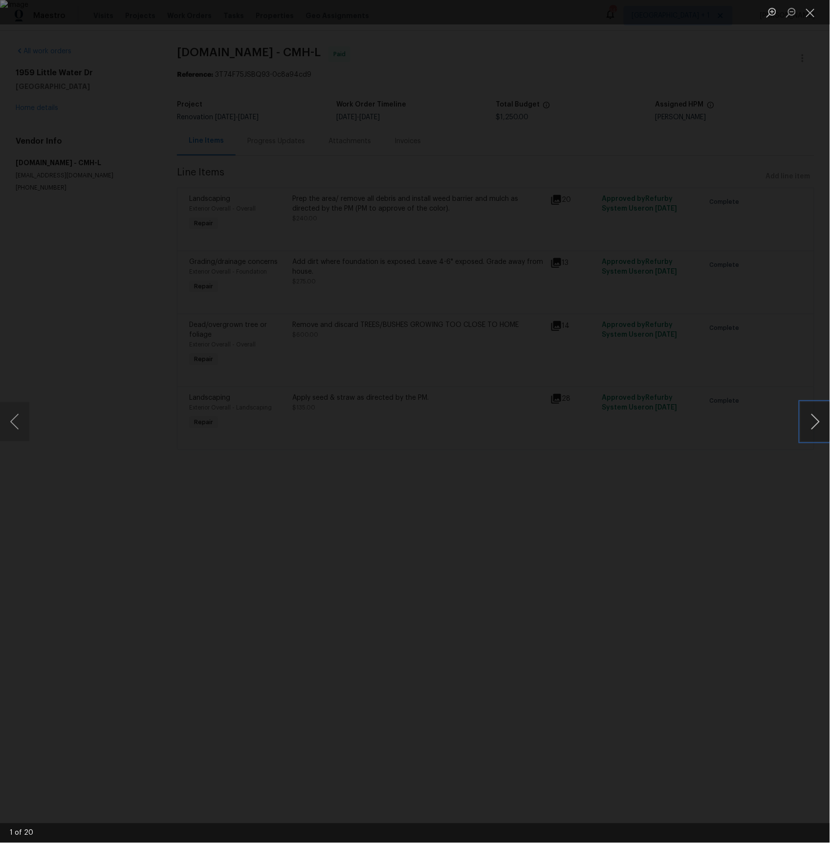
click at [815, 420] on button "Next image" at bounding box center [814, 421] width 29 height 39
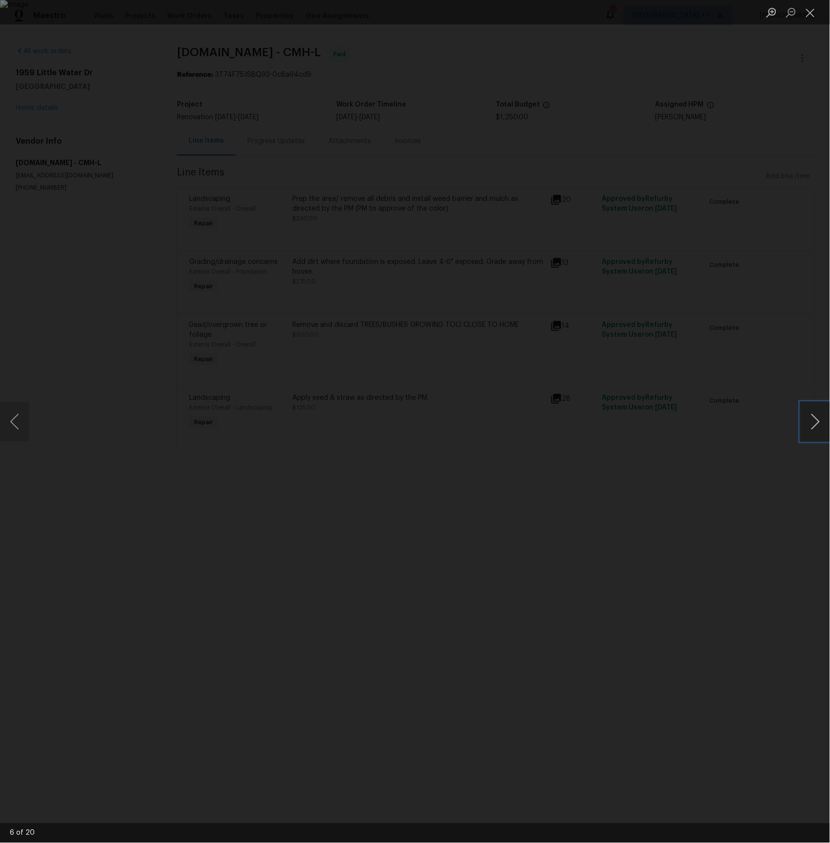
click at [815, 420] on button "Next image" at bounding box center [814, 421] width 29 height 39
drag, startPoint x: 10, startPoint y: 421, endPoint x: 23, endPoint y: 421, distance: 13.7
click at [10, 421] on button "Previous image" at bounding box center [14, 421] width 29 height 39
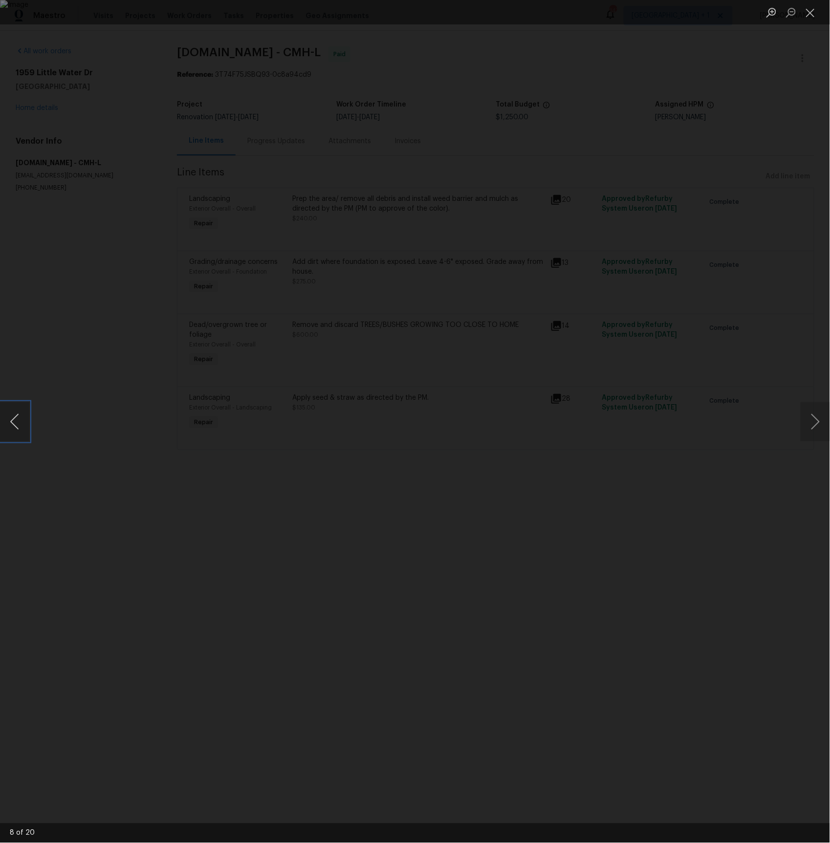
click at [21, 417] on button "Previous image" at bounding box center [14, 421] width 29 height 39
click at [21, 418] on button "Previous image" at bounding box center [14, 421] width 29 height 39
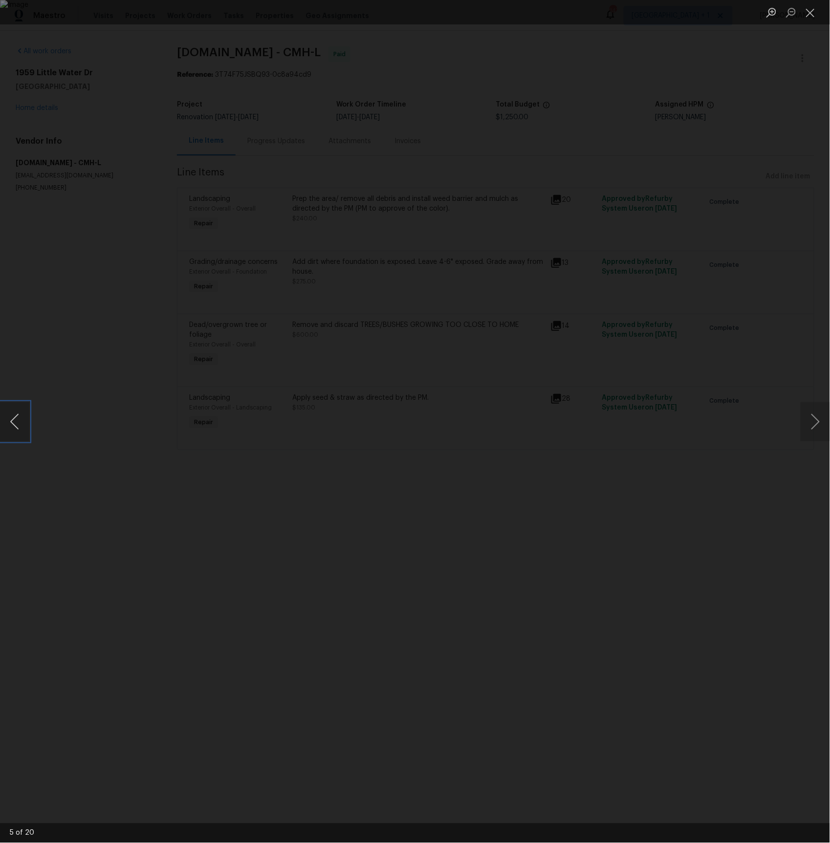
click at [7, 418] on button "Previous image" at bounding box center [14, 421] width 29 height 39
click at [21, 423] on button "Previous image" at bounding box center [14, 421] width 29 height 39
click at [811, 421] on button "Next image" at bounding box center [814, 421] width 29 height 39
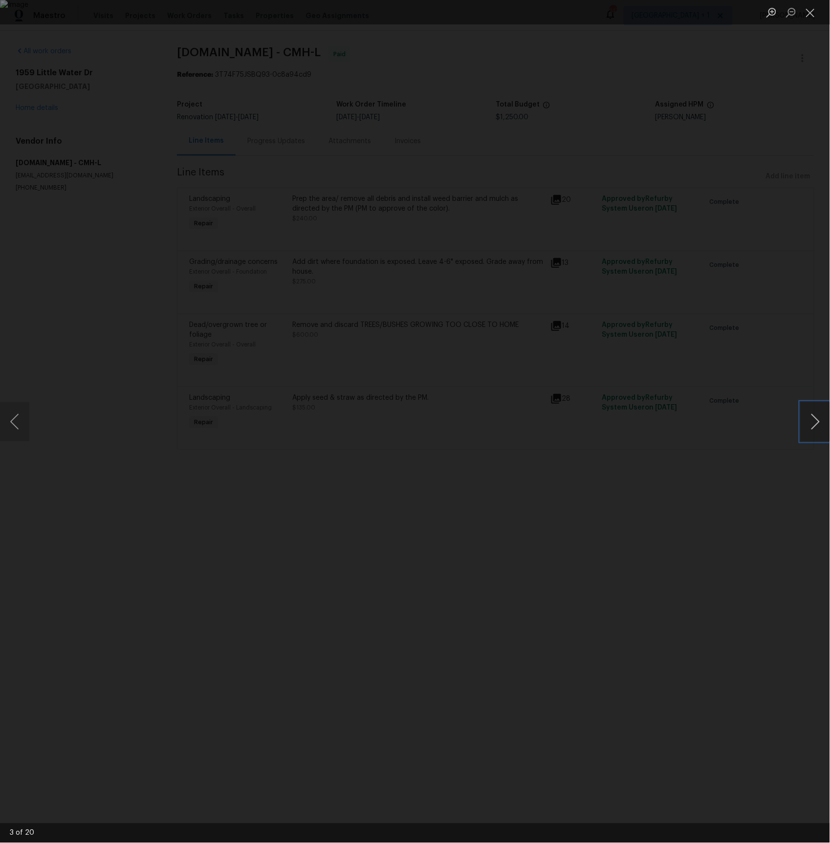
click at [811, 421] on button "Next image" at bounding box center [814, 421] width 29 height 39
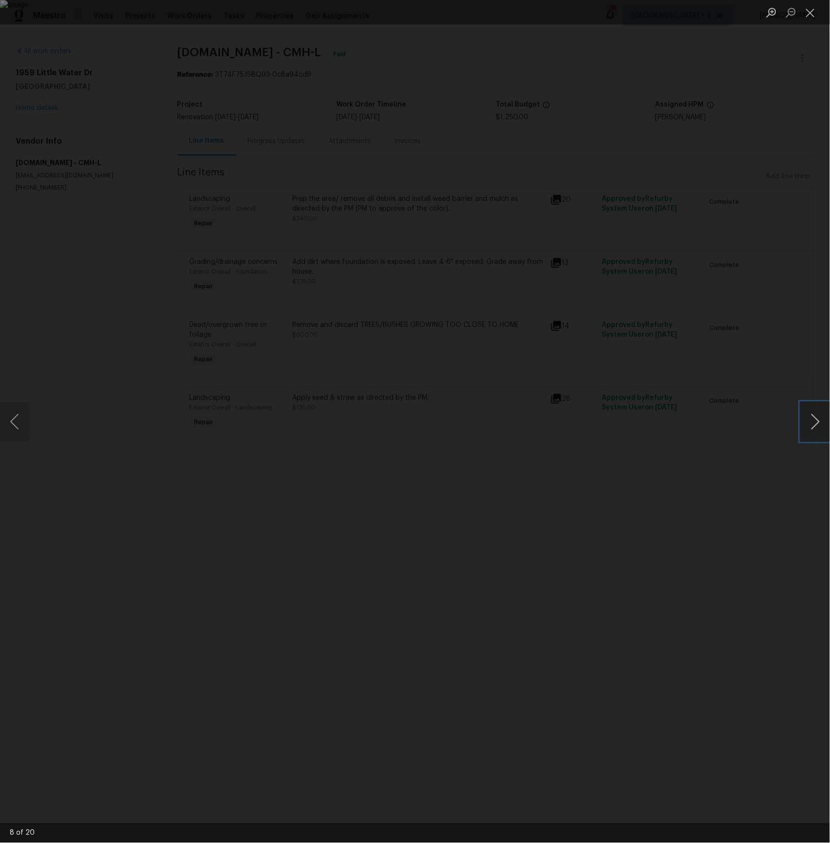
click at [811, 421] on button "Next image" at bounding box center [814, 421] width 29 height 39
click at [812, 422] on button "Next image" at bounding box center [814, 421] width 29 height 39
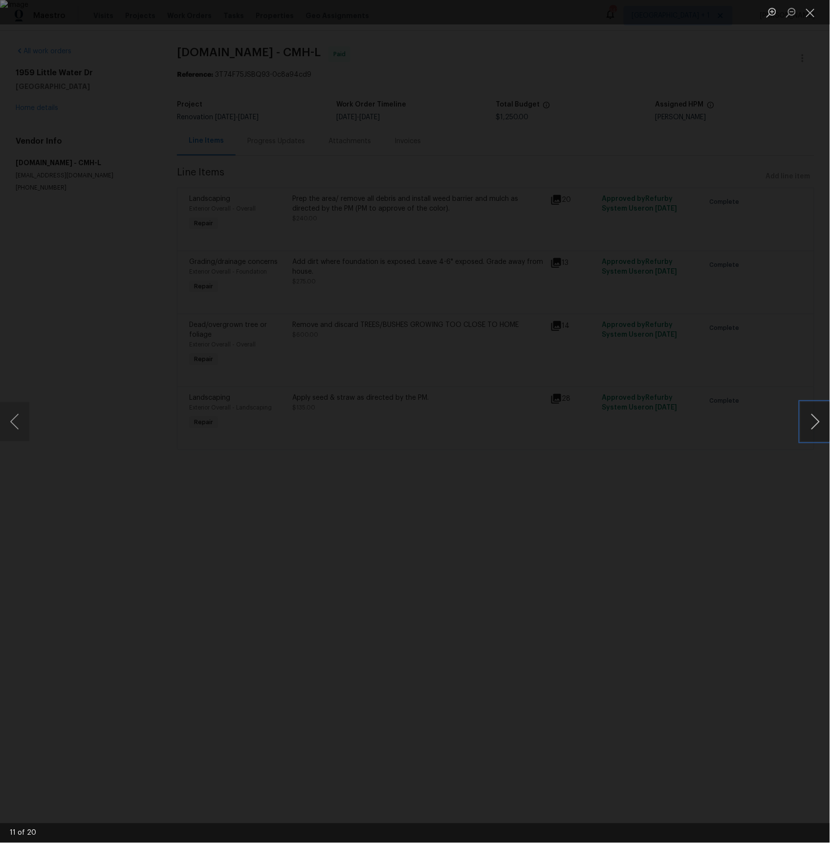
click at [812, 422] on button "Next image" at bounding box center [814, 421] width 29 height 39
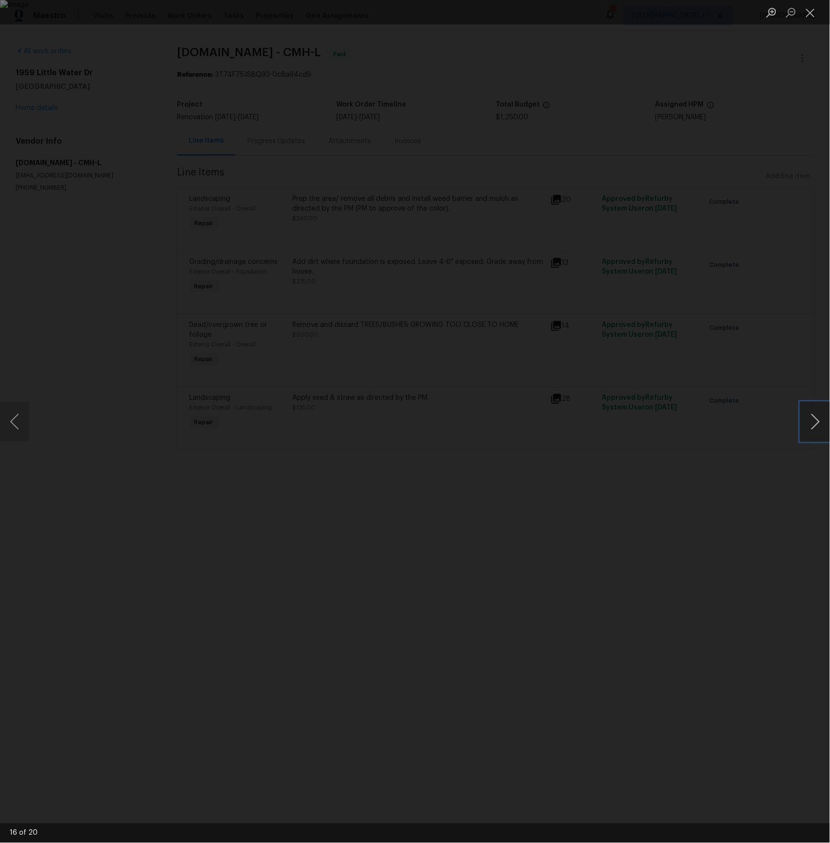
click at [812, 422] on button "Next image" at bounding box center [814, 421] width 29 height 39
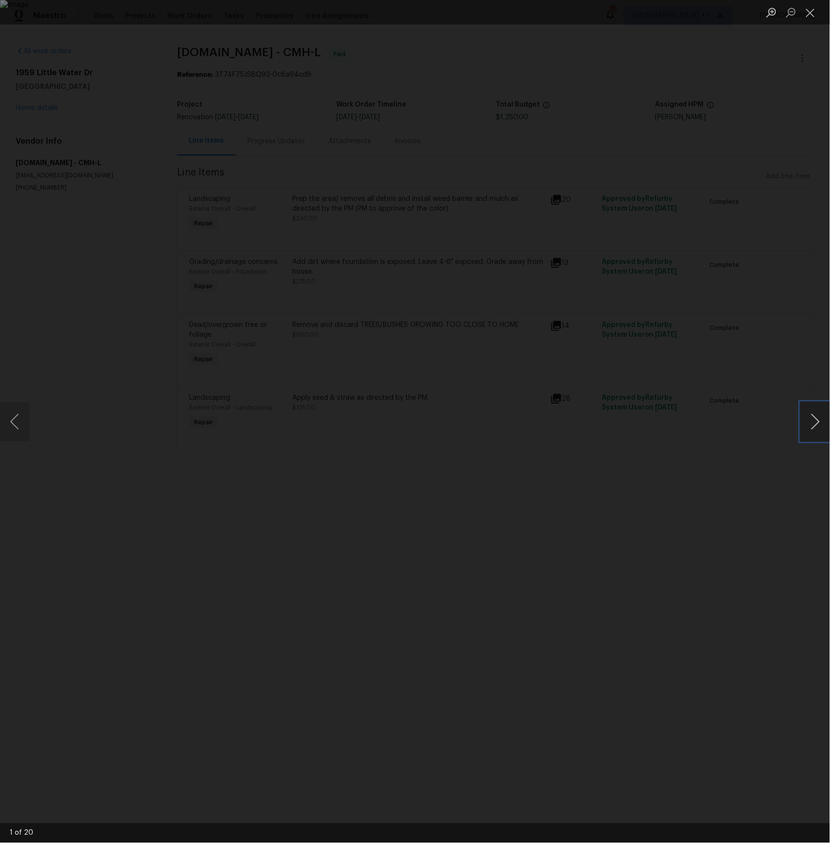
click at [812, 422] on button "Next image" at bounding box center [814, 421] width 29 height 39
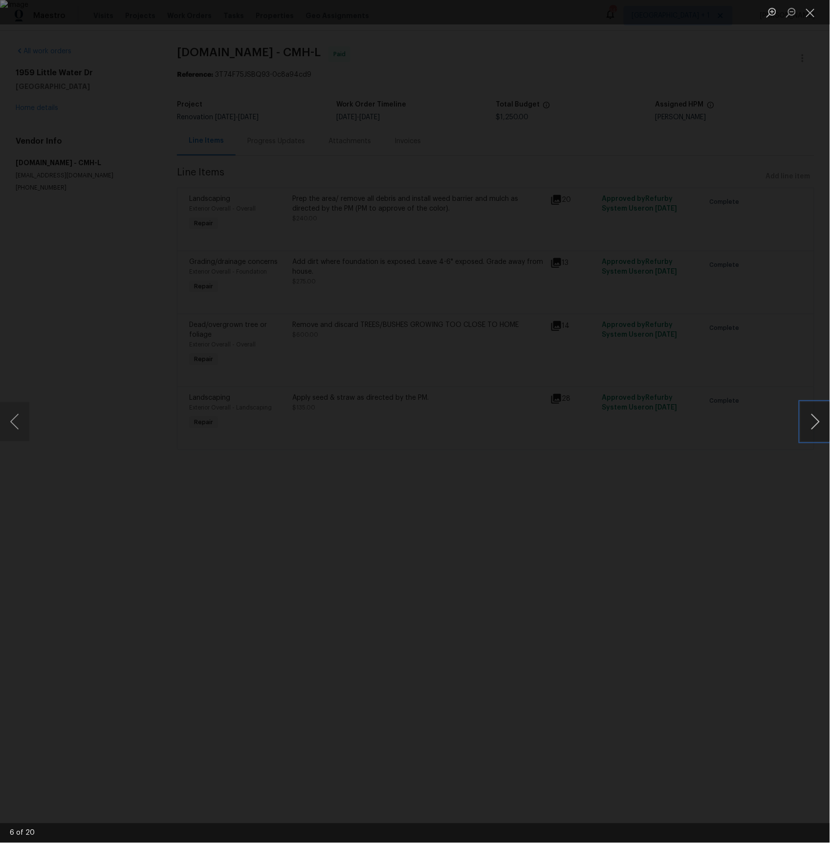
click at [812, 422] on button "Next image" at bounding box center [814, 421] width 29 height 39
click at [184, 503] on div "Lightbox" at bounding box center [415, 421] width 830 height 843
click at [183, 502] on div "Lightbox" at bounding box center [415, 421] width 830 height 843
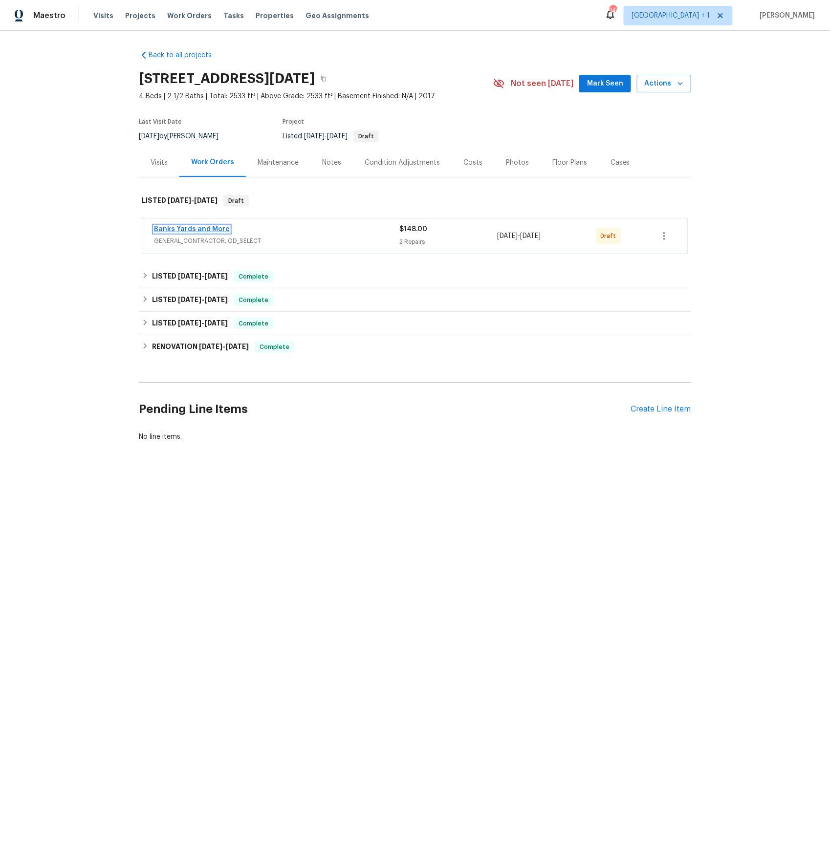
click at [184, 227] on link "Banks Yards and More" at bounding box center [192, 229] width 76 height 7
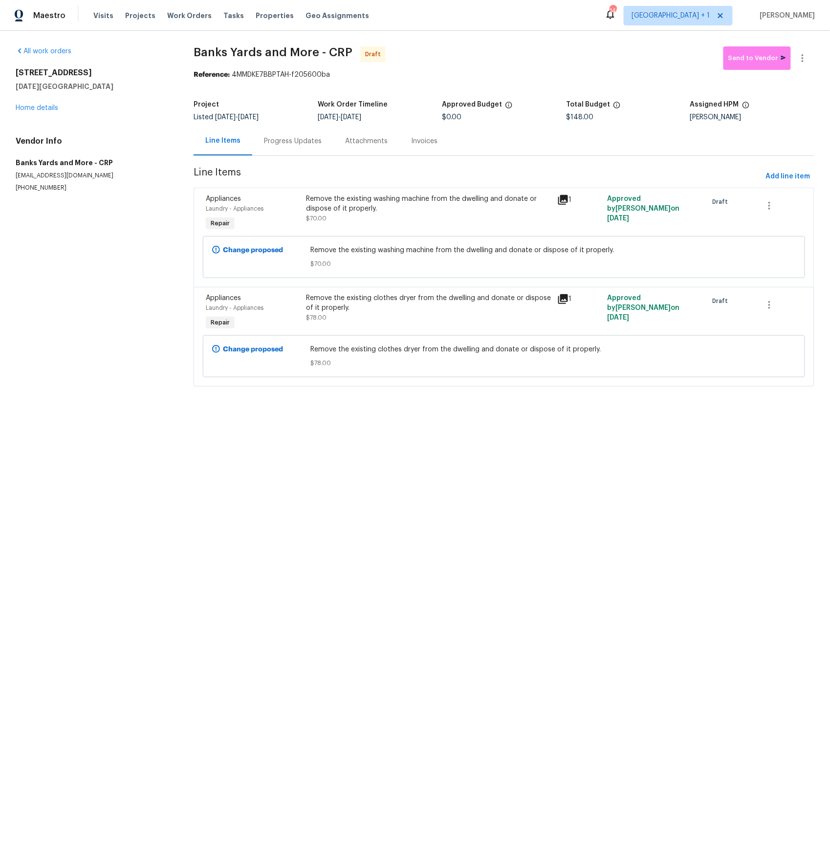
click at [563, 201] on icon at bounding box center [563, 200] width 12 height 12
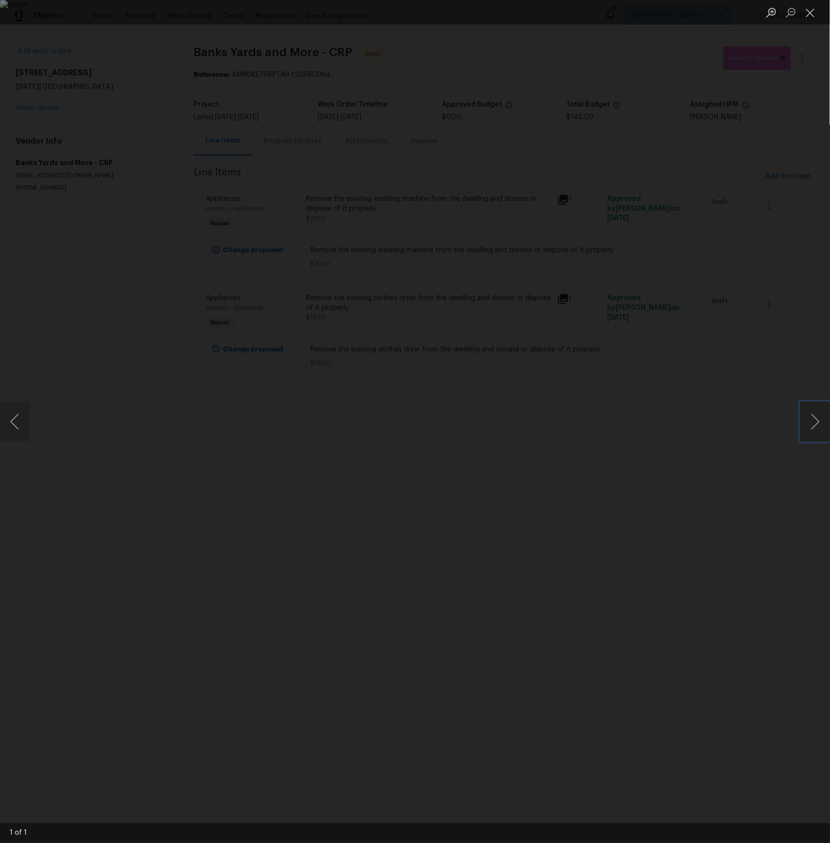
drag, startPoint x: 820, startPoint y: 429, endPoint x: 808, endPoint y: 362, distance: 68.1
click at [820, 428] on button "Next image" at bounding box center [814, 421] width 29 height 39
click at [813, 10] on button "Close lightbox" at bounding box center [810, 12] width 20 height 17
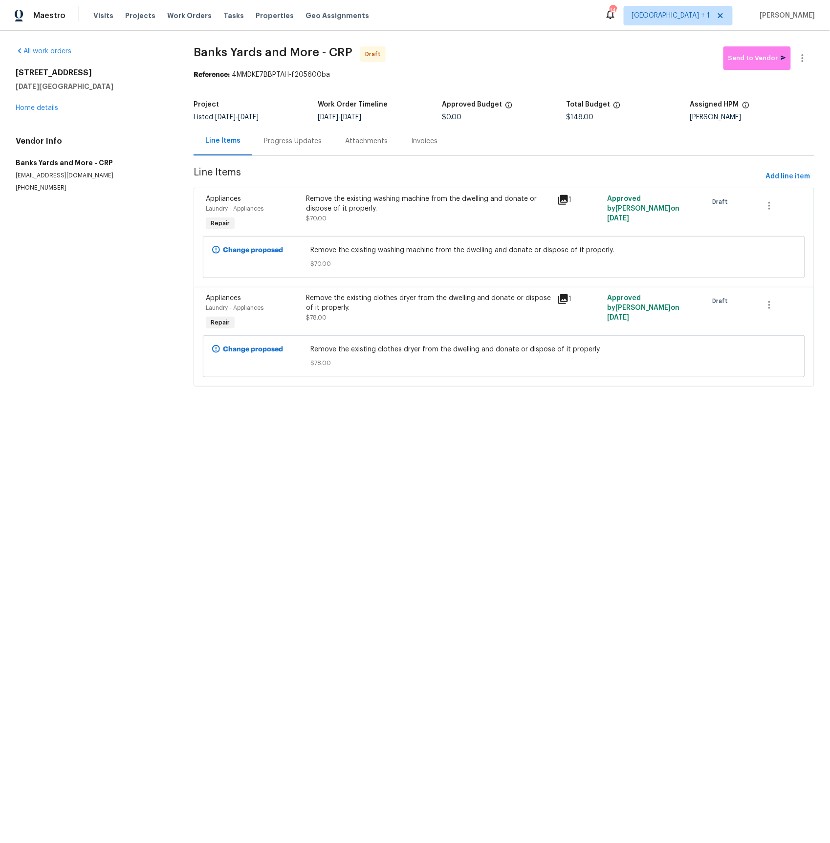
drag, startPoint x: 562, startPoint y: 297, endPoint x: 584, endPoint y: 298, distance: 22.0
click at [561, 297] on icon at bounding box center [563, 299] width 10 height 10
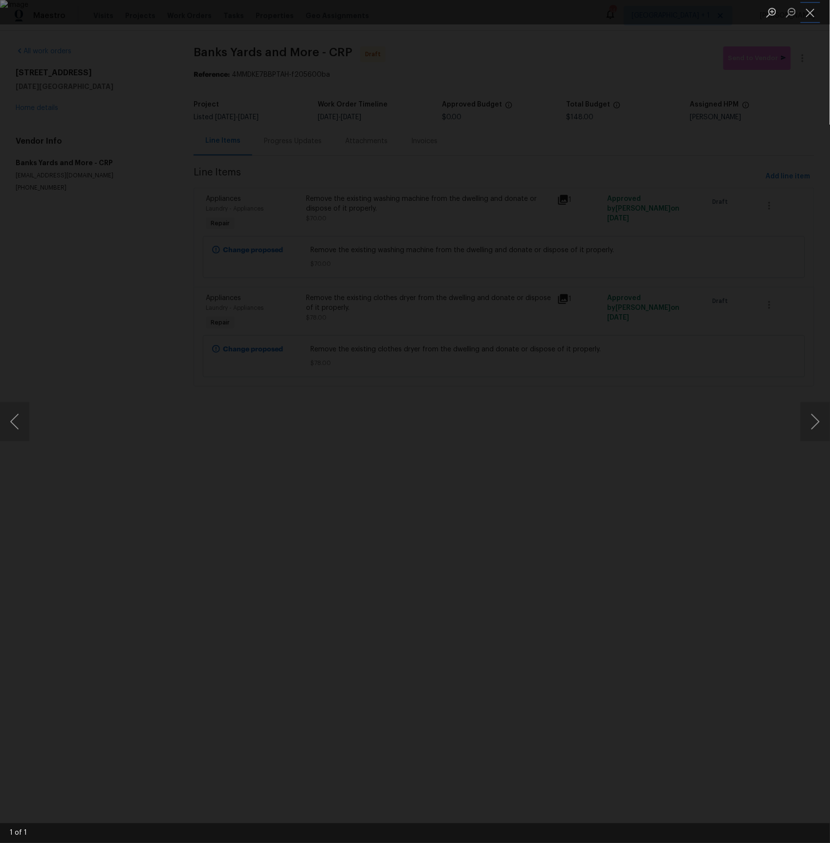
drag, startPoint x: 811, startPoint y: 12, endPoint x: 784, endPoint y: 57, distance: 52.0
click at [811, 13] on button "Close lightbox" at bounding box center [810, 12] width 20 height 17
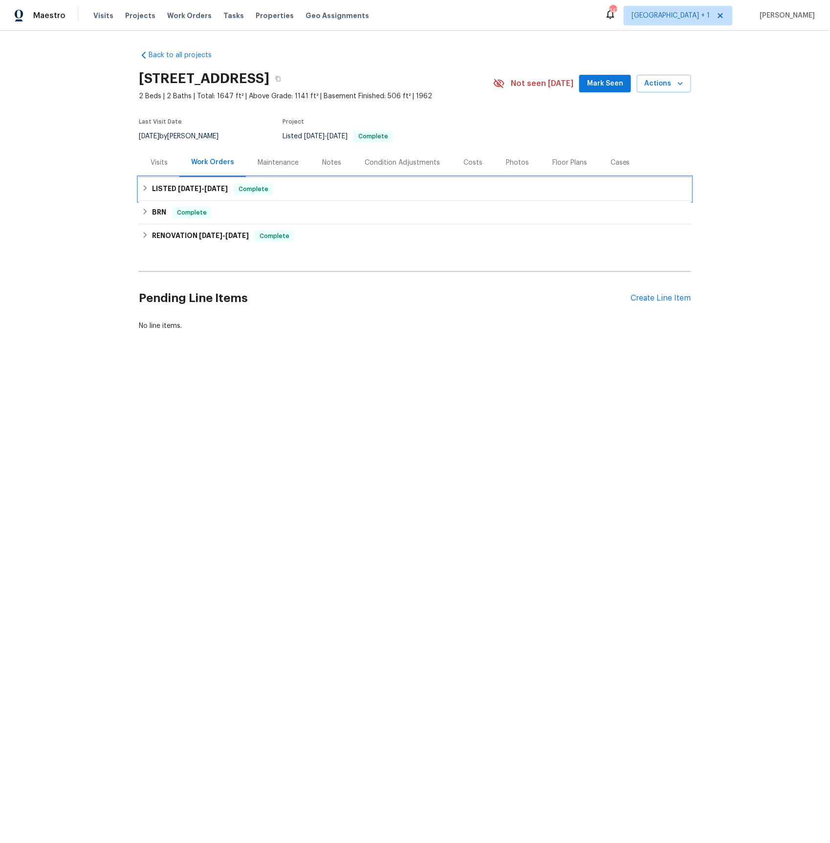
click at [180, 187] on span "[DATE]" at bounding box center [189, 188] width 23 height 7
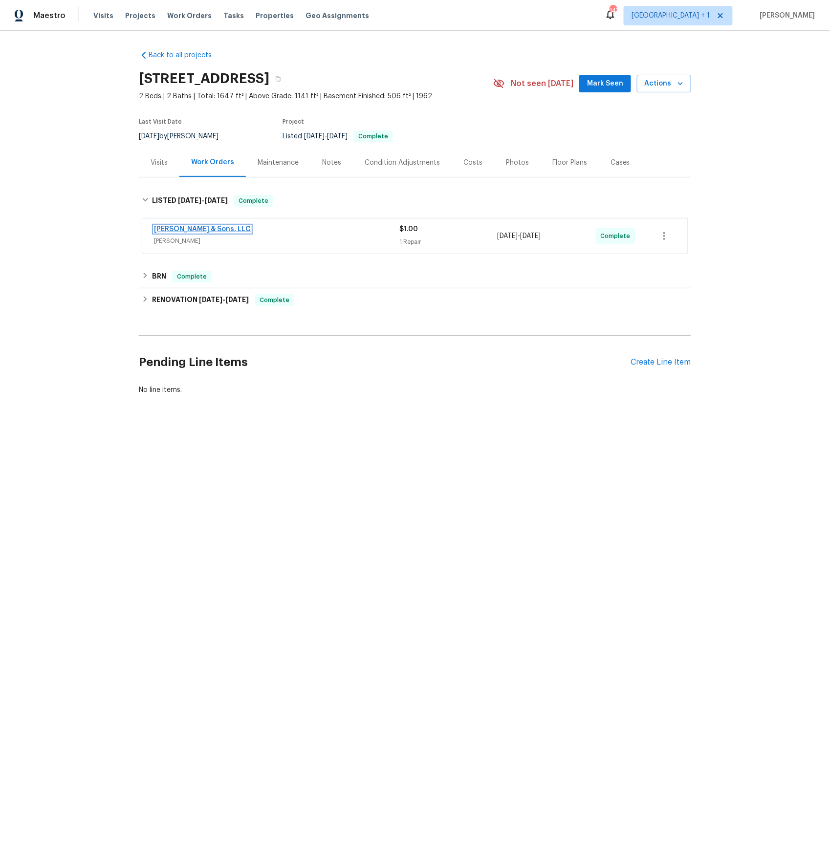
click at [192, 228] on link "[PERSON_NAME] & Sons, LLC" at bounding box center [202, 229] width 97 height 7
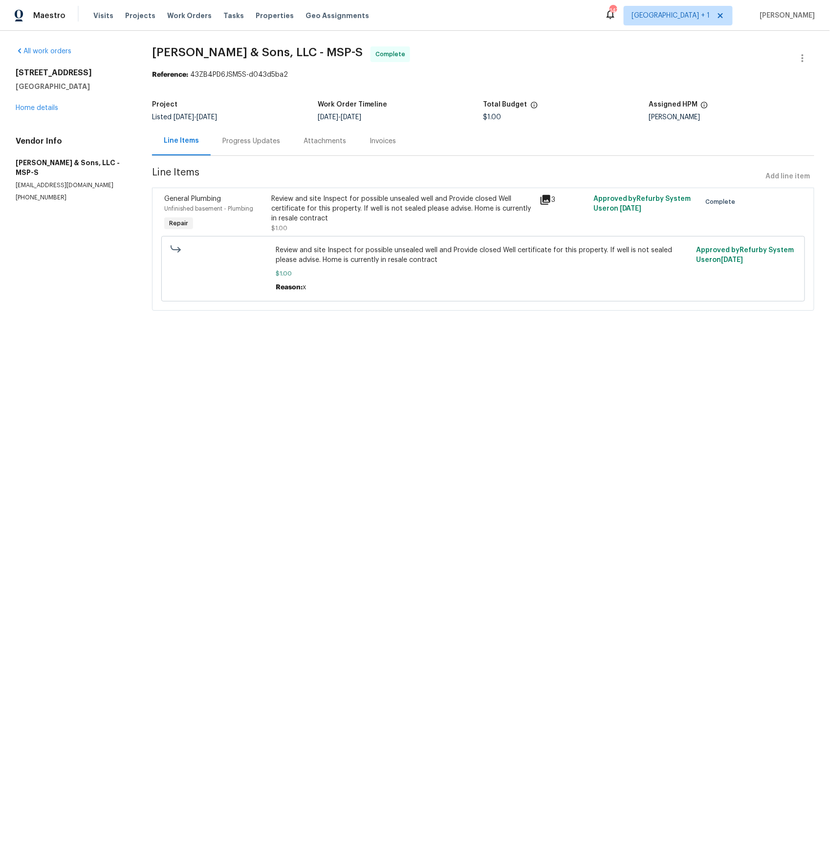
click at [376, 145] on div "Invoices" at bounding box center [382, 141] width 26 height 10
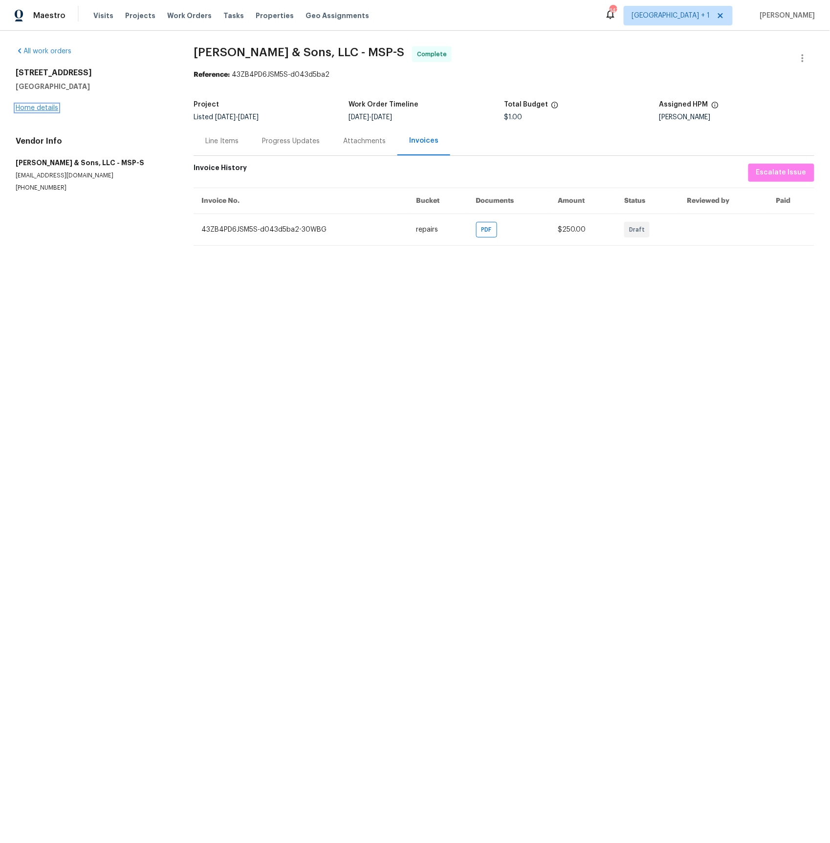
click at [34, 109] on link "Home details" at bounding box center [37, 108] width 43 height 7
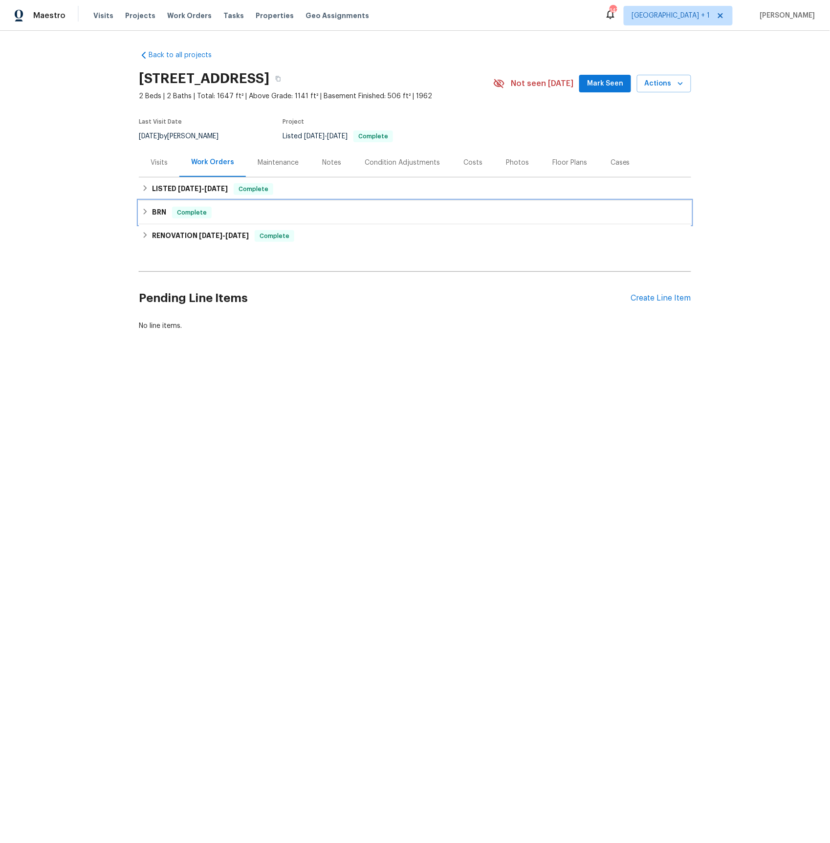
click at [162, 208] on h6 "BRN" at bounding box center [159, 213] width 14 height 12
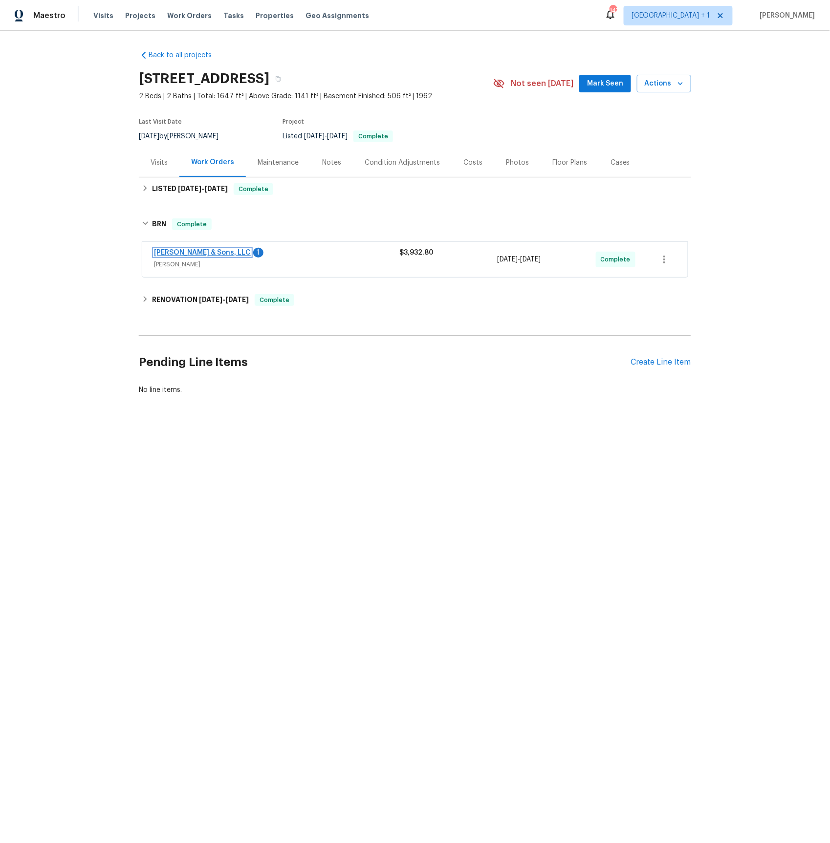
click at [180, 254] on link "[PERSON_NAME] & Sons, LLC" at bounding box center [202, 252] width 97 height 7
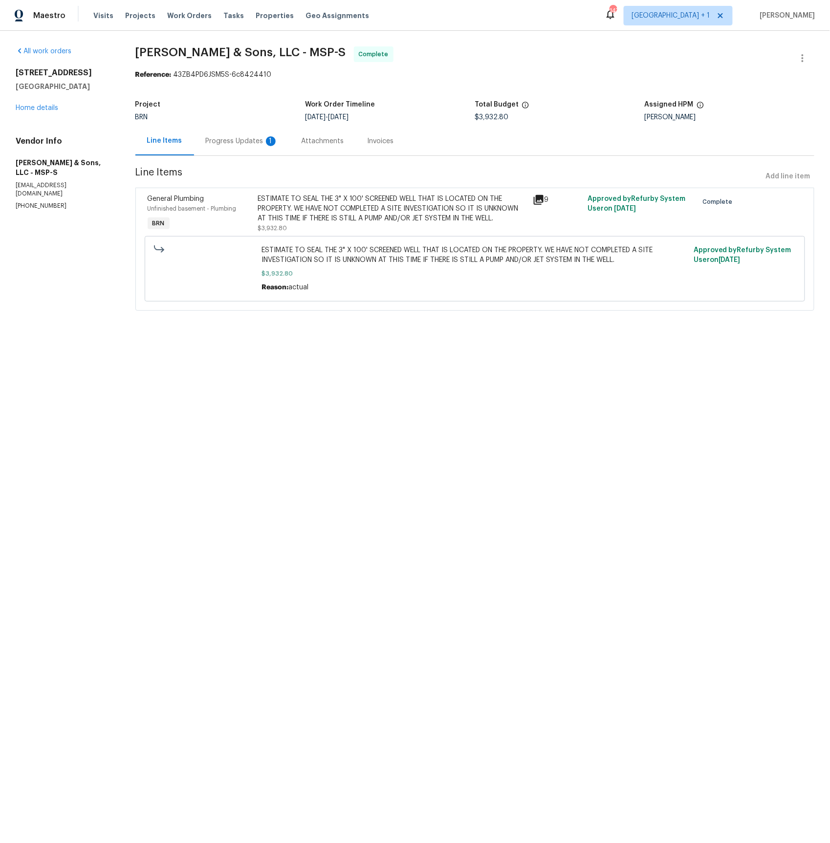
click at [231, 141] on div "Progress Updates 1" at bounding box center [242, 141] width 72 height 10
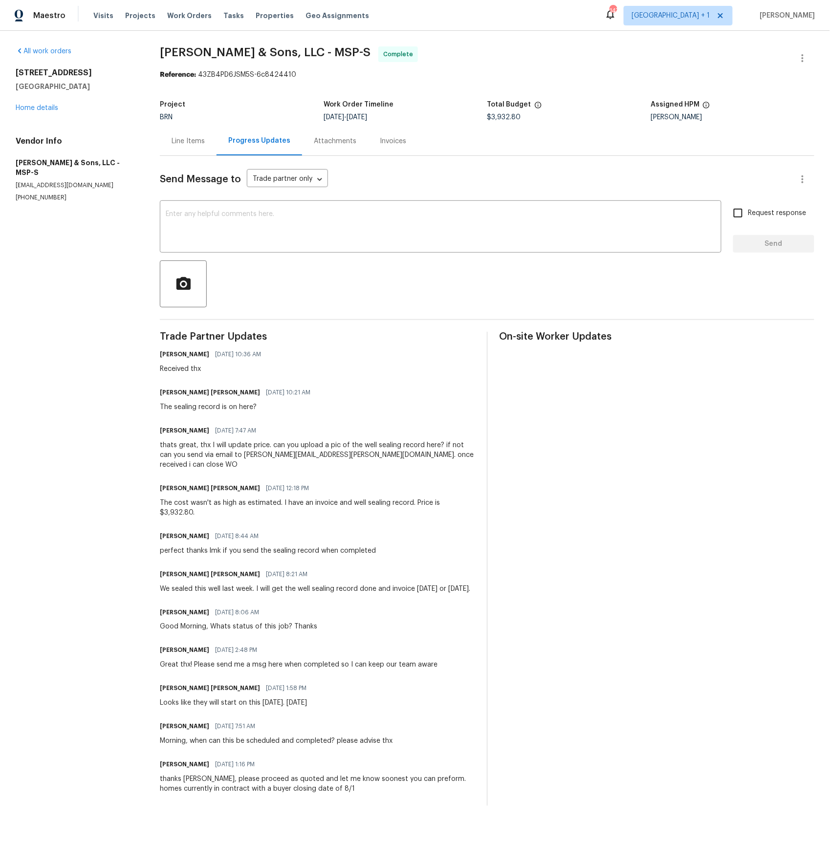
click at [395, 143] on div "Invoices" at bounding box center [393, 141] width 26 height 10
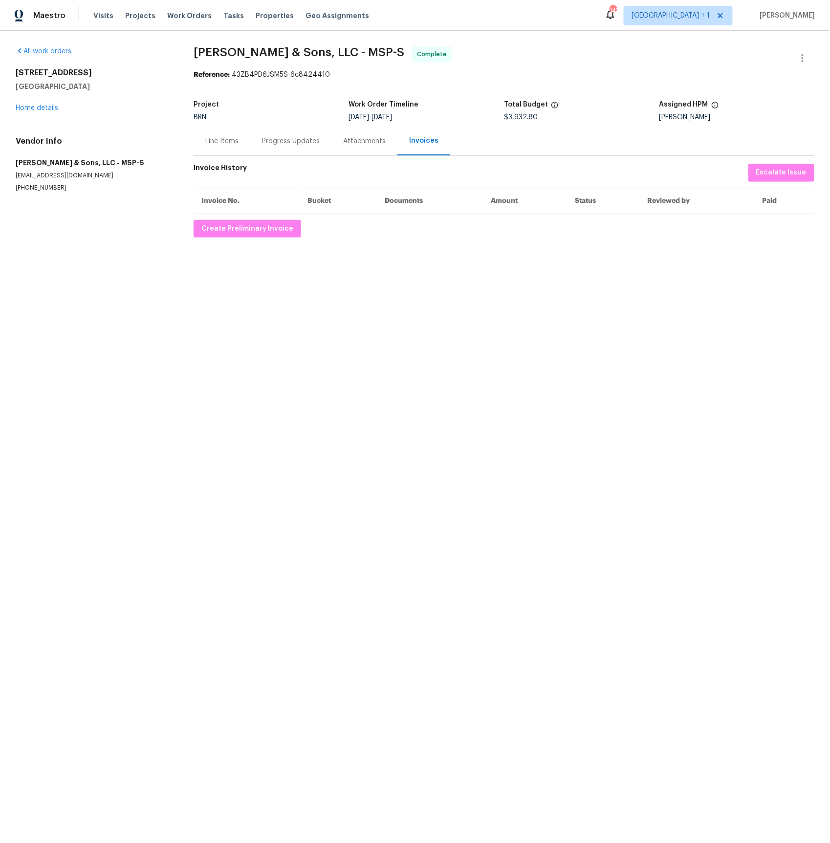
click at [215, 142] on div "Line Items" at bounding box center [221, 141] width 33 height 10
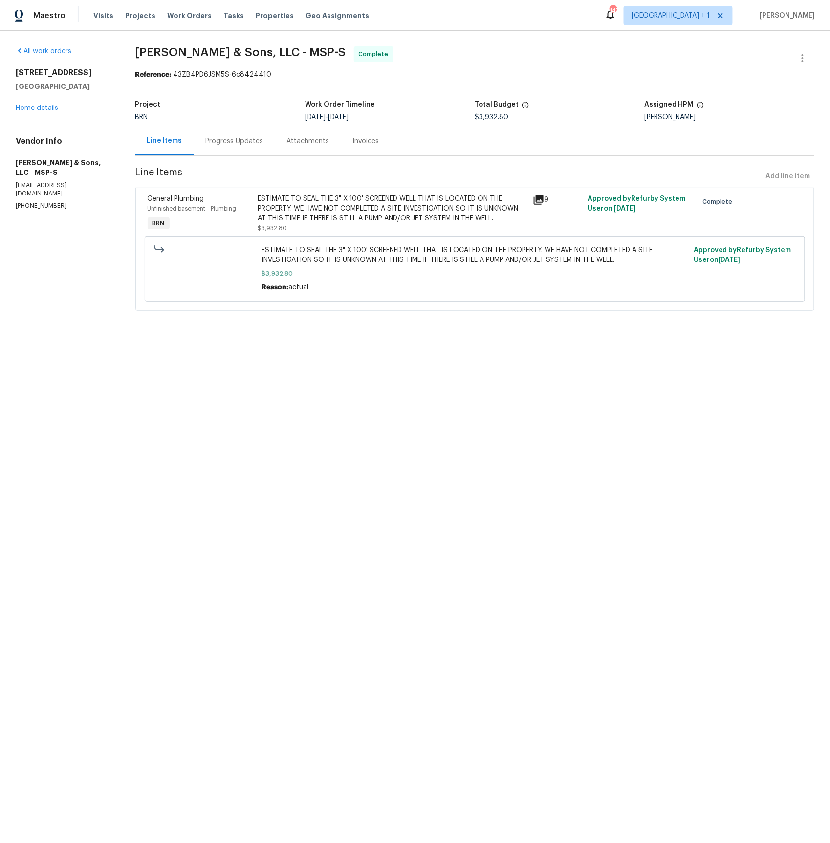
click at [239, 144] on div "Progress Updates" at bounding box center [235, 141] width 58 height 10
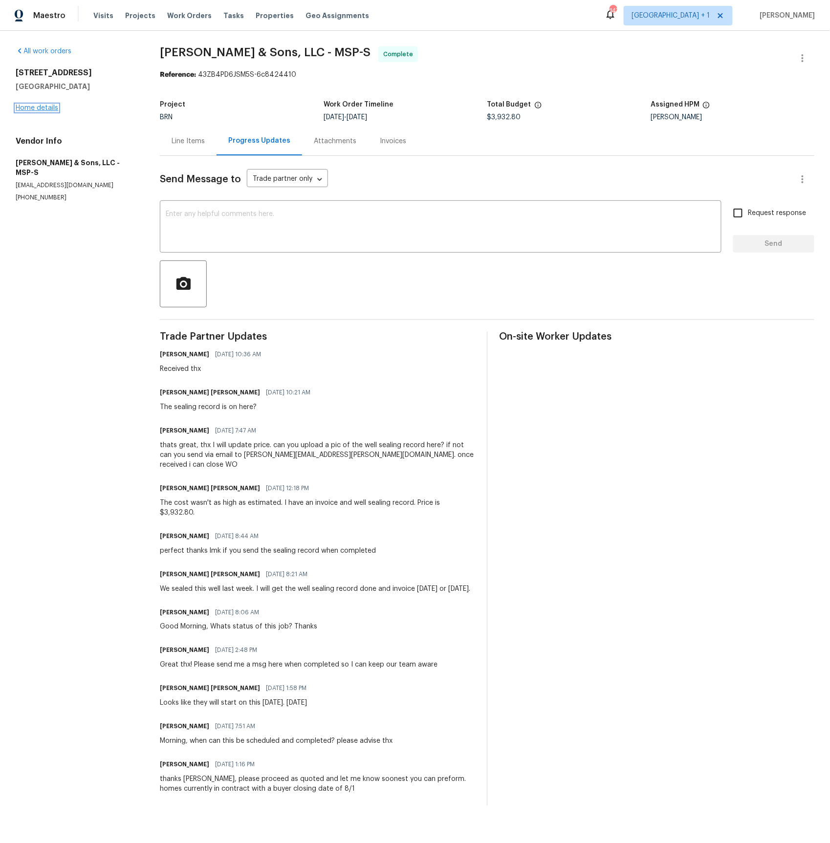
click at [49, 110] on link "Home details" at bounding box center [37, 108] width 43 height 7
